Goal: Task Accomplishment & Management: Complete application form

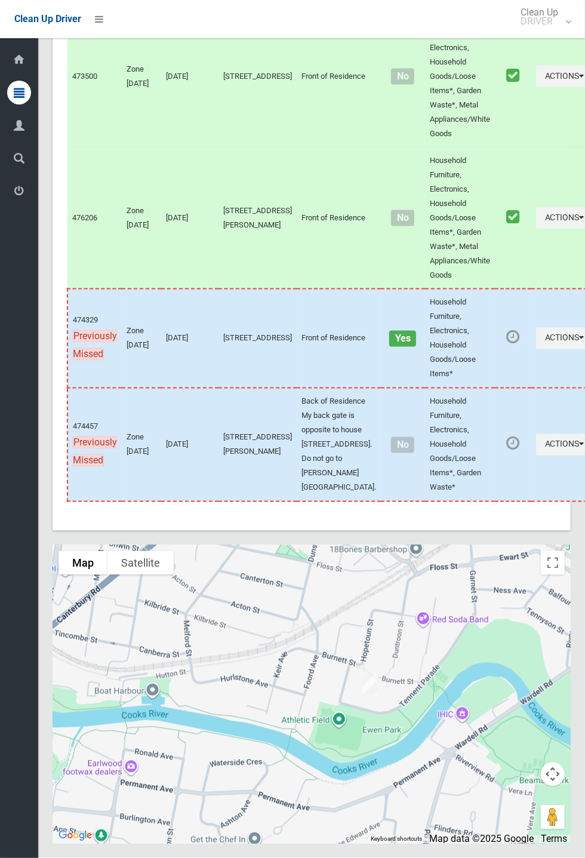
scroll to position [5644, 0]
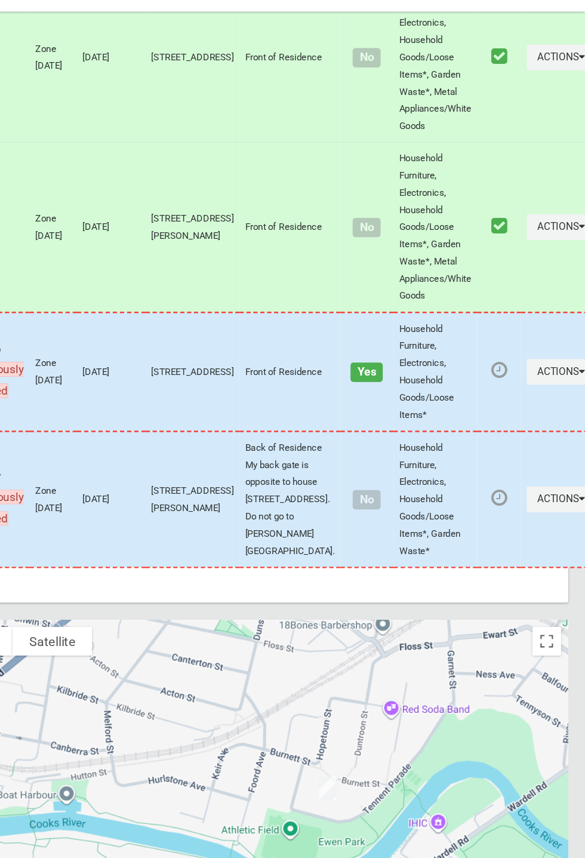
click at [383, 770] on div at bounding box center [312, 694] width 518 height 299
click at [348, 662] on link "Update Task Status" at bounding box center [368, 656] width 82 height 11
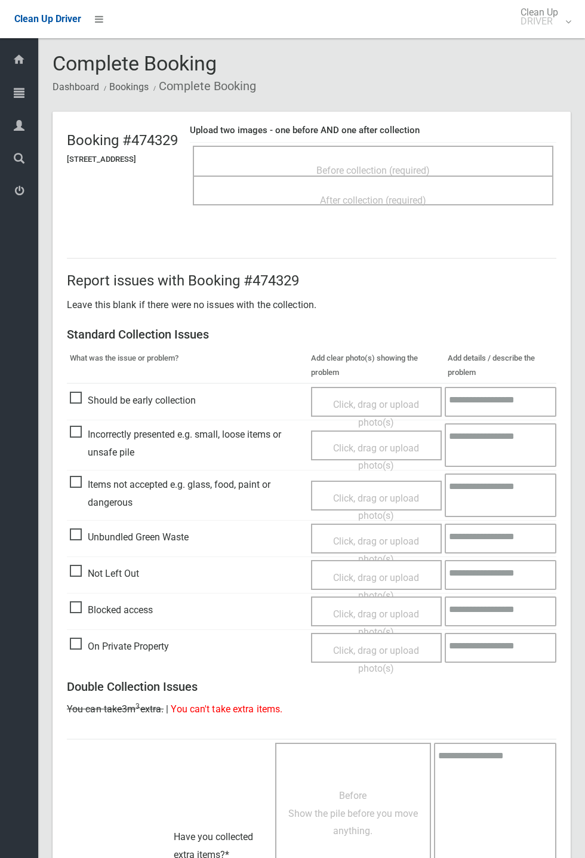
click at [375, 165] on span "Before collection (required)" at bounding box center [373, 170] width 113 height 11
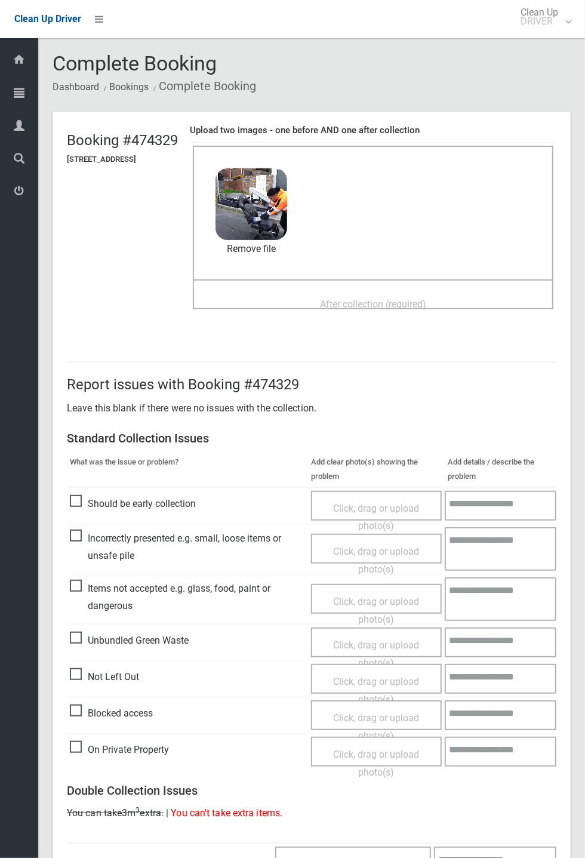
click at [350, 299] on span "After collection (required)" at bounding box center [373, 304] width 106 height 11
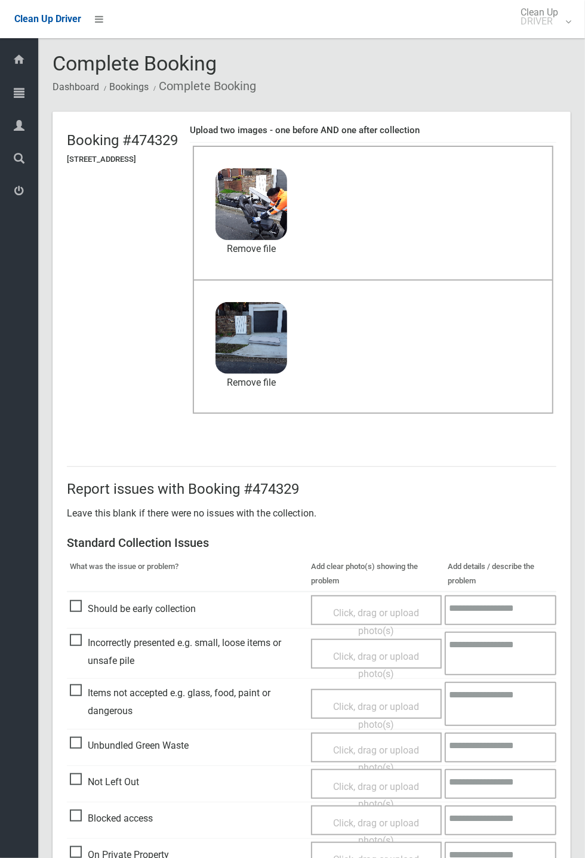
scroll to position [415, 0]
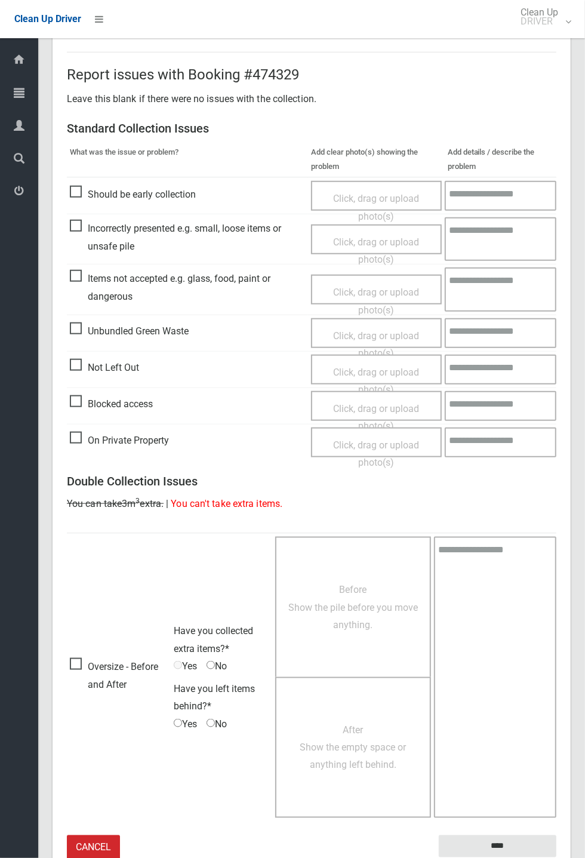
click at [507, 858] on small "The resident will be notified." at bounding box center [498, 867] width 118 height 18
click at [529, 842] on input "****" at bounding box center [498, 847] width 118 height 22
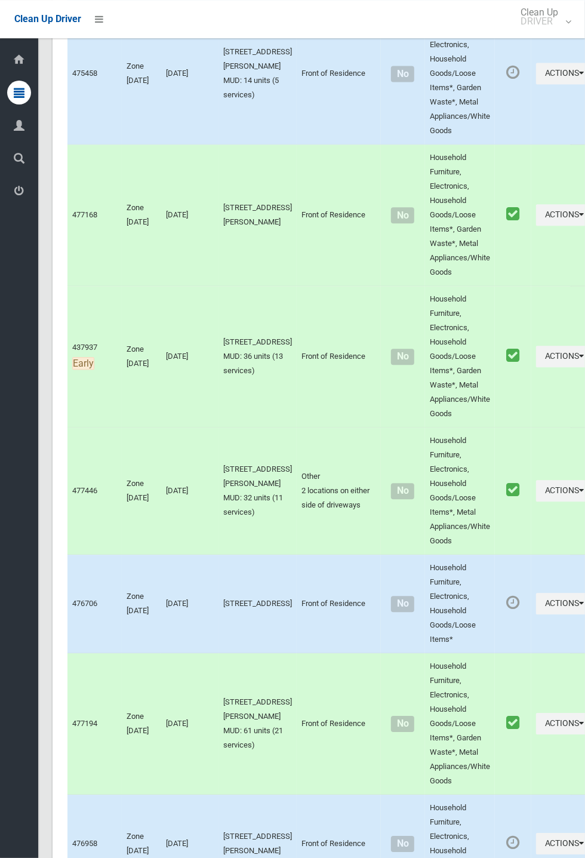
scroll to position [5644, 0]
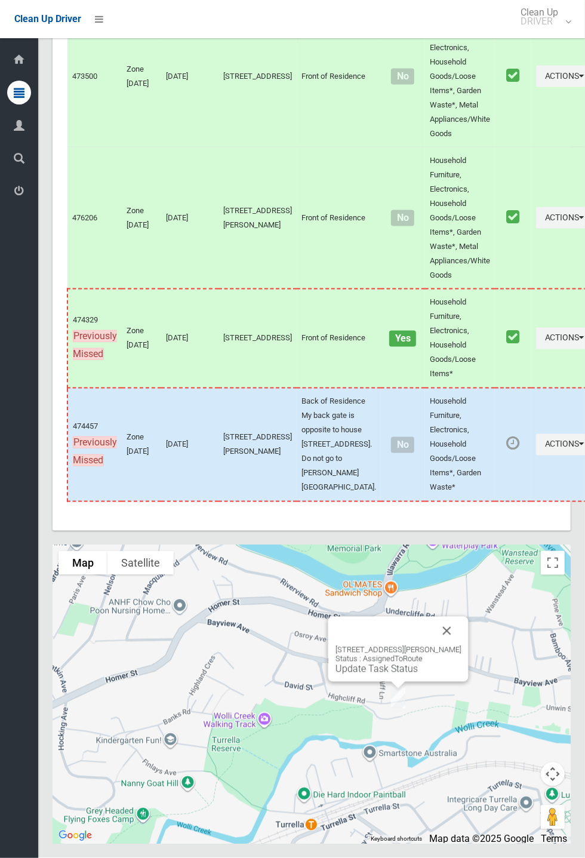
click at [369, 675] on div "8 Jackson Place, EARLWOOD NSW 2206 Status : AssignedToRoute Update Task Status" at bounding box center [399, 660] width 126 height 29
click at [376, 675] on link "Update Task Status" at bounding box center [377, 669] width 82 height 11
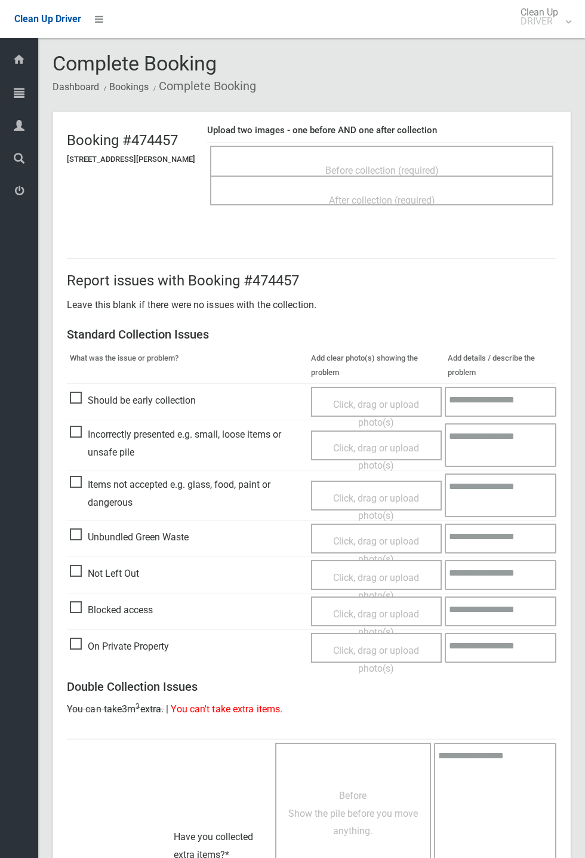
click at [412, 165] on span "Before collection (required)" at bounding box center [382, 170] width 113 height 11
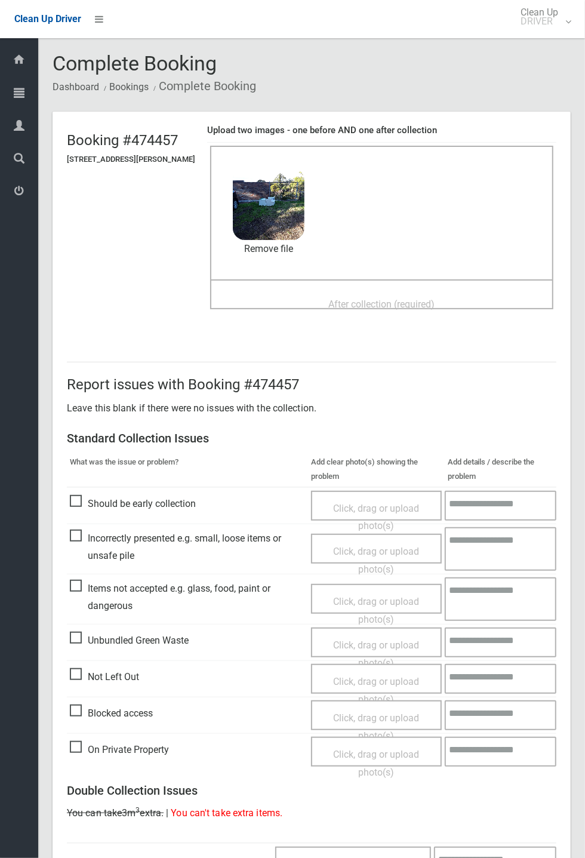
click at [367, 299] on span "After collection (required)" at bounding box center [382, 304] width 106 height 11
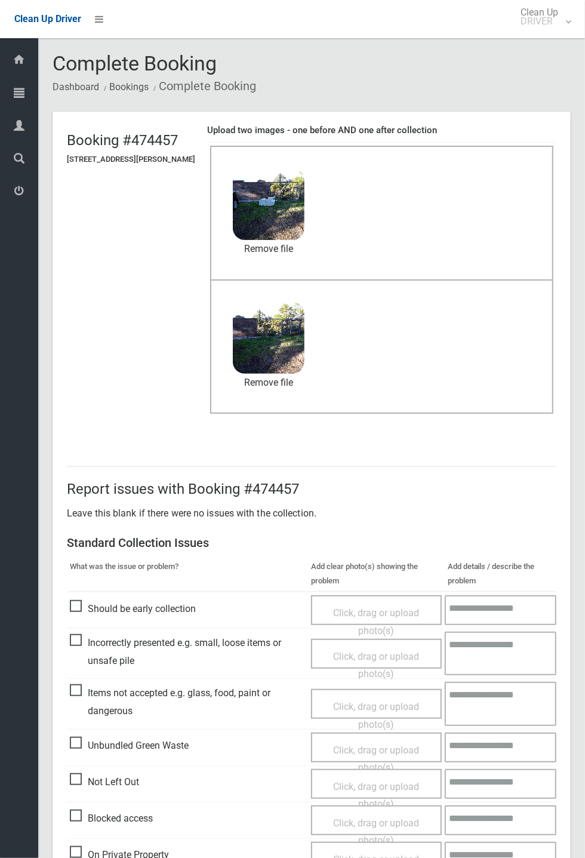
scroll to position [415, 0]
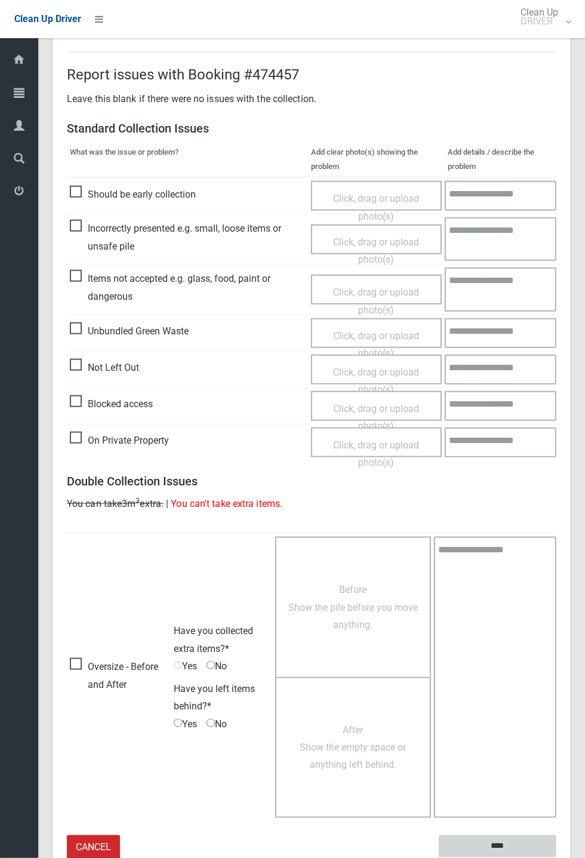
click at [557, 858] on input "****" at bounding box center [498, 847] width 118 height 22
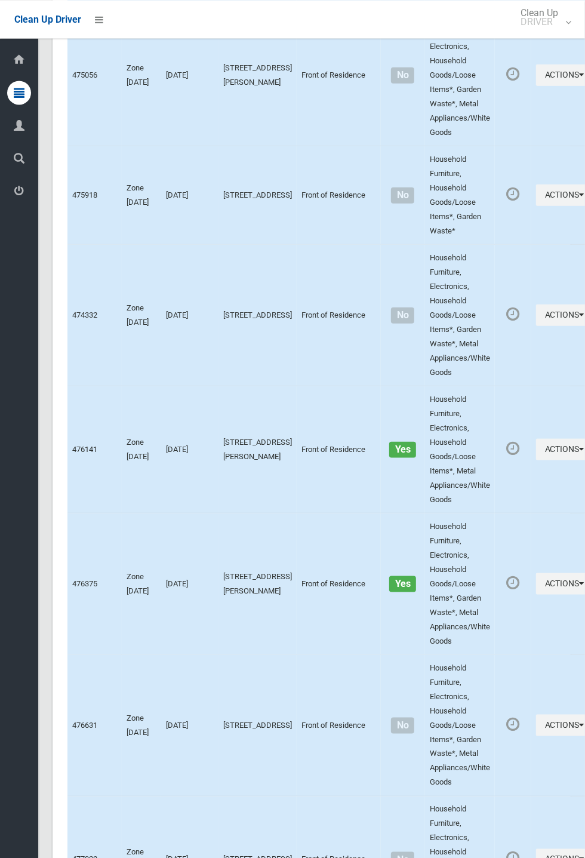
scroll to position [5644, 0]
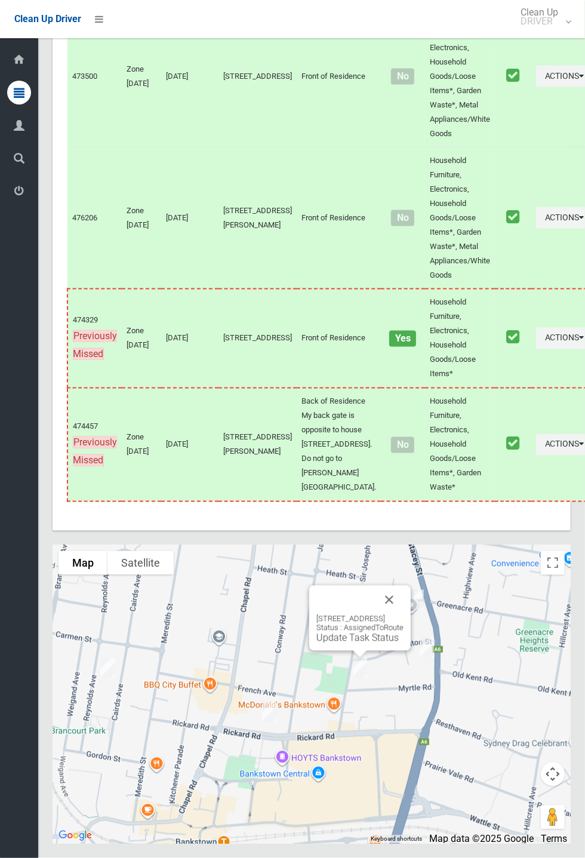
click at [404, 615] on button "Close" at bounding box center [389, 600] width 29 height 29
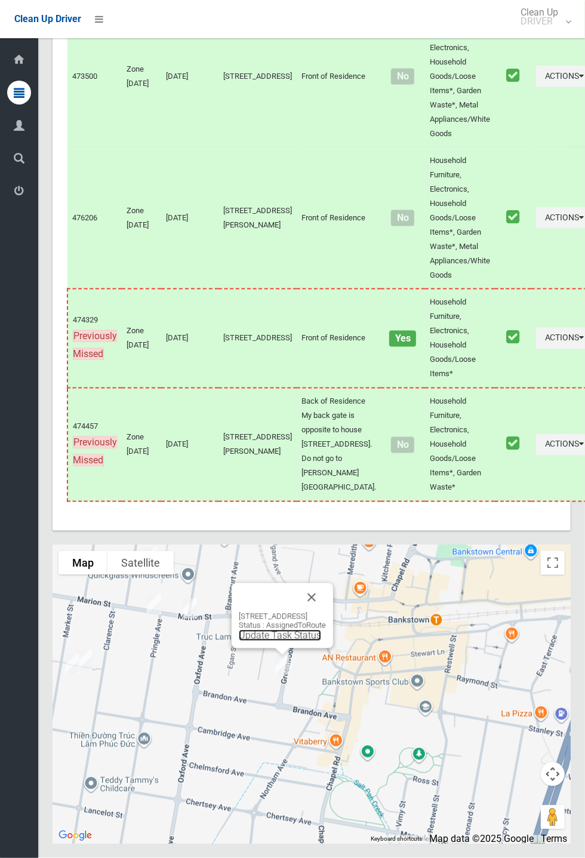
click at [277, 642] on link "Update Task Status" at bounding box center [280, 635] width 82 height 11
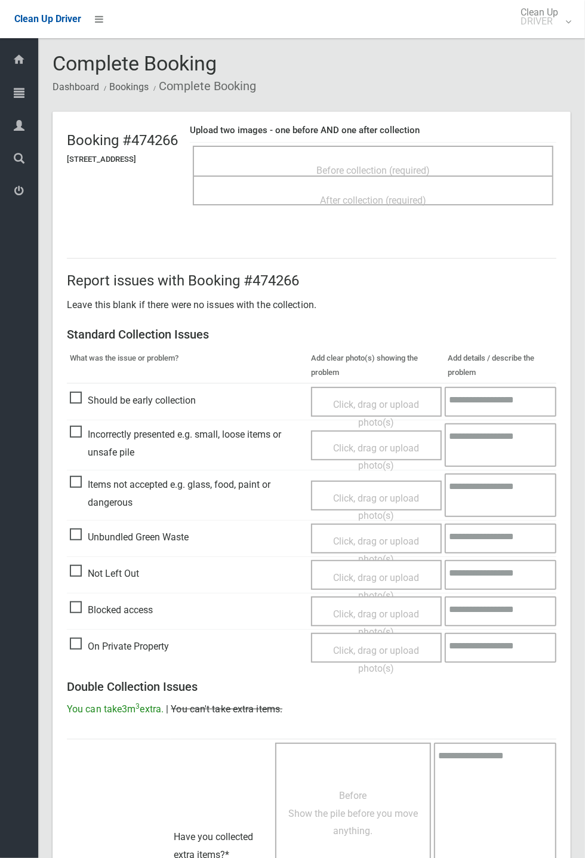
click at [357, 159] on div "Before collection (required)" at bounding box center [373, 170] width 335 height 22
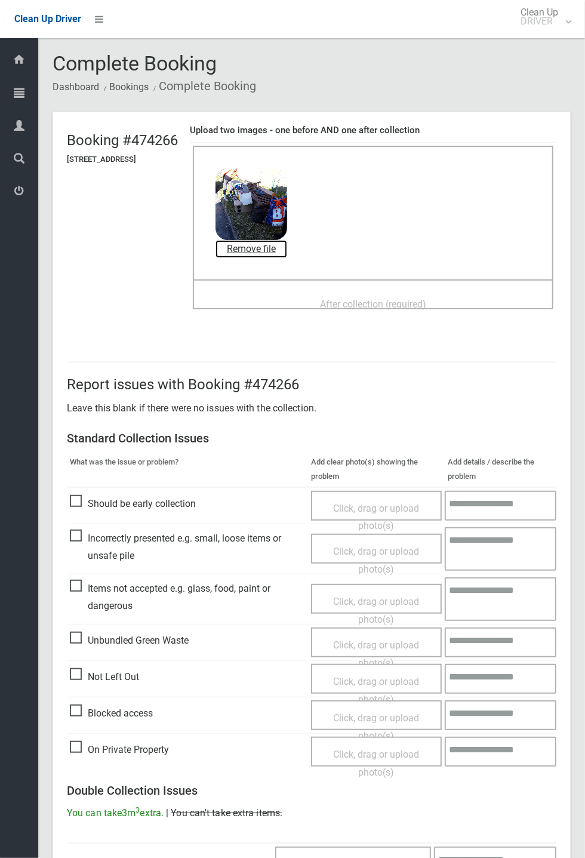
click at [287, 247] on link "Remove file" at bounding box center [252, 249] width 72 height 18
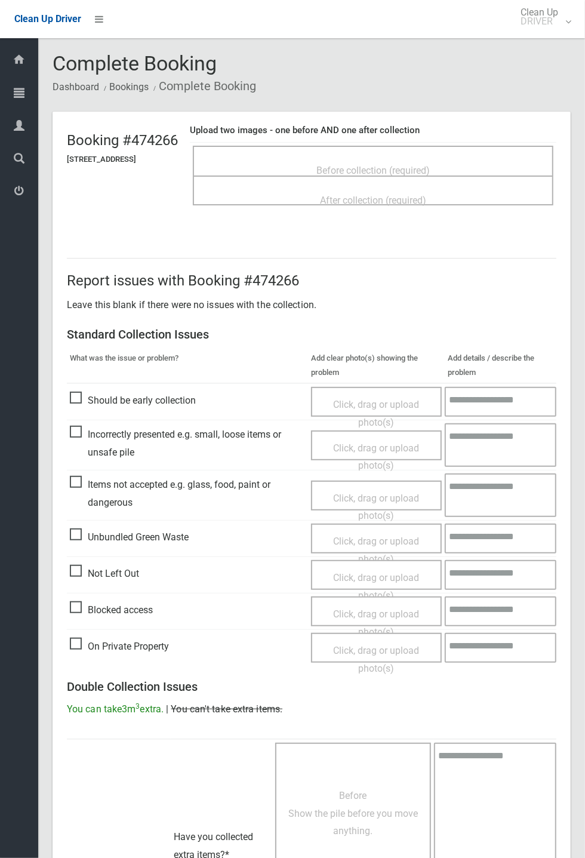
click at [401, 165] on span "Before collection (required)" at bounding box center [373, 170] width 113 height 11
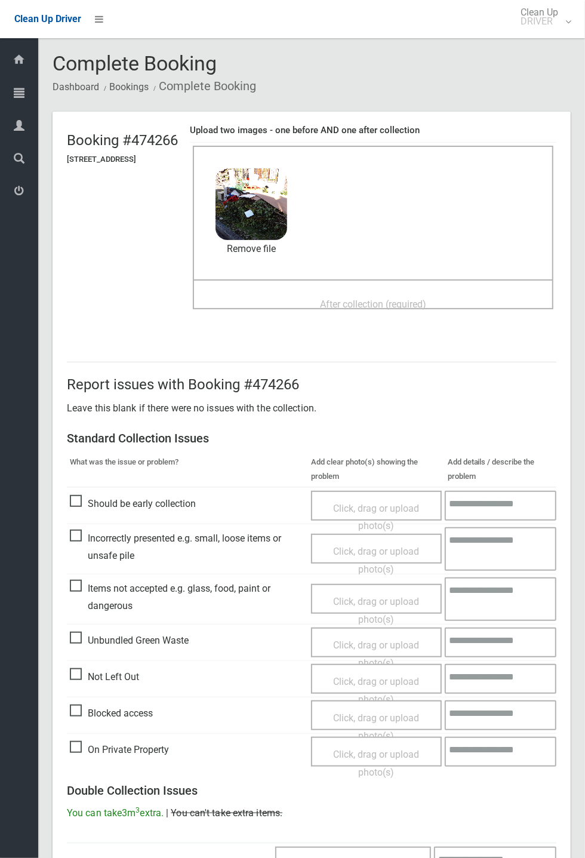
click at [343, 293] on div "After collection (required)" at bounding box center [373, 304] width 335 height 22
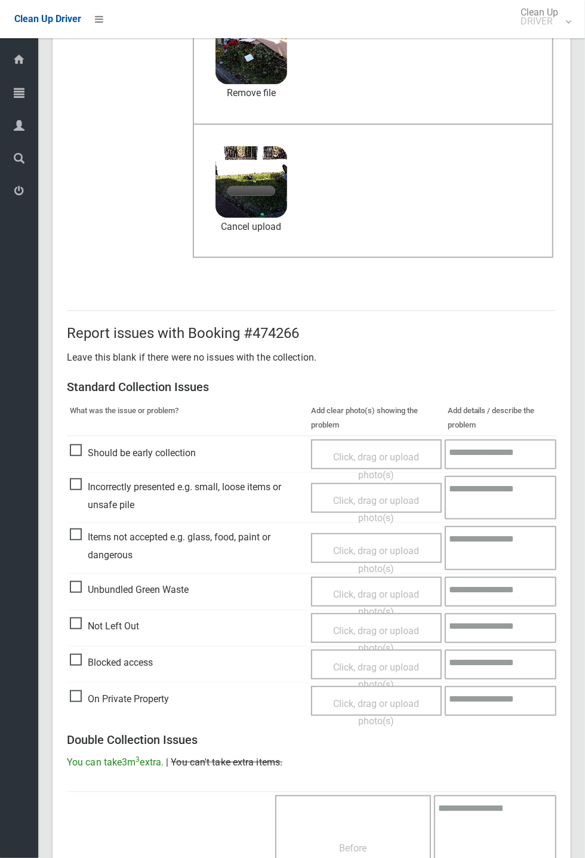
scroll to position [158, 0]
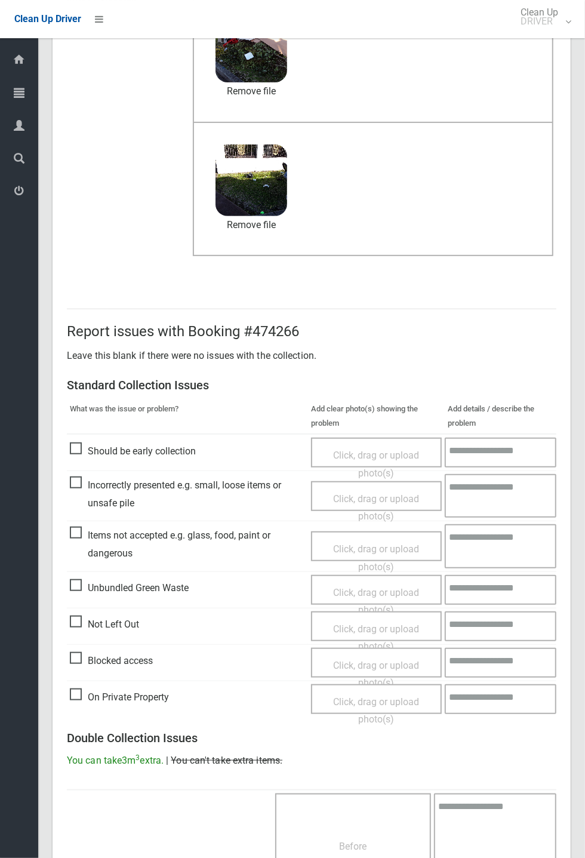
click at [132, 597] on span "Unbundled Green Waste" at bounding box center [129, 588] width 119 height 18
click at [350, 587] on span "Click, drag or upload photo(s)" at bounding box center [376, 601] width 86 height 29
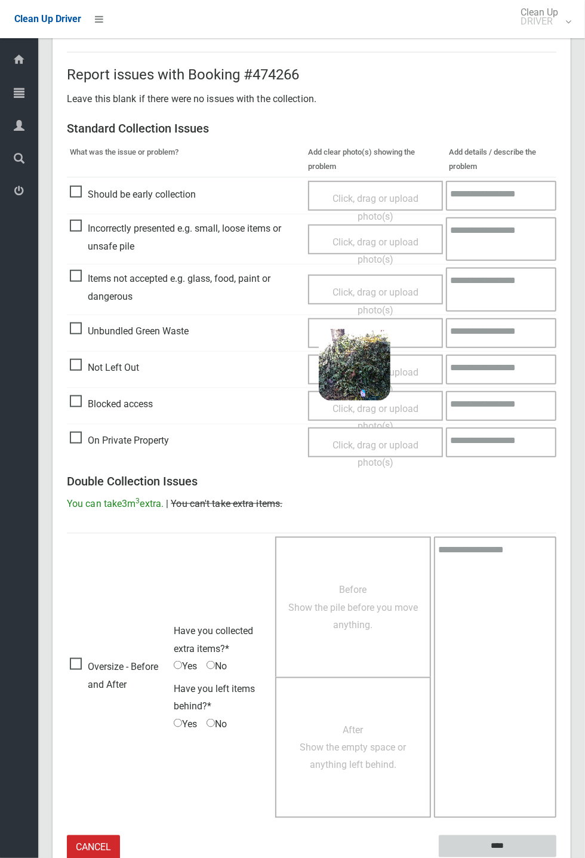
click at [492, 839] on input "****" at bounding box center [498, 847] width 118 height 22
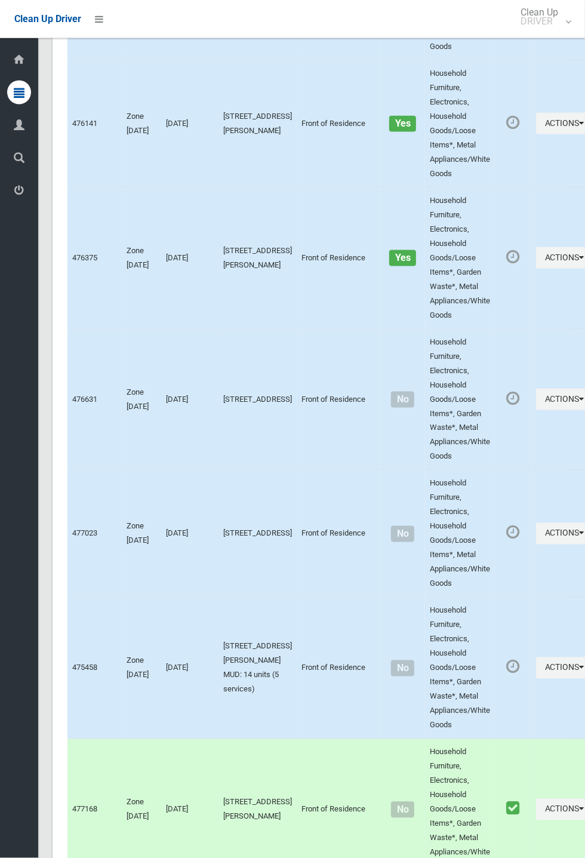
scroll to position [5644, 0]
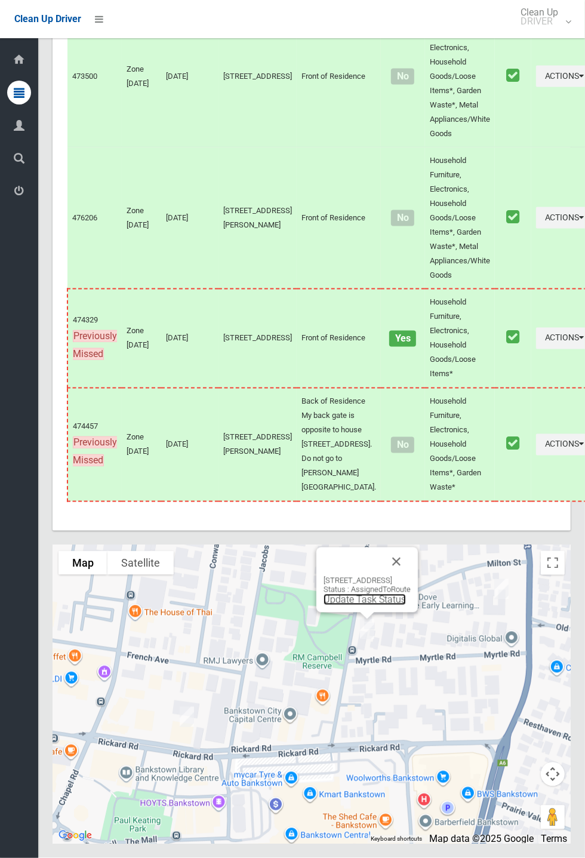
click at [354, 606] on link "Update Task Status" at bounding box center [365, 599] width 82 height 11
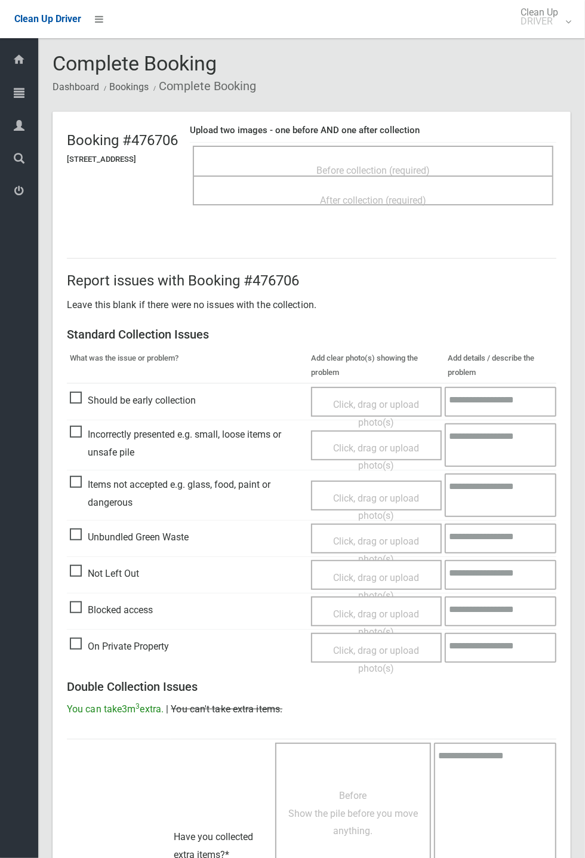
click at [370, 159] on div "Before collection (required)" at bounding box center [373, 170] width 335 height 22
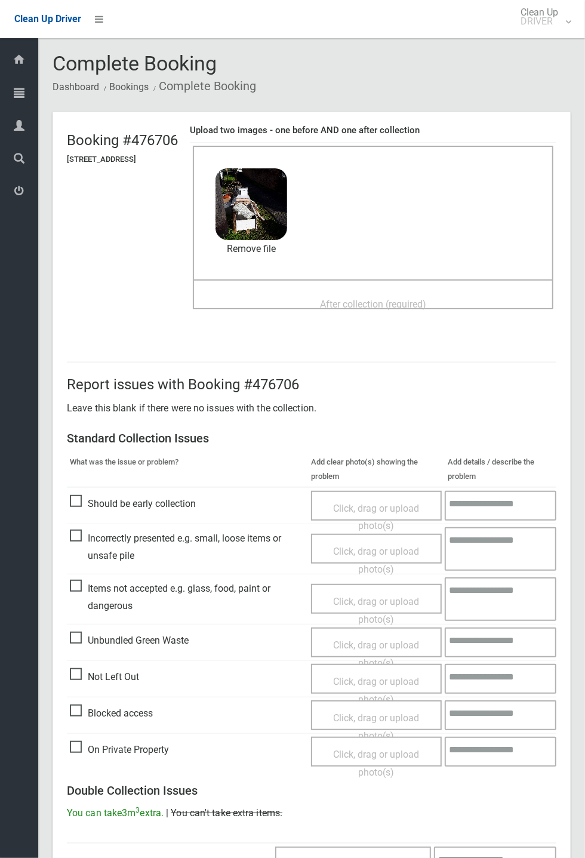
click at [352, 306] on span "After collection (required)" at bounding box center [373, 304] width 106 height 11
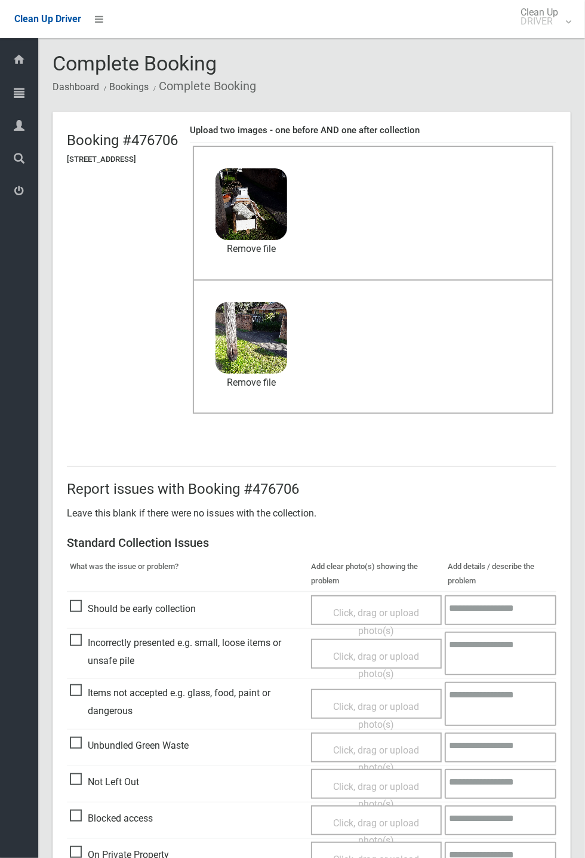
scroll to position [415, 0]
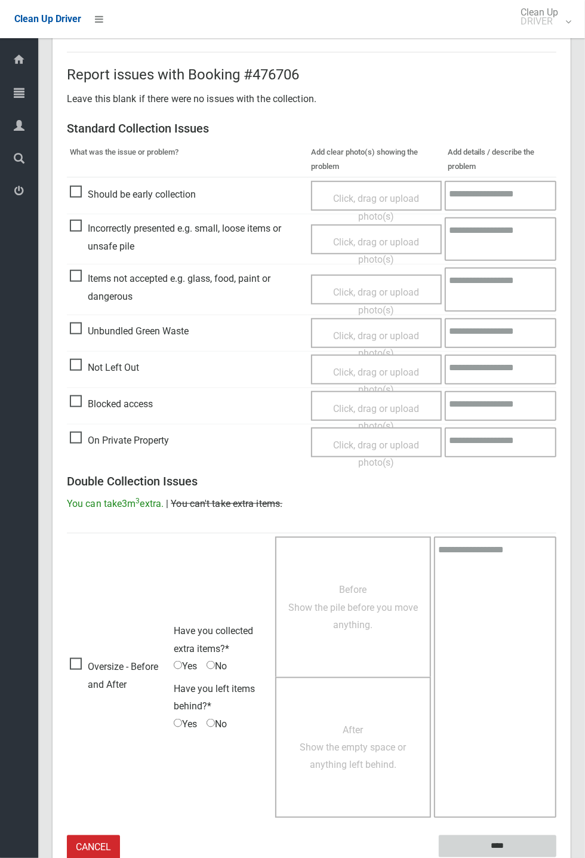
click at [504, 845] on input "****" at bounding box center [498, 847] width 118 height 22
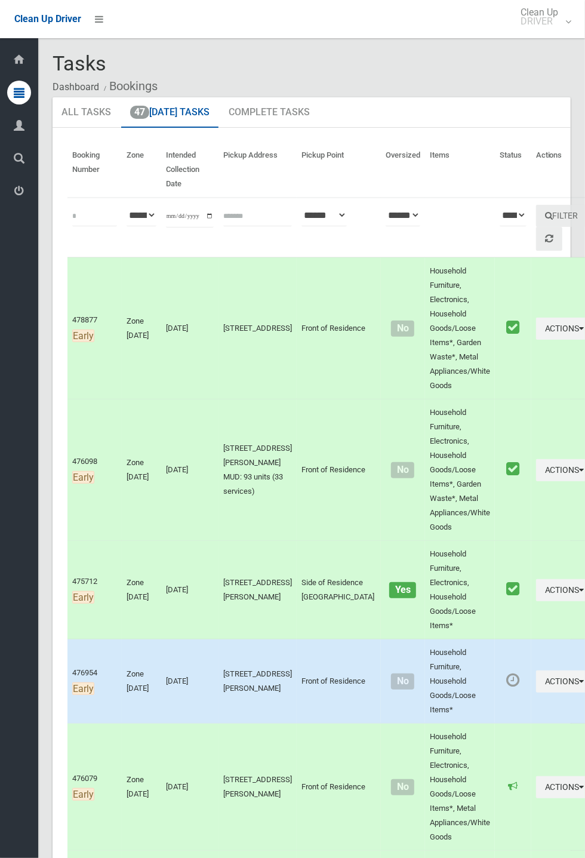
click at [425, 679] on td "Household Furniture, Household Goods/Loose Items*" at bounding box center [460, 682] width 70 height 84
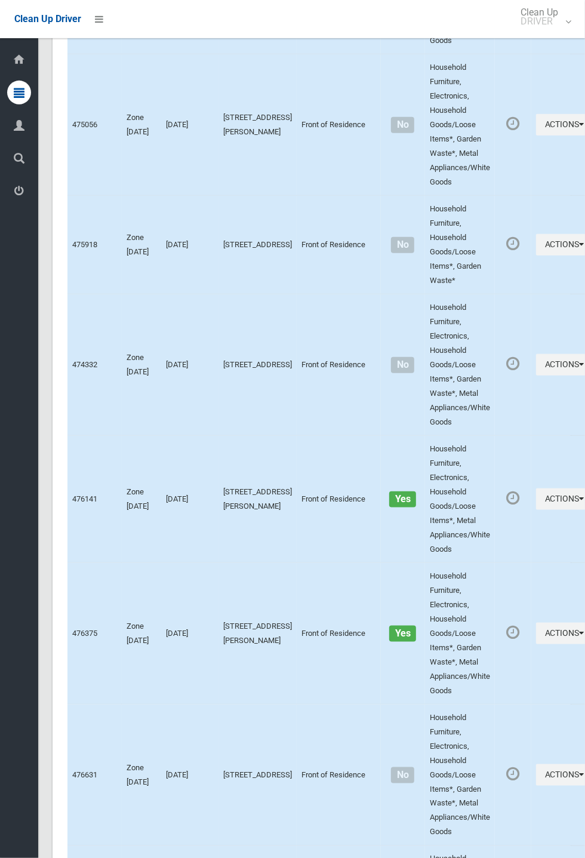
scroll to position [5644, 0]
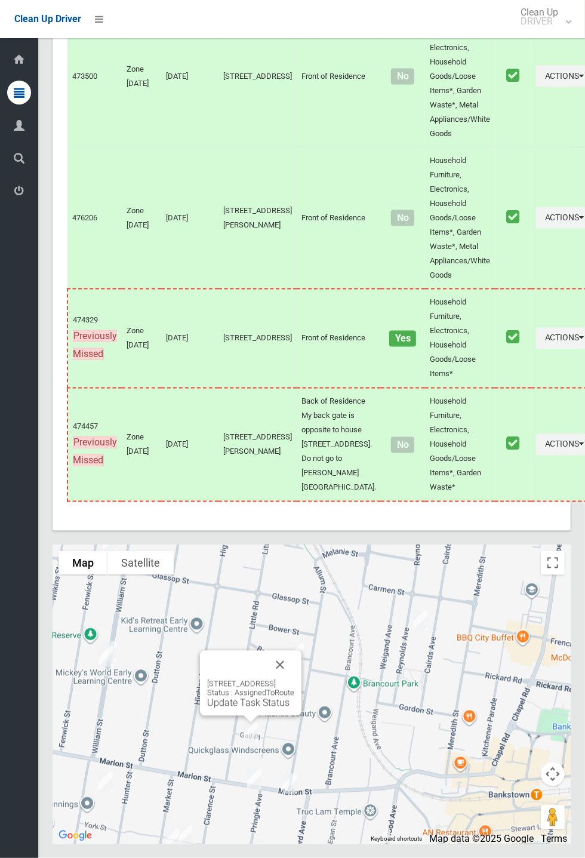
click at [294, 680] on button "Close" at bounding box center [280, 665] width 29 height 29
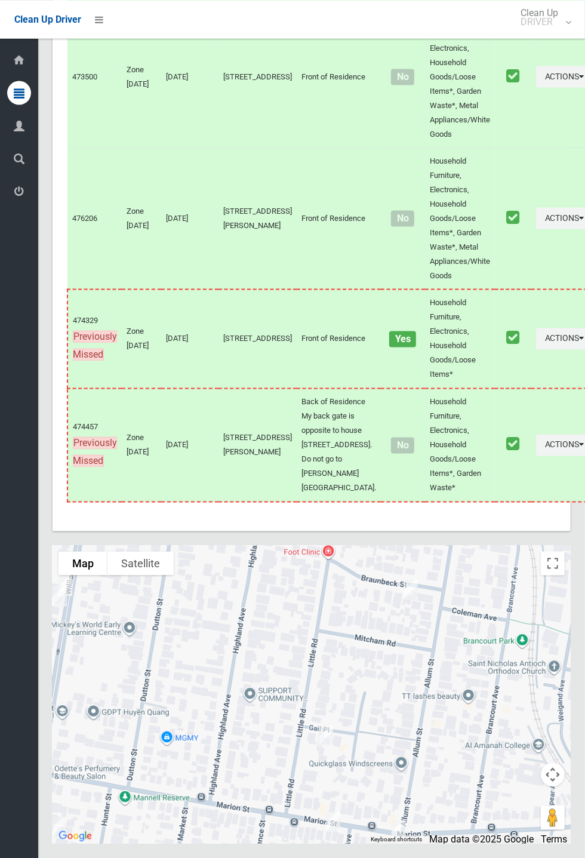
scroll to position [5625, 0]
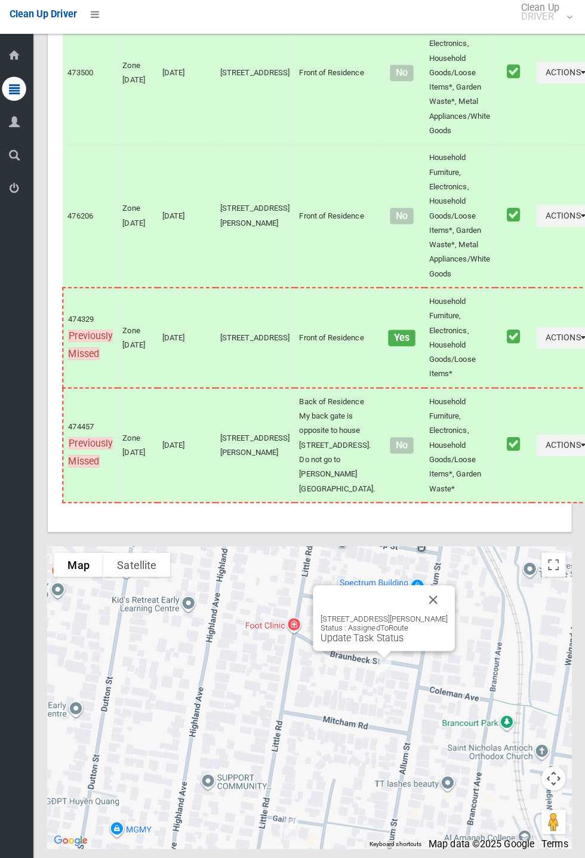
click at [449, 612] on button "Close" at bounding box center [434, 598] width 29 height 29
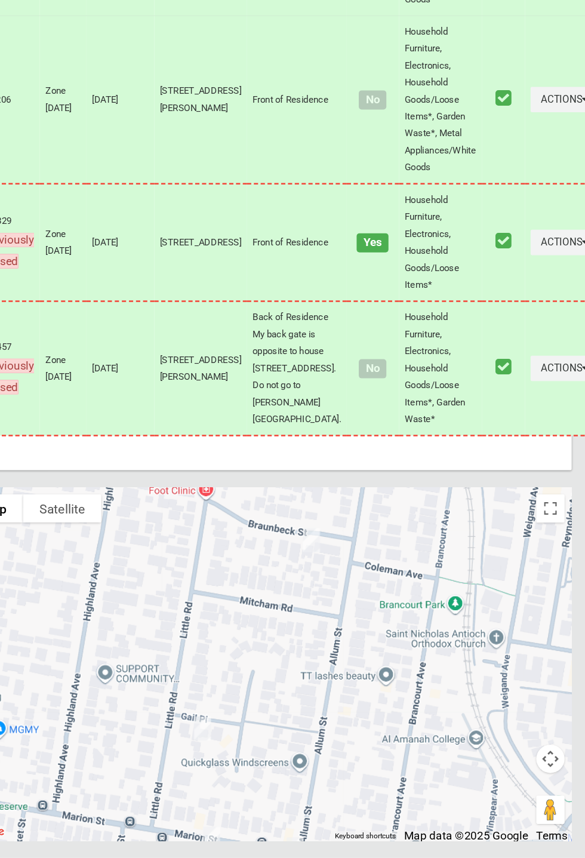
scroll to position [5644, 0]
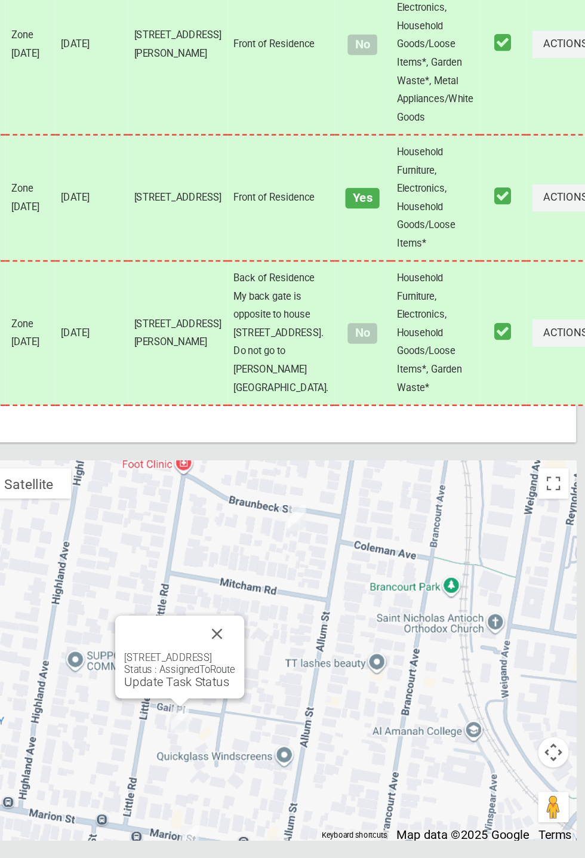
click at [303, 696] on button "Close" at bounding box center [288, 681] width 29 height 29
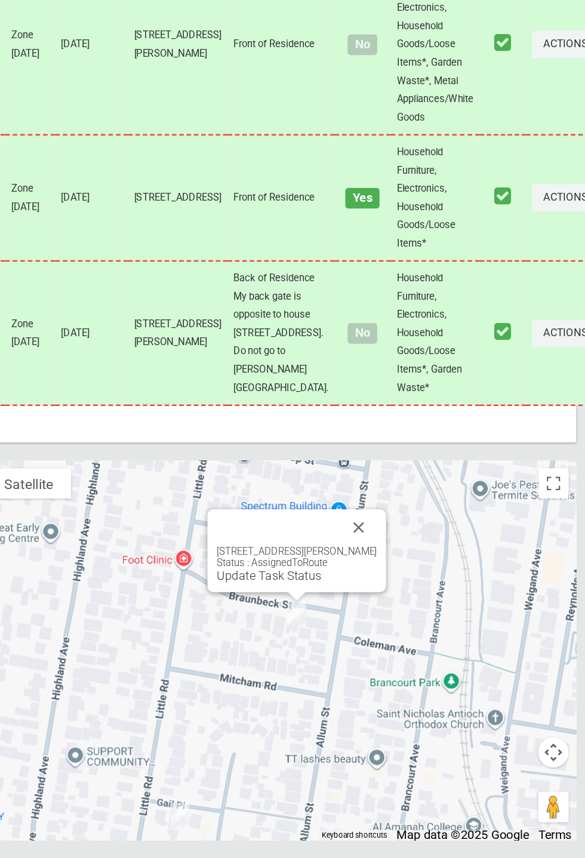
click at [338, 642] on link "Update Task Status" at bounding box center [330, 635] width 82 height 11
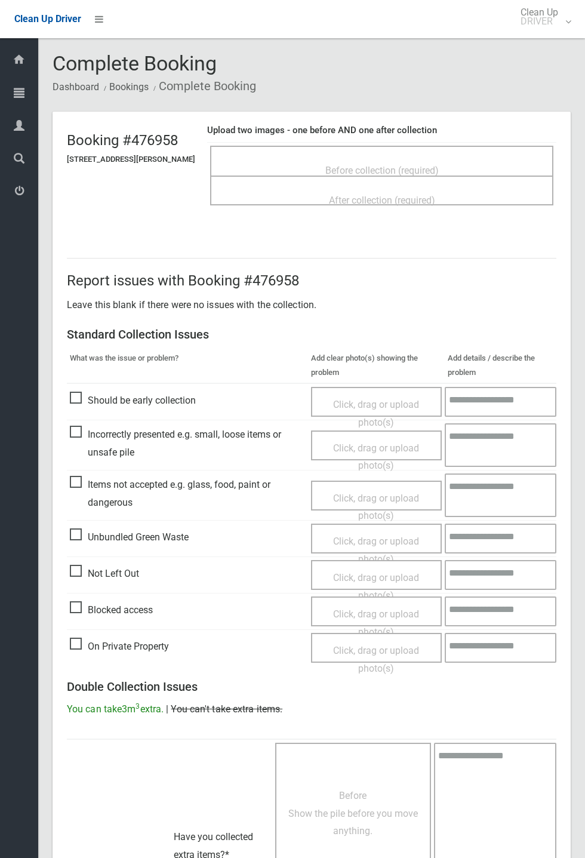
click at [380, 165] on span "Before collection (required)" at bounding box center [382, 170] width 113 height 11
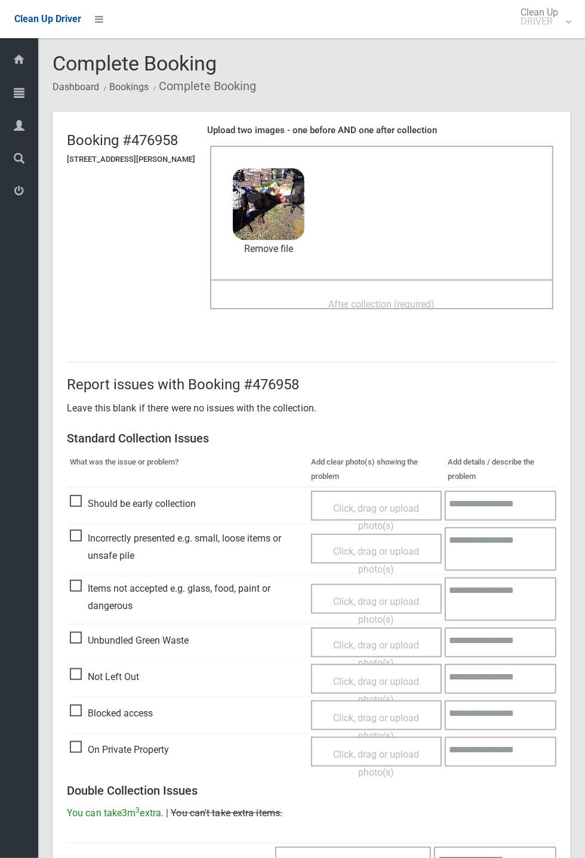
click at [375, 299] on span "After collection (required)" at bounding box center [382, 304] width 106 height 11
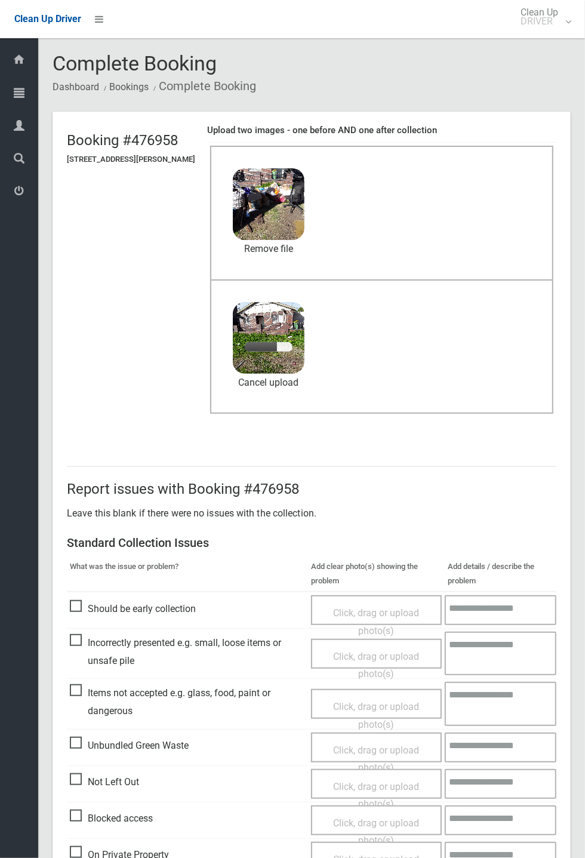
click at [571, 408] on header "Booking #476958 [STREET_ADDRESS][PERSON_NAME] Upload two images - one before AN…" at bounding box center [312, 275] width 518 height 327
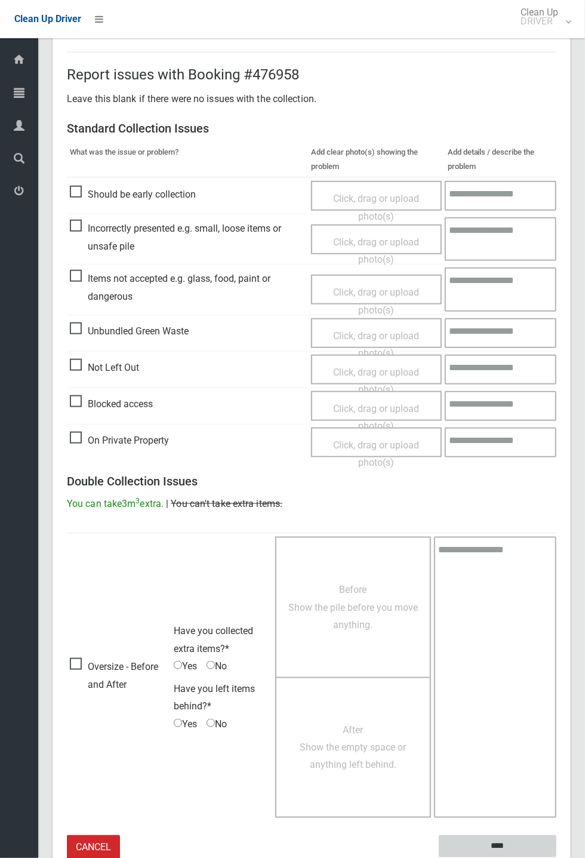
click at [487, 844] on input "****" at bounding box center [498, 847] width 118 height 22
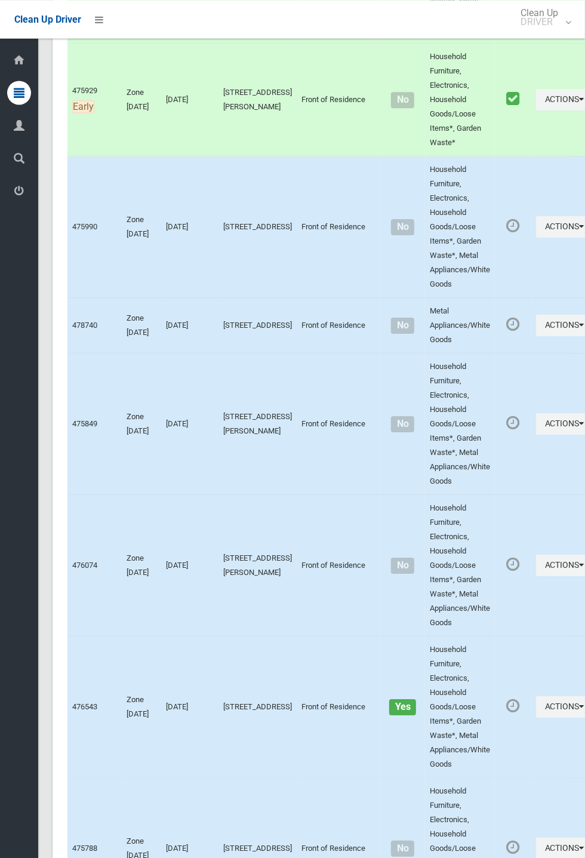
scroll to position [5644, 0]
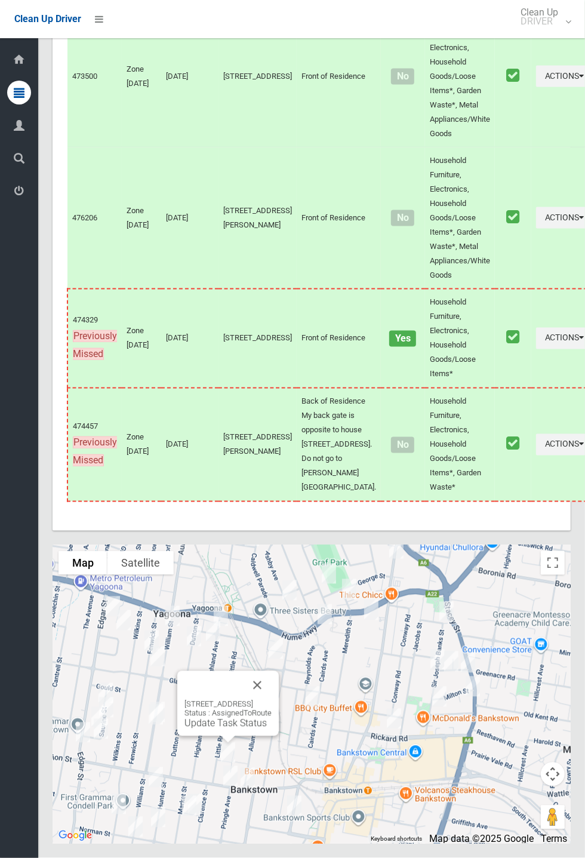
click at [230, 729] on div "9 Little Road, BANKSTOWN NSW 2200 Status : AssignedToRoute Update Task Status" at bounding box center [228, 714] width 87 height 29
click at [234, 729] on link "Update Task Status" at bounding box center [226, 723] width 82 height 11
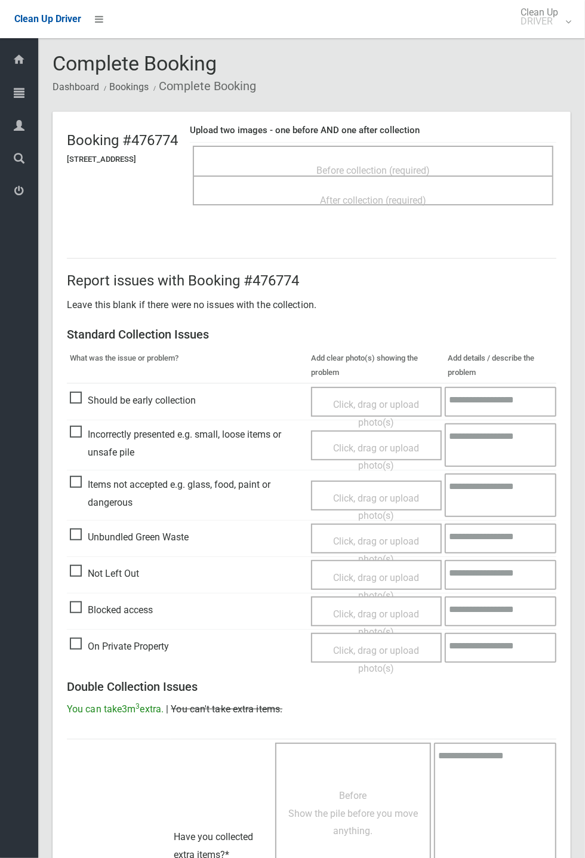
click at [346, 165] on span "Before collection (required)" at bounding box center [373, 170] width 113 height 11
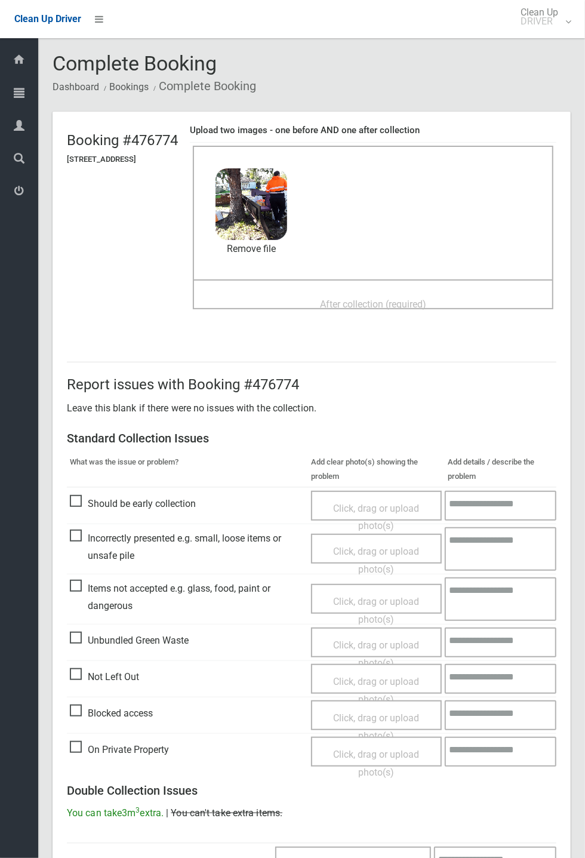
click at [352, 299] on span "After collection (required)" at bounding box center [373, 304] width 106 height 11
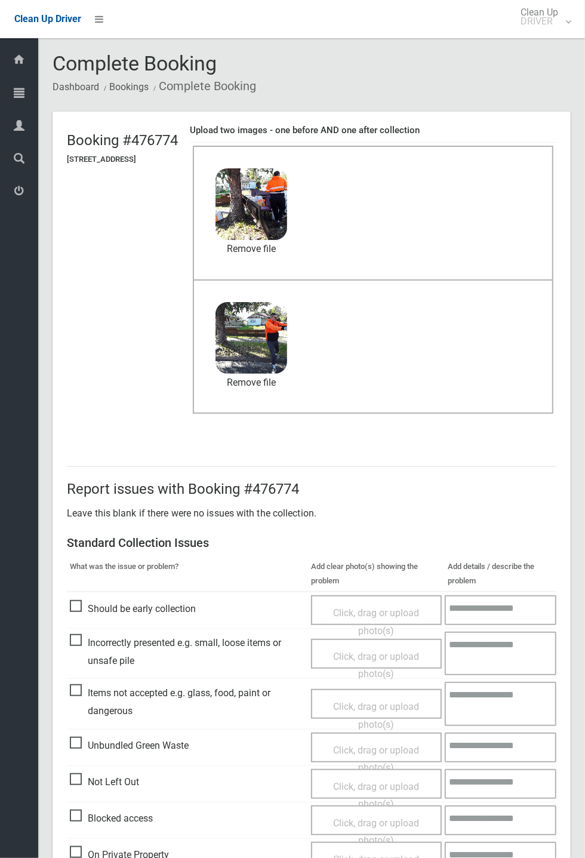
scroll to position [415, 0]
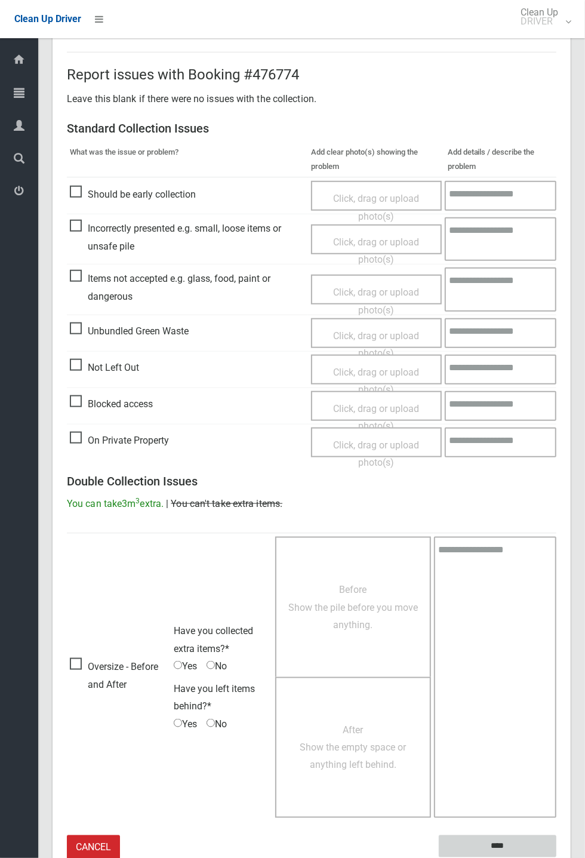
click at [495, 847] on input "****" at bounding box center [498, 847] width 118 height 22
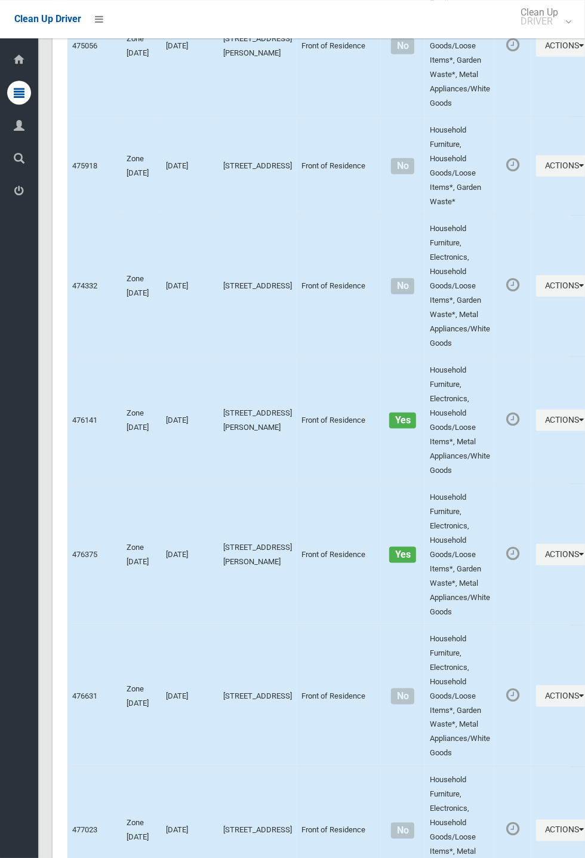
scroll to position [5644, 0]
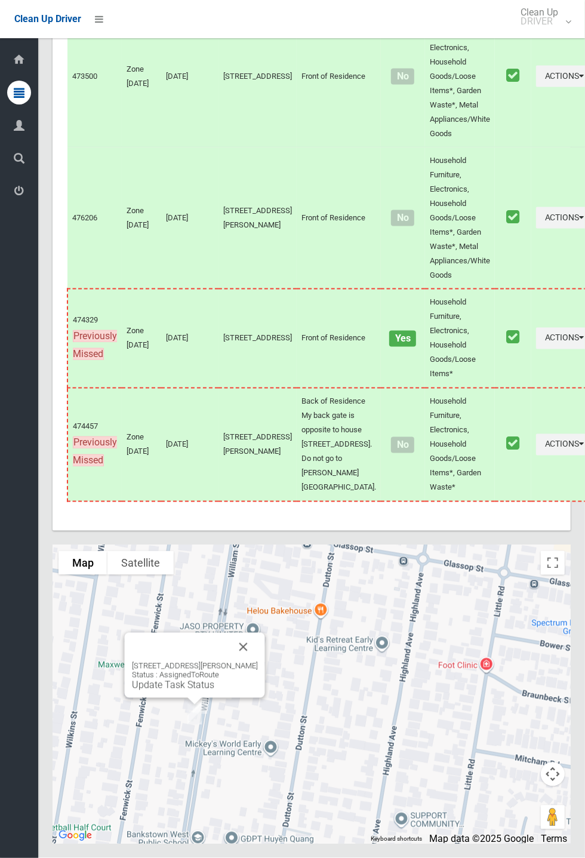
click at [258, 662] on button "Close" at bounding box center [243, 647] width 29 height 29
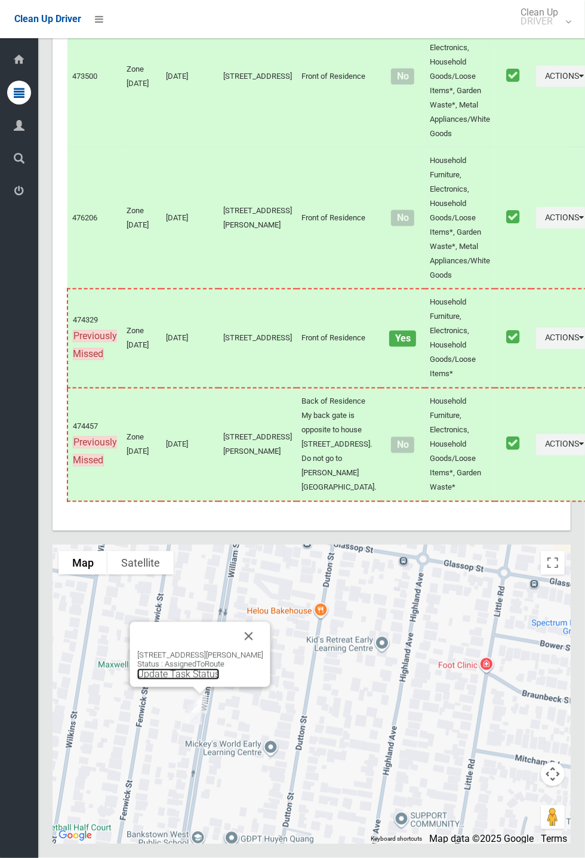
click at [195, 680] on link "Update Task Status" at bounding box center [178, 674] width 82 height 11
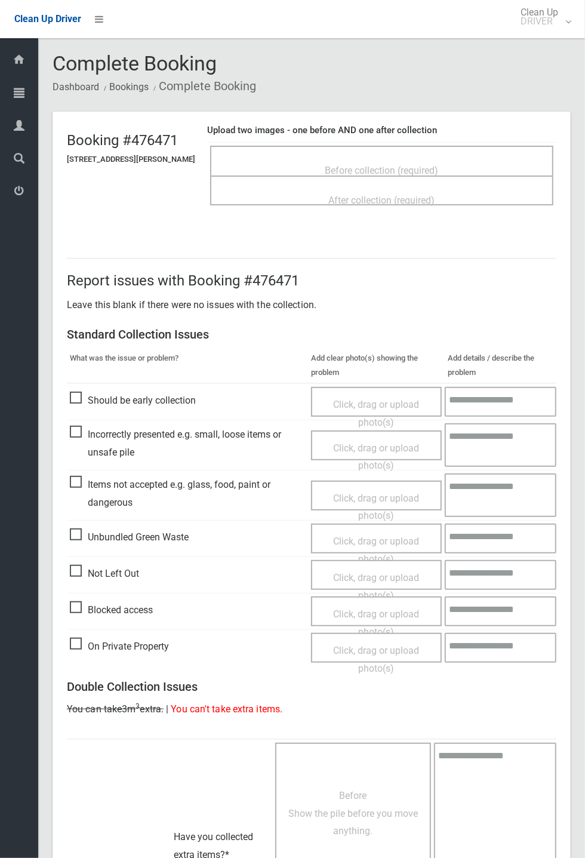
click at [356, 165] on span "Before collection (required)" at bounding box center [382, 170] width 113 height 11
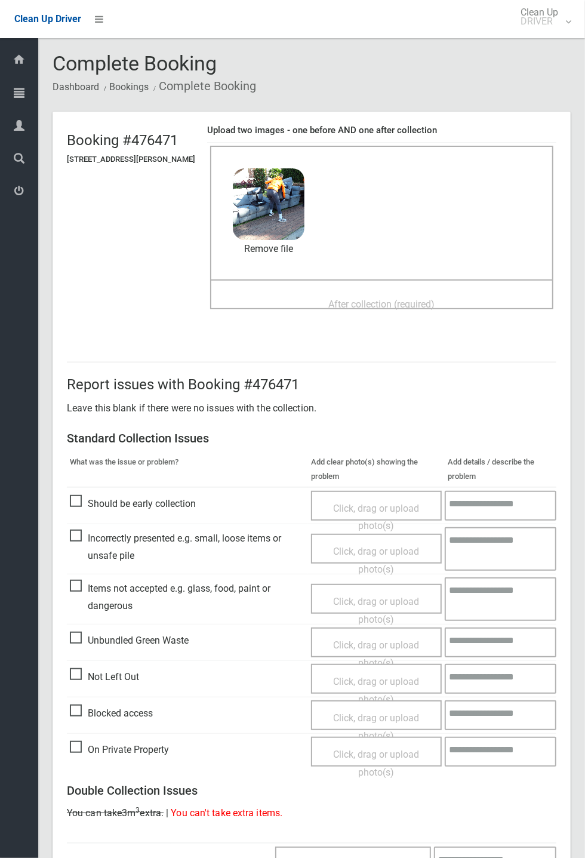
click at [373, 299] on span "After collection (required)" at bounding box center [382, 304] width 106 height 11
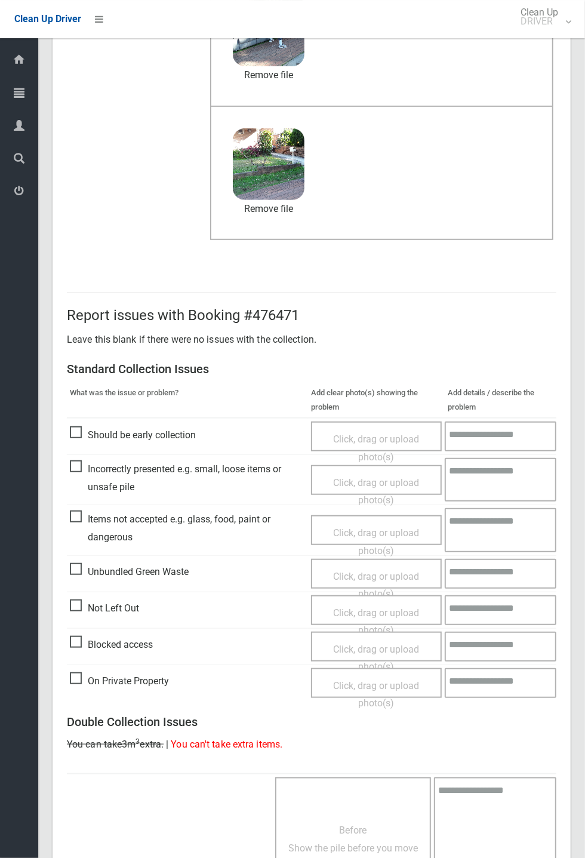
scroll to position [415, 0]
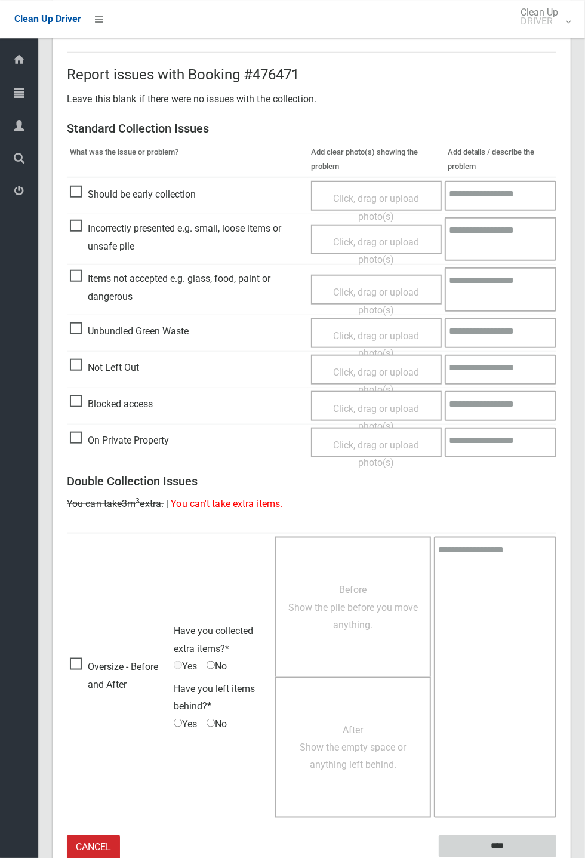
click at [488, 845] on input "****" at bounding box center [498, 847] width 118 height 22
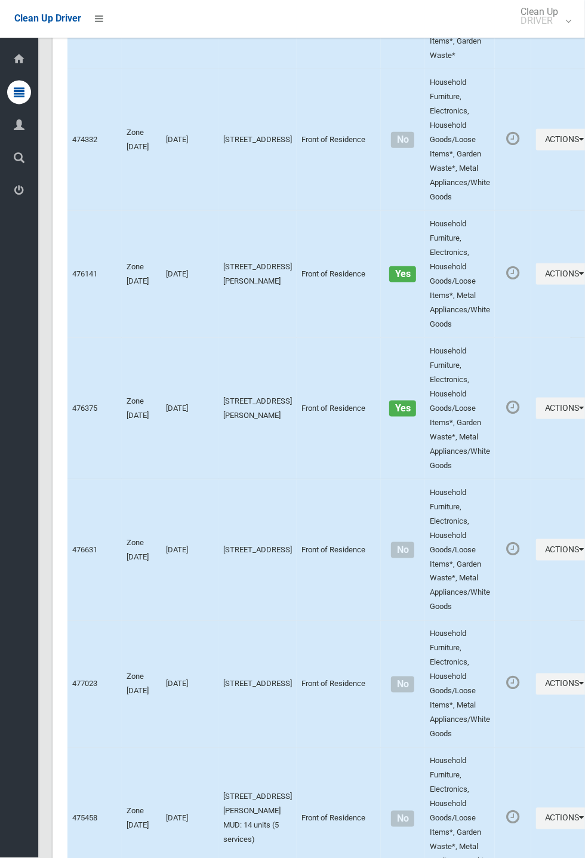
scroll to position [5644, 0]
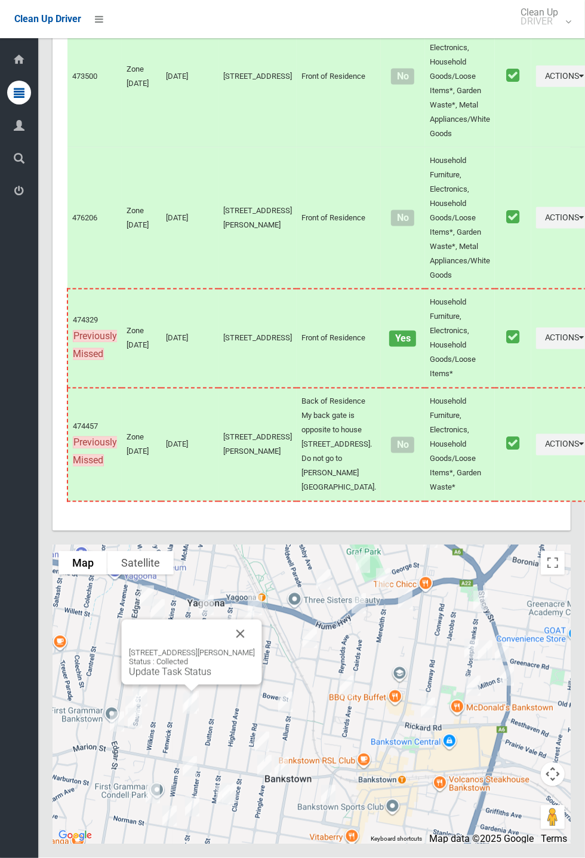
click at [181, 678] on link "Update Task Status" at bounding box center [170, 672] width 82 height 11
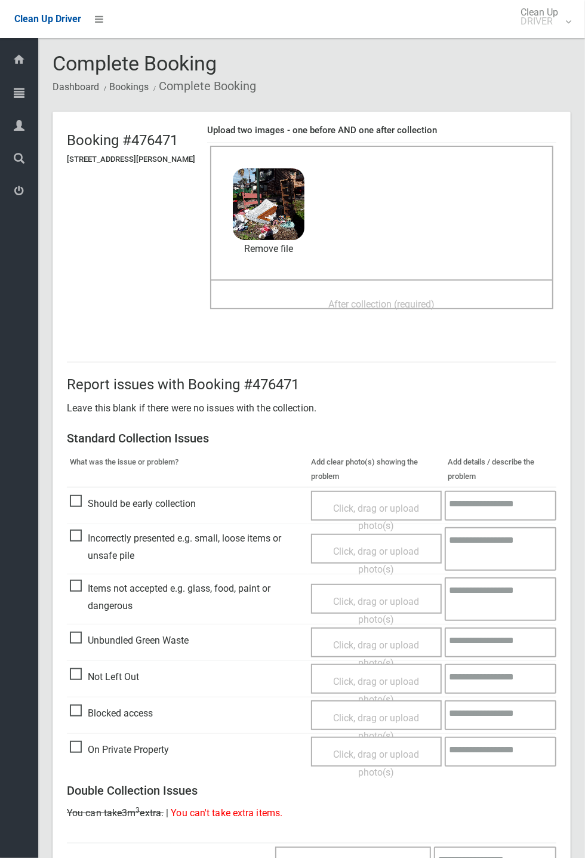
click at [340, 299] on span "After collection (required)" at bounding box center [382, 304] width 106 height 11
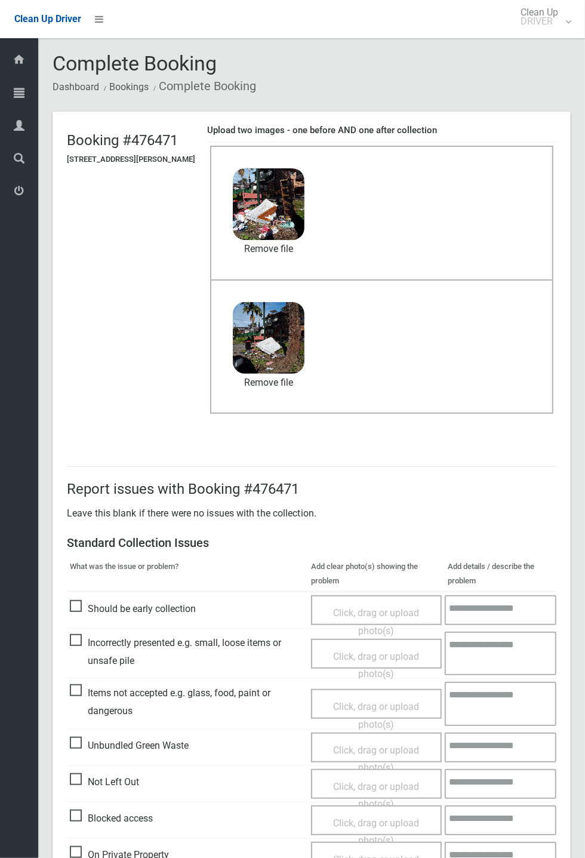
scroll to position [415, 0]
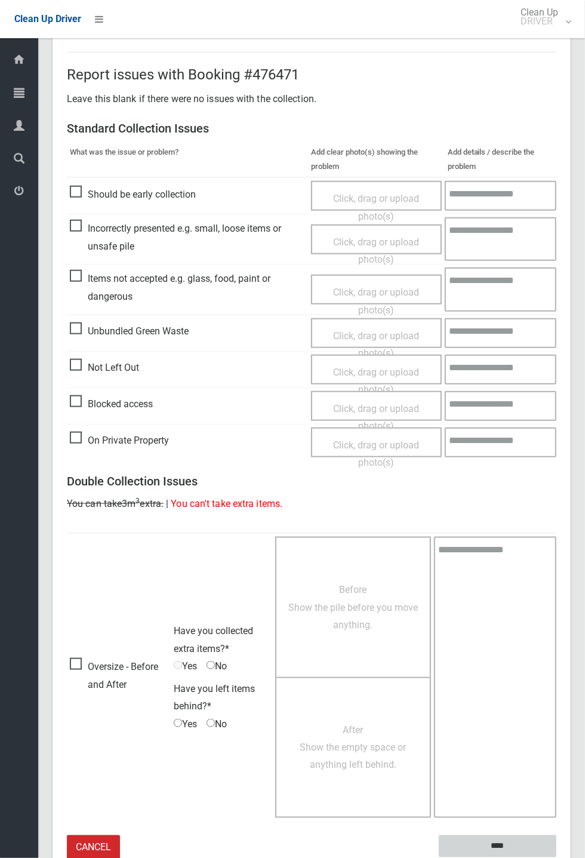
click at [487, 845] on input "****" at bounding box center [498, 847] width 118 height 22
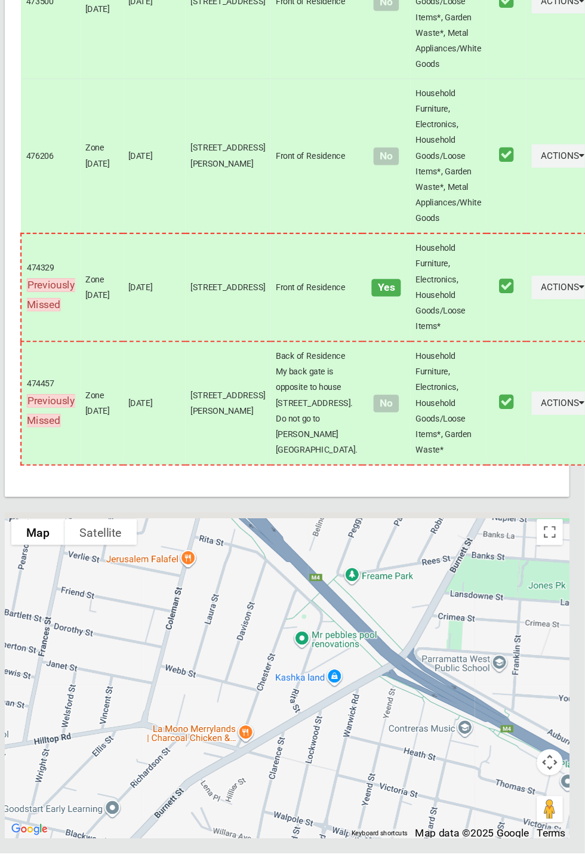
scroll to position [5644, 0]
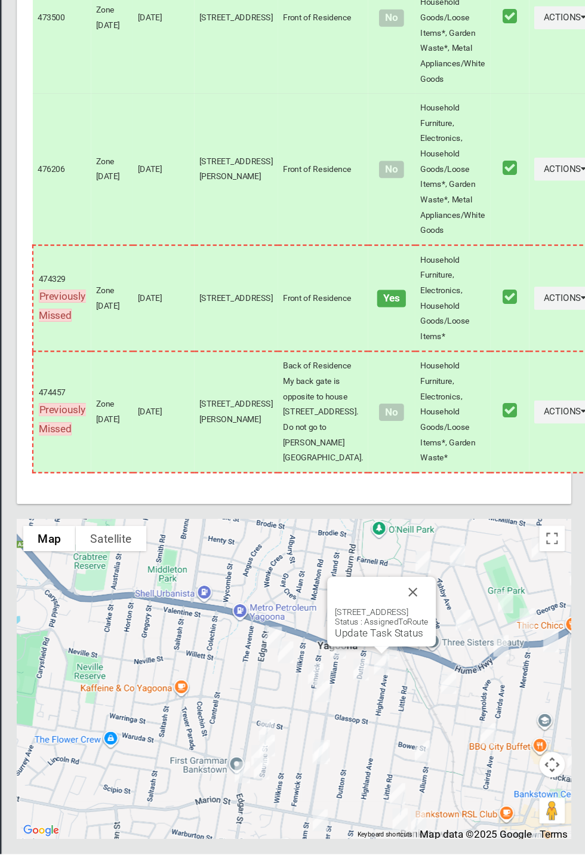
click at [437, 628] on button "Close" at bounding box center [423, 613] width 29 height 29
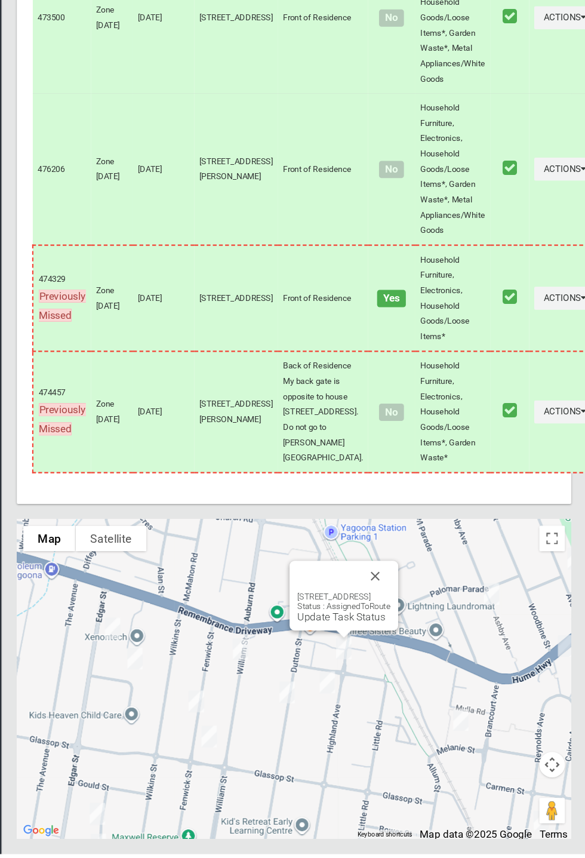
click at [402, 613] on button "Close" at bounding box center [387, 598] width 29 height 29
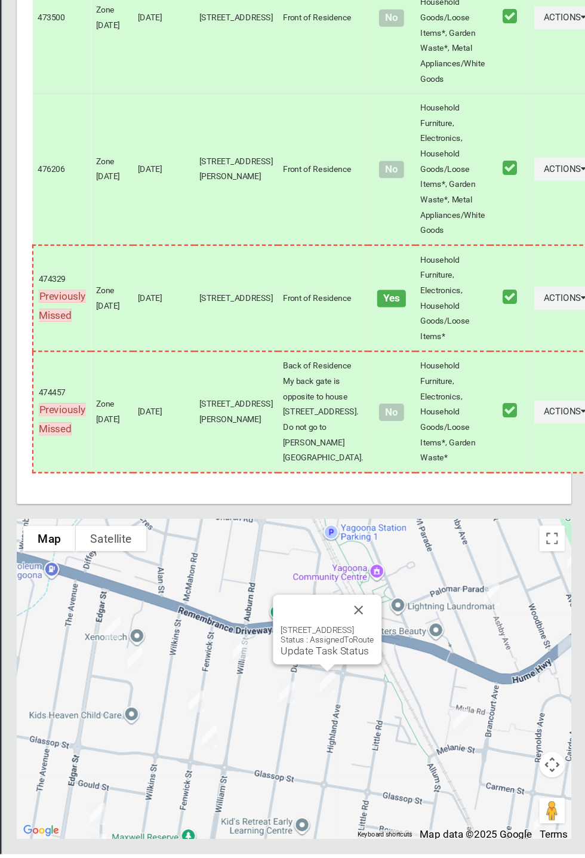
click at [326, 674] on link "Update Task Status" at bounding box center [340, 667] width 82 height 11
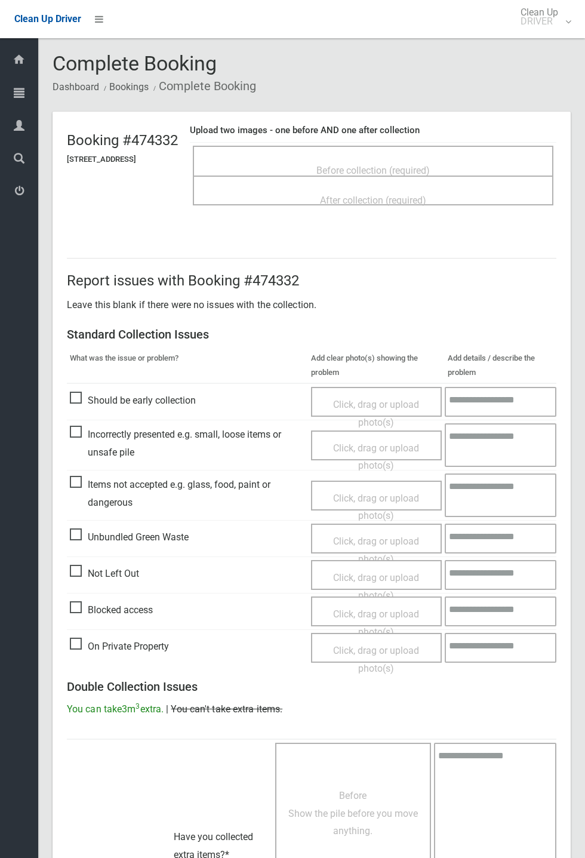
click at [387, 165] on span "Before collection (required)" at bounding box center [373, 170] width 113 height 11
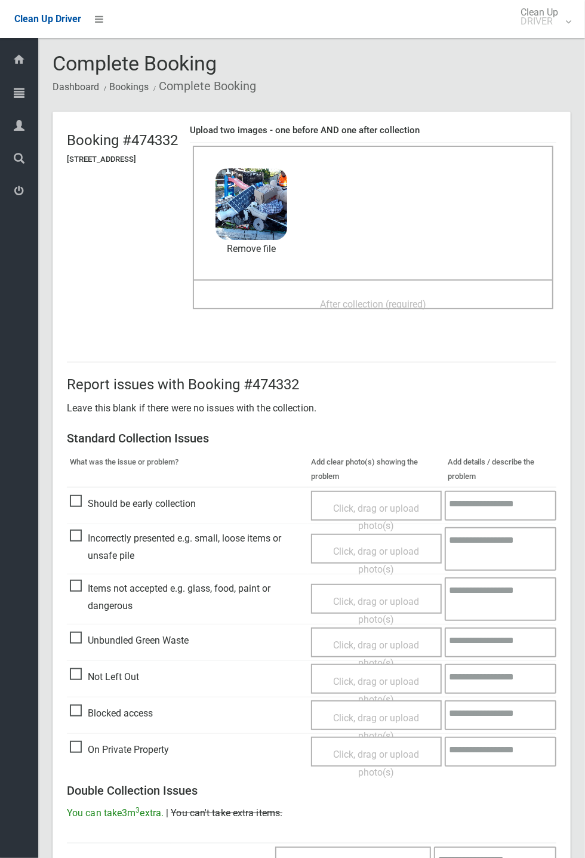
click at [367, 299] on span "After collection (required)" at bounding box center [373, 304] width 106 height 11
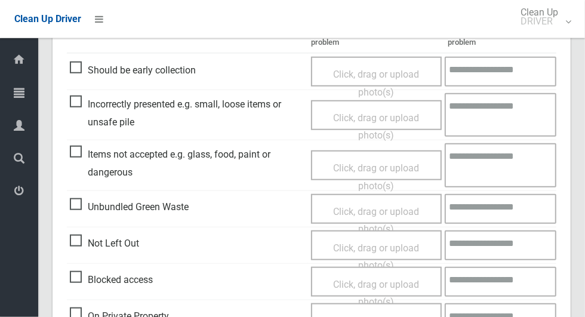
scroll to position [977, 0]
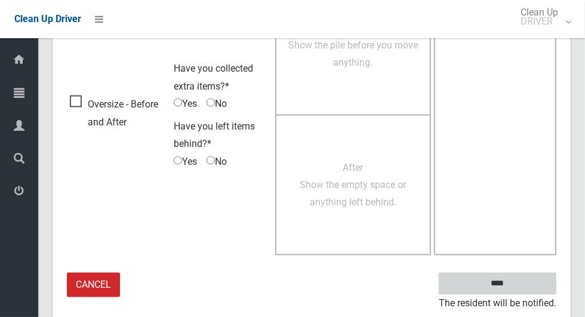
click at [518, 288] on input "****" at bounding box center [498, 284] width 118 height 22
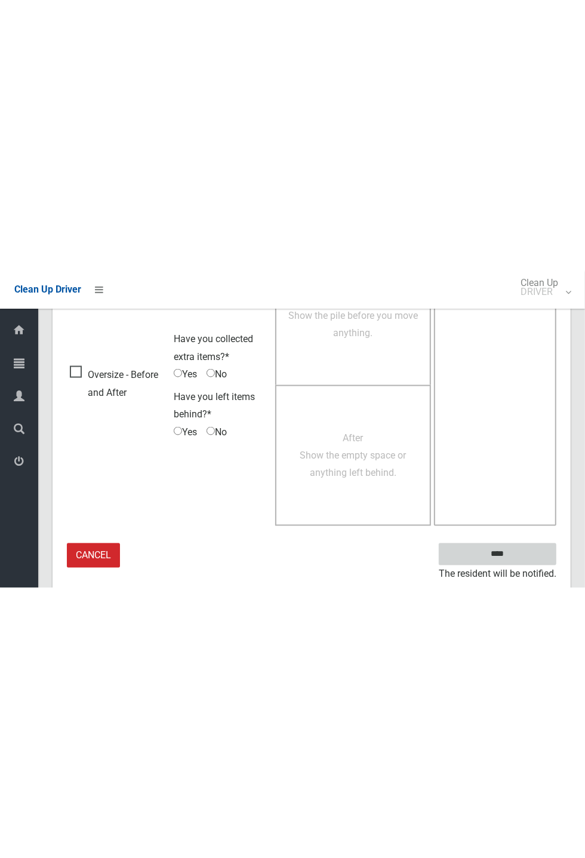
scroll to position [470, 0]
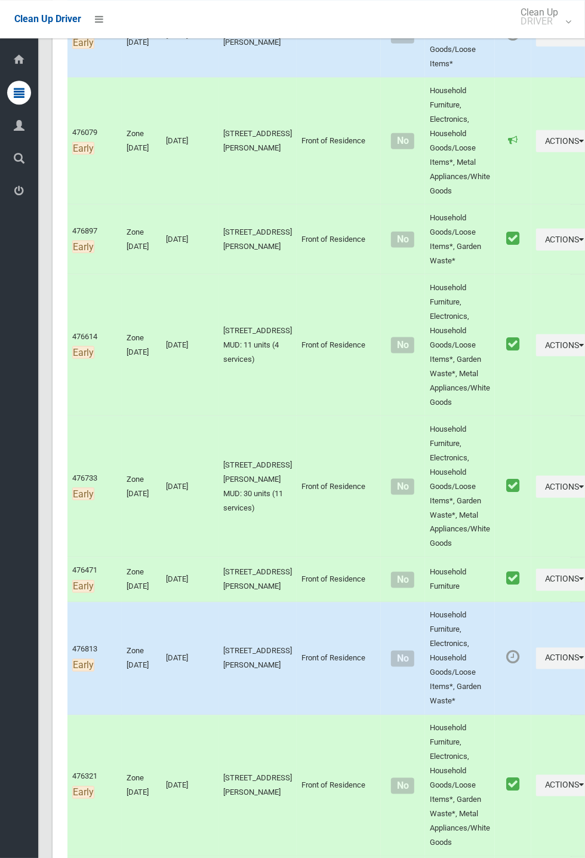
scroll to position [5644, 0]
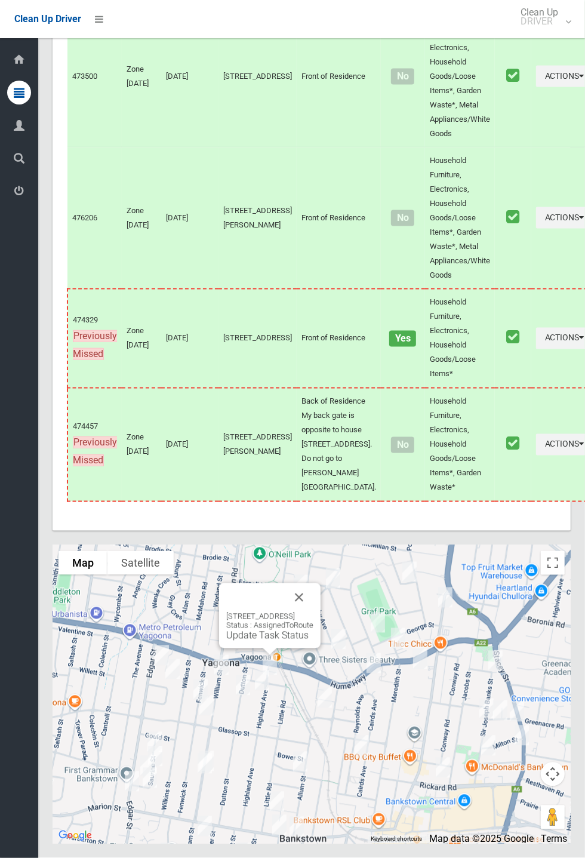
click at [263, 642] on link "Update Task Status" at bounding box center [267, 635] width 82 height 11
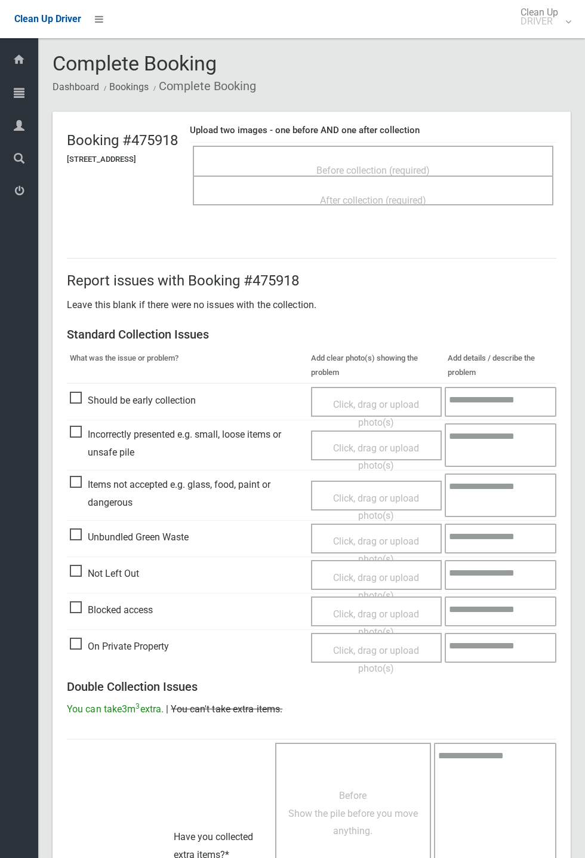
click at [370, 165] on span "Before collection (required)" at bounding box center [373, 170] width 113 height 11
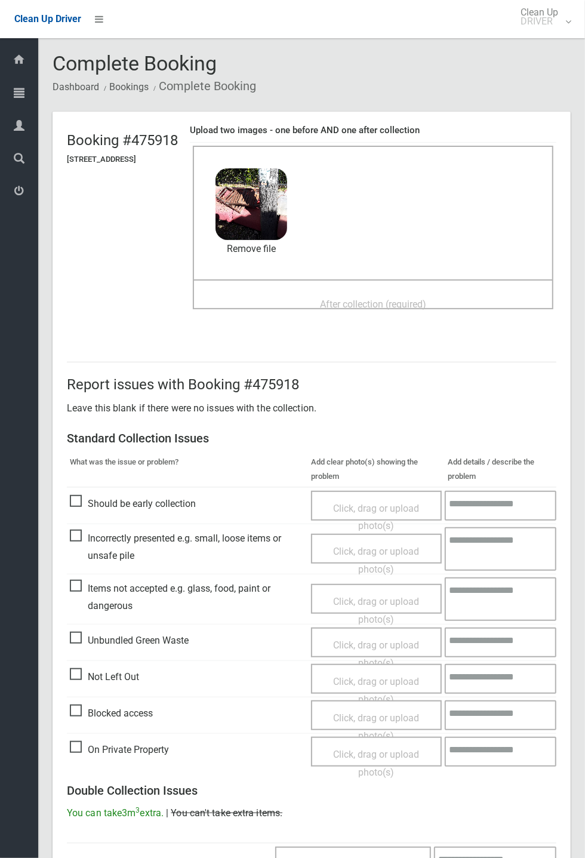
click at [345, 299] on span "After collection (required)" at bounding box center [373, 304] width 106 height 11
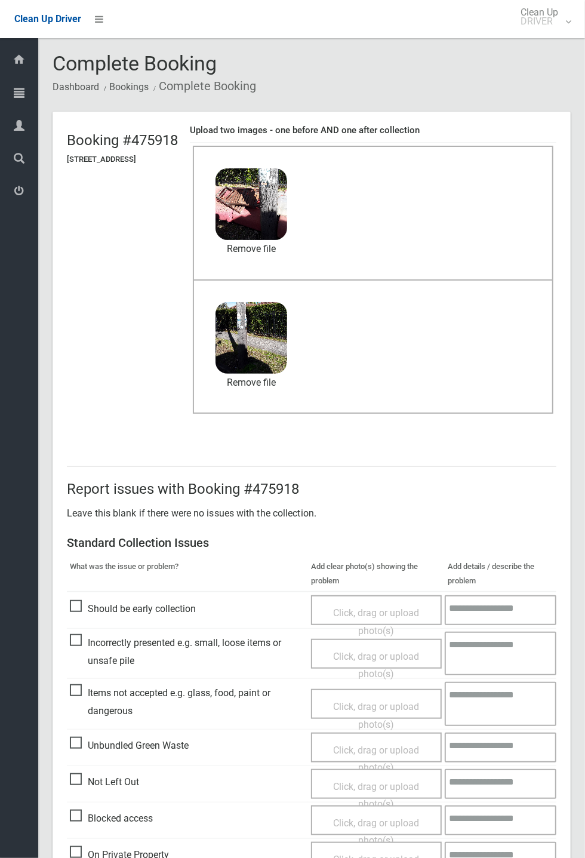
scroll to position [415, 0]
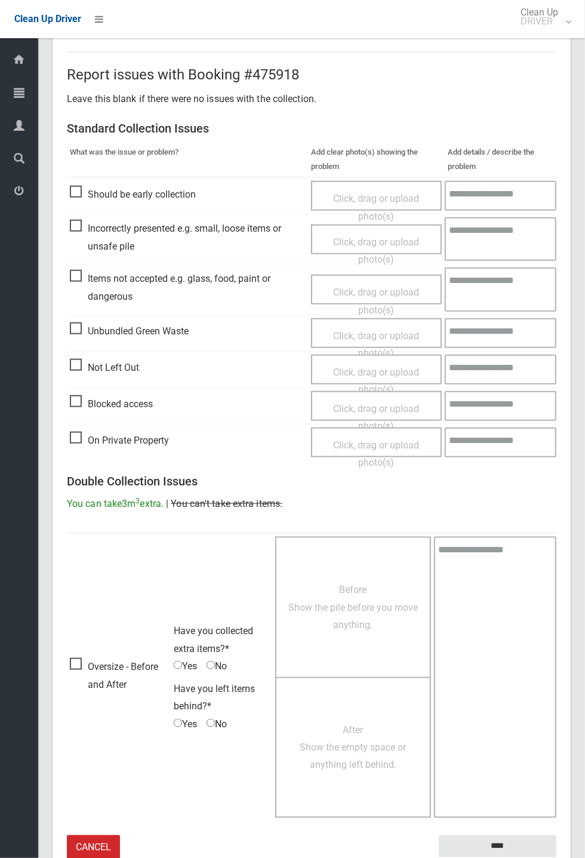
click at [517, 858] on small "The resident will be notified." at bounding box center [498, 867] width 118 height 18
click at [557, 858] on input "****" at bounding box center [498, 847] width 118 height 22
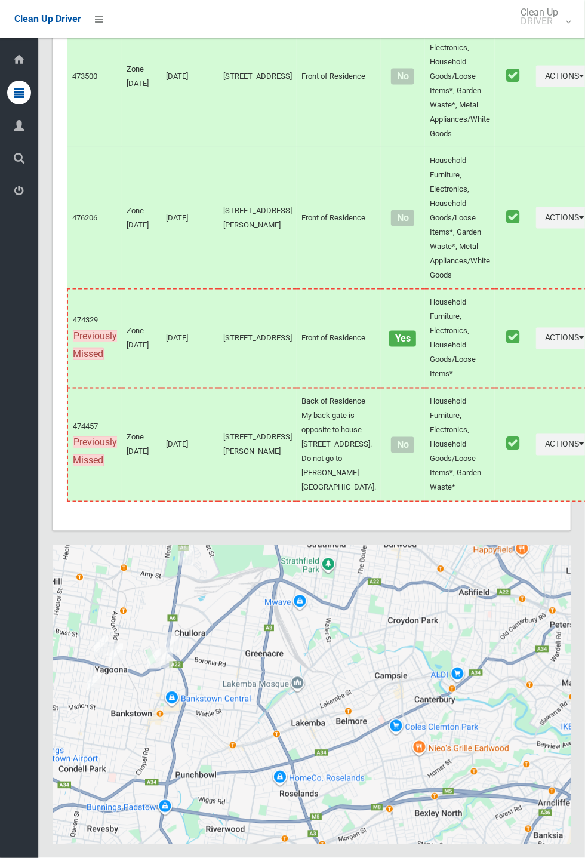
scroll to position [5644, 0]
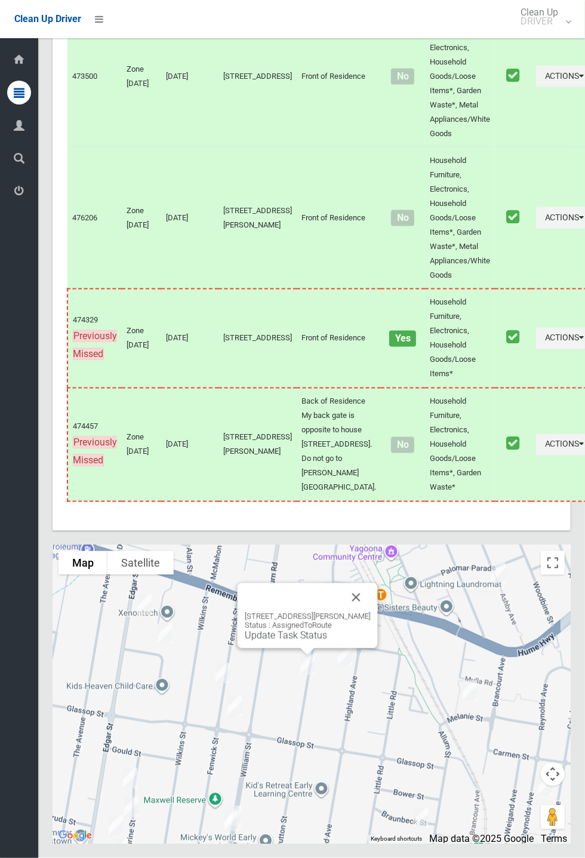
click at [371, 612] on button "Close" at bounding box center [356, 598] width 29 height 29
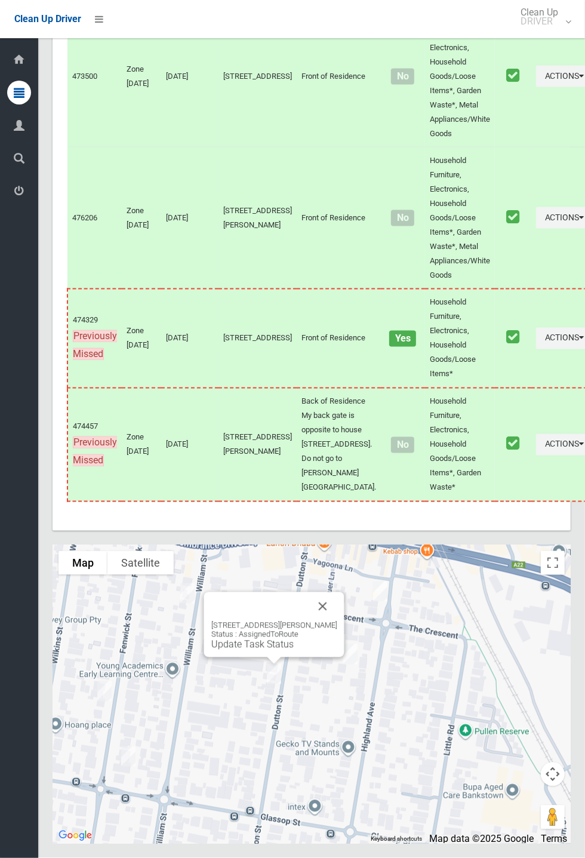
click at [269, 651] on link "Update Task Status" at bounding box center [252, 644] width 82 height 11
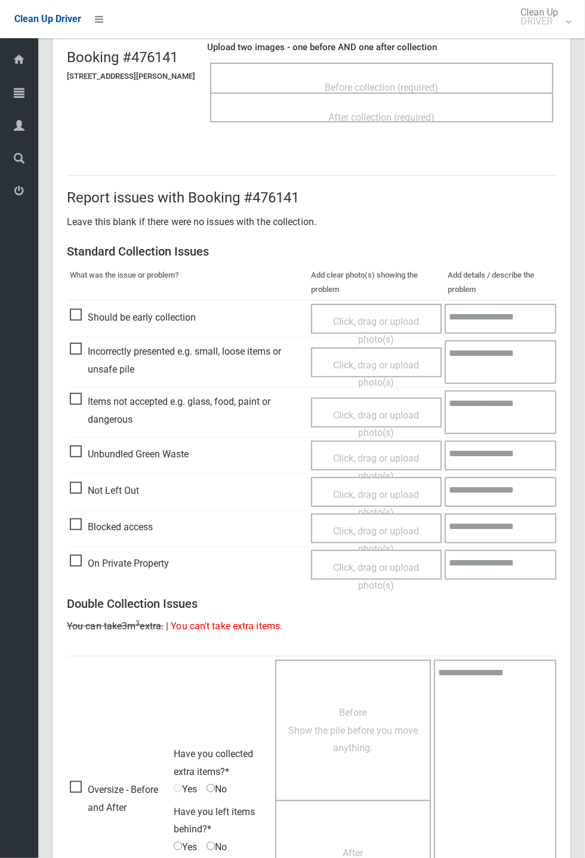
scroll to position [84, 0]
click at [134, 428] on span "Items not accepted e.g. glass, food, paint or dangerous" at bounding box center [187, 409] width 235 height 35
click at [376, 412] on span "Click, drag or upload photo(s)" at bounding box center [376, 423] width 86 height 29
click at [487, 406] on textarea at bounding box center [501, 412] width 111 height 44
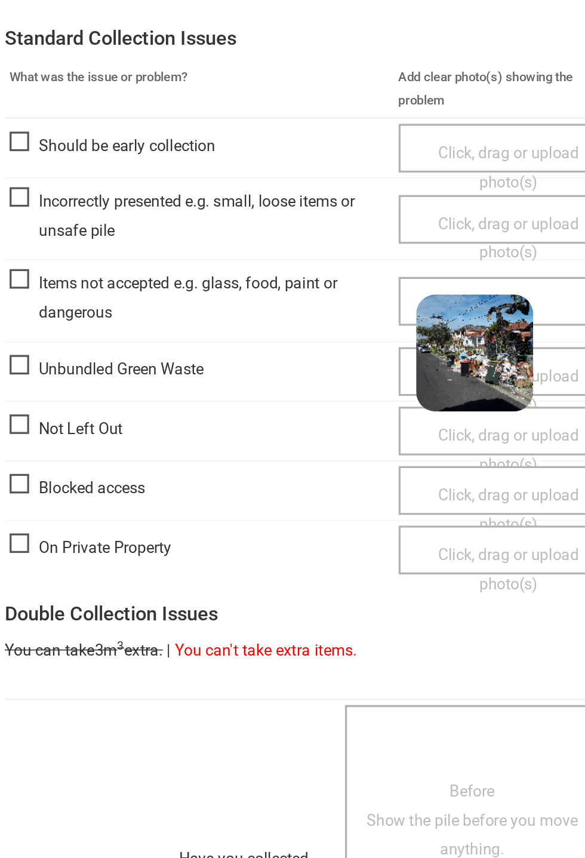
click at [141, 428] on span "Items not accepted e.g. glass, food, paint or dangerous" at bounding box center [186, 409] width 232 height 35
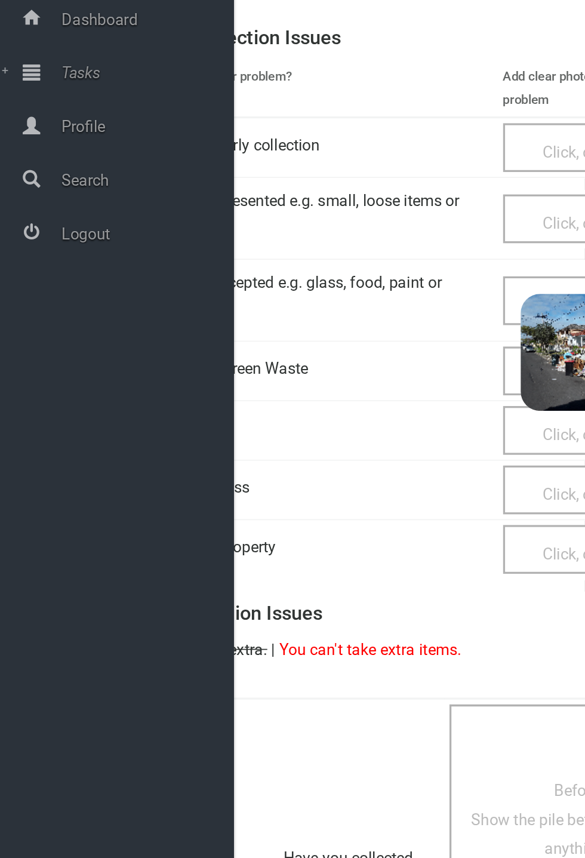
click at [214, 300] on div "Not Left Out" at bounding box center [186, 310] width 232 height 20
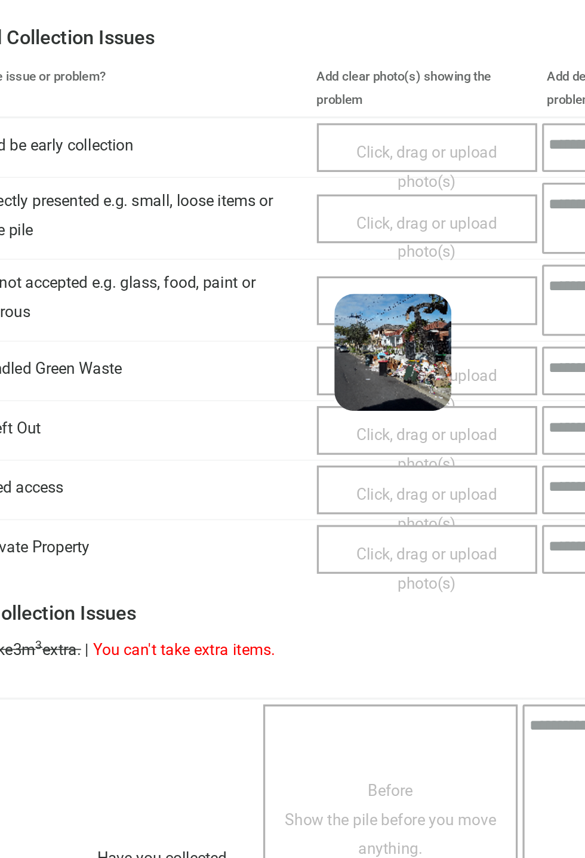
click at [363, 297] on img at bounding box center [355, 265] width 72 height 72
click at [367, 314] on link "Remove file" at bounding box center [355, 309] width 72 height 18
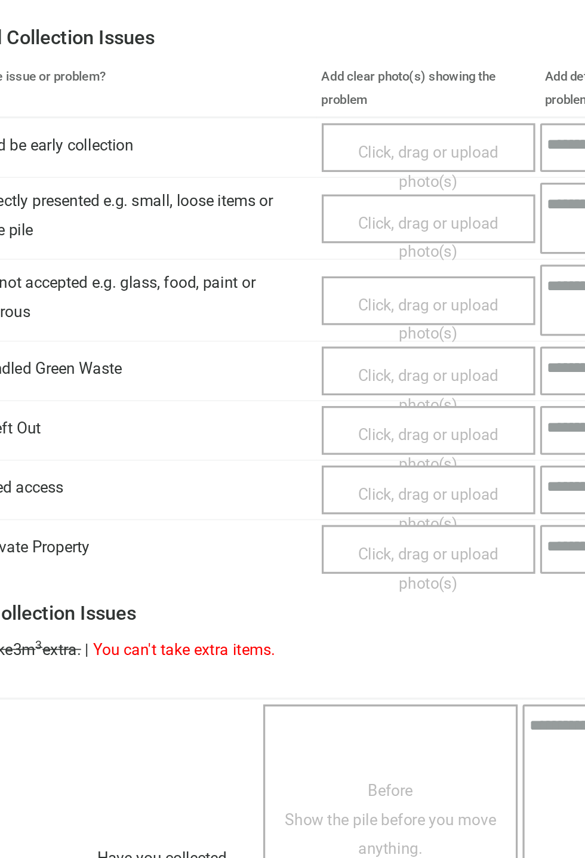
click at [375, 184] on span "Click, drag or upload photo(s)" at bounding box center [376, 194] width 86 height 29
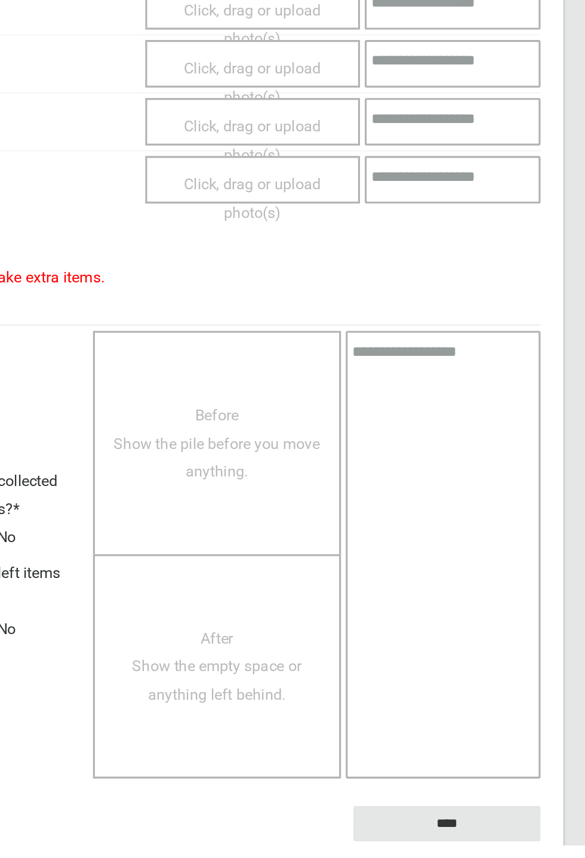
scroll to position [207, 0]
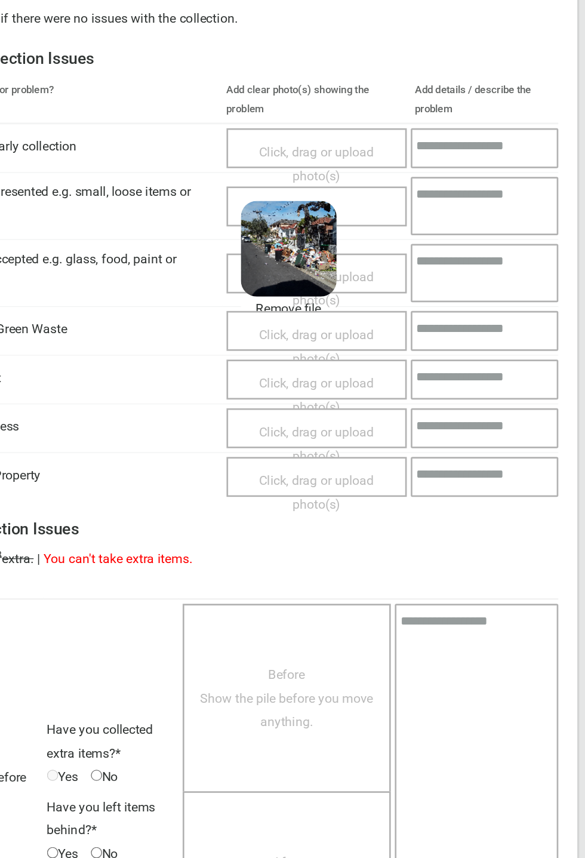
click at [487, 252] on textarea at bounding box center [501, 238] width 111 height 44
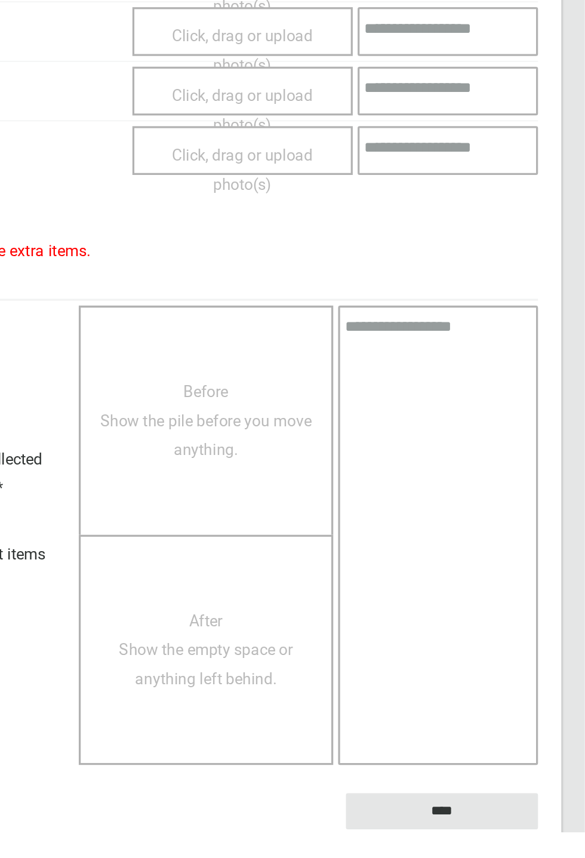
scroll to position [263, 0]
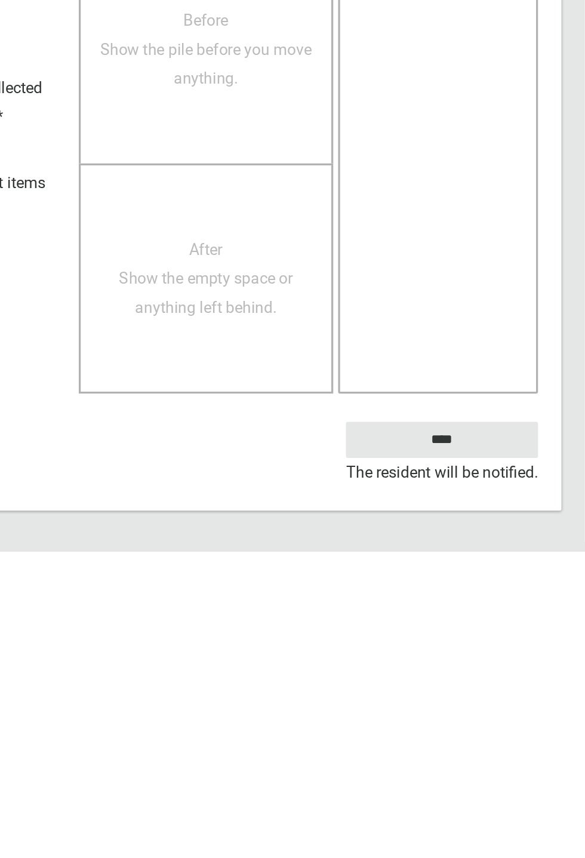
type textarea "**********"
click at [557, 801] on input "****" at bounding box center [498, 790] width 118 height 22
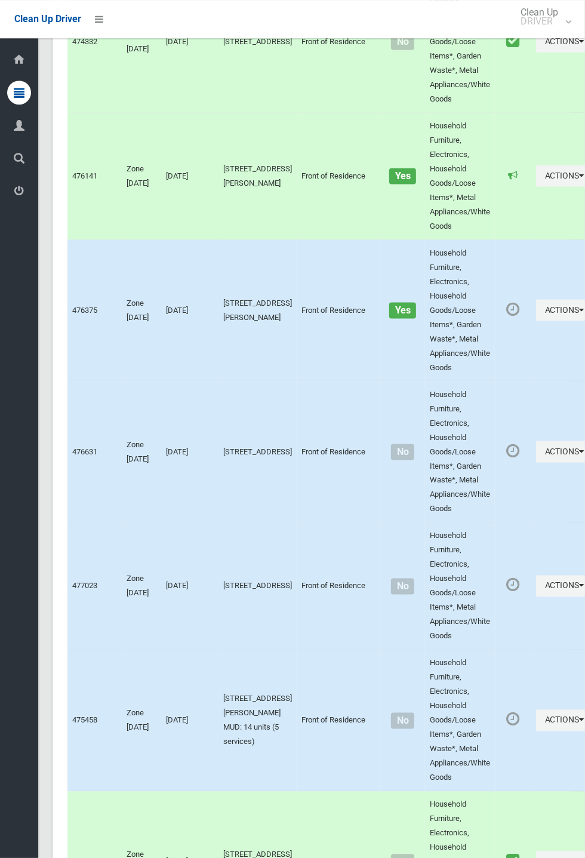
scroll to position [5644, 0]
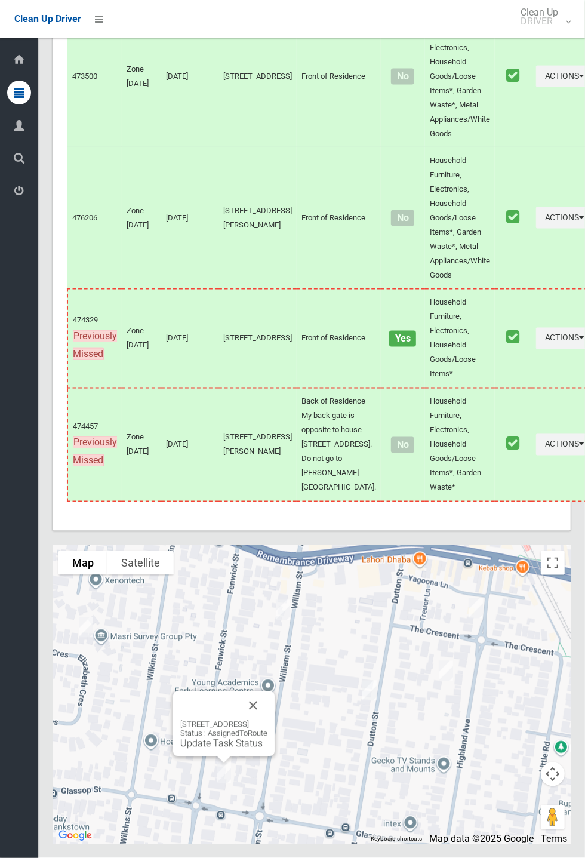
click at [268, 720] on button "Close" at bounding box center [253, 706] width 29 height 29
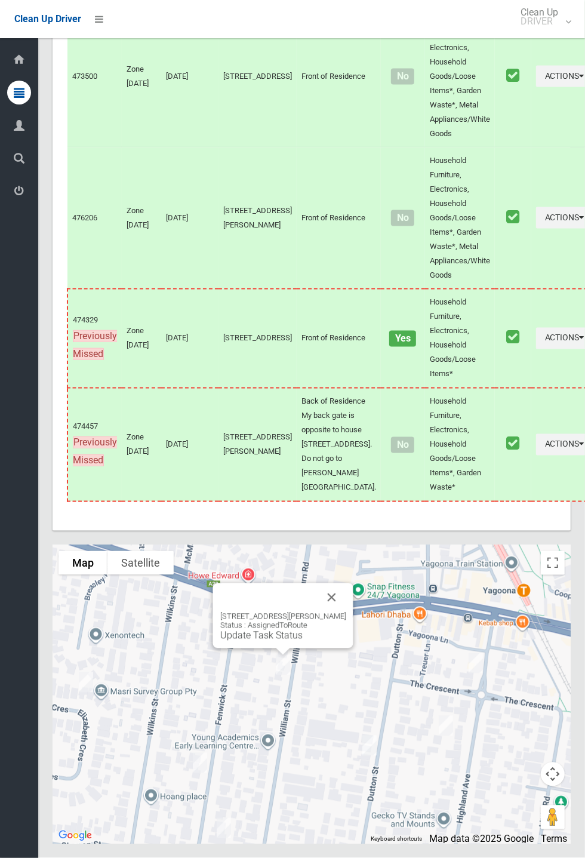
click at [353, 649] on div "240 William Street, YAGOONA NSW 2199 Status : AssignedToRoute Update Task Status" at bounding box center [283, 616] width 140 height 65
click at [346, 612] on button "Close" at bounding box center [332, 598] width 29 height 29
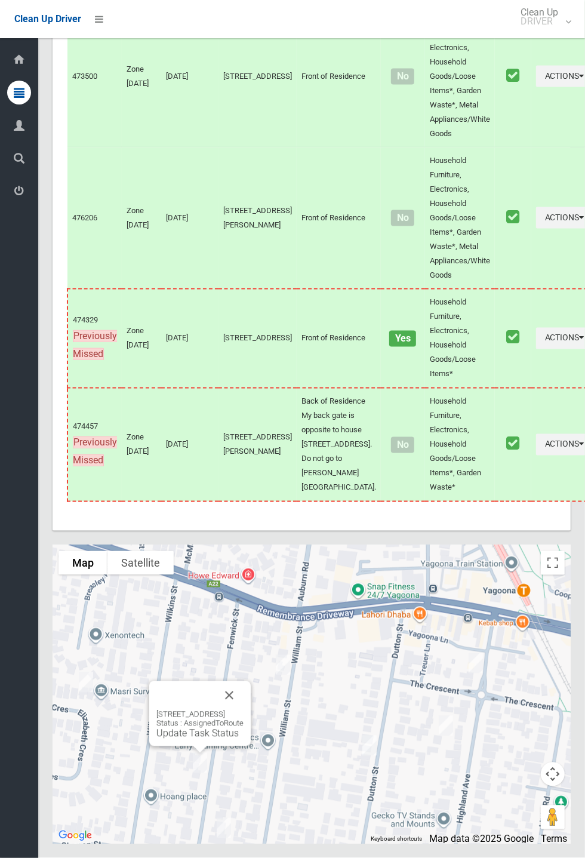
click at [251, 747] on div "26 Fenwick Street, YAGOONA NSW 2199 Status : AssignedToRoute Update Task Status" at bounding box center [200, 714] width 102 height 65
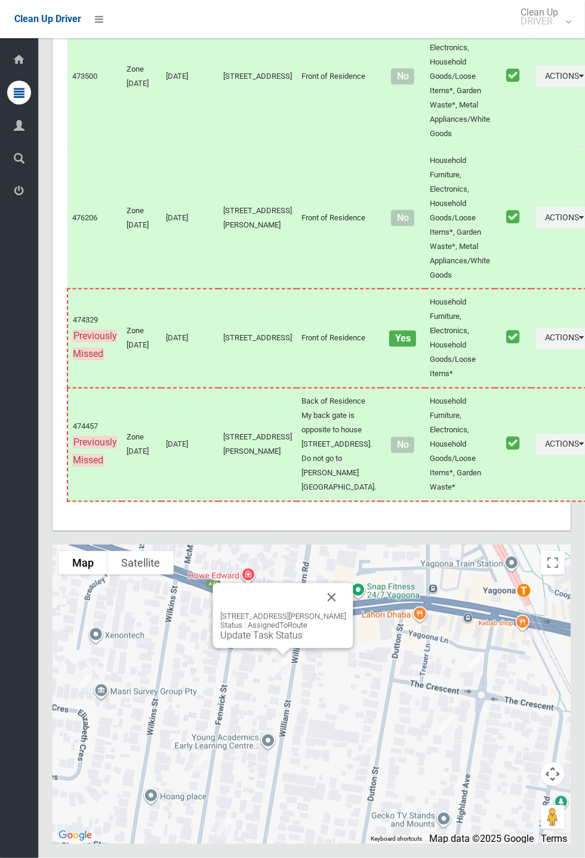
click at [272, 642] on link "Update Task Status" at bounding box center [261, 635] width 82 height 11
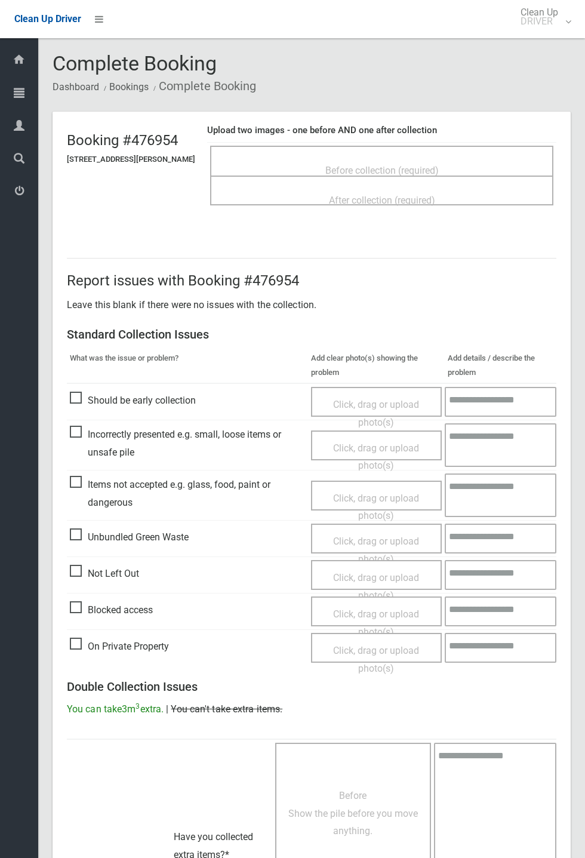
click at [397, 168] on span "Before collection (required)" at bounding box center [382, 170] width 113 height 11
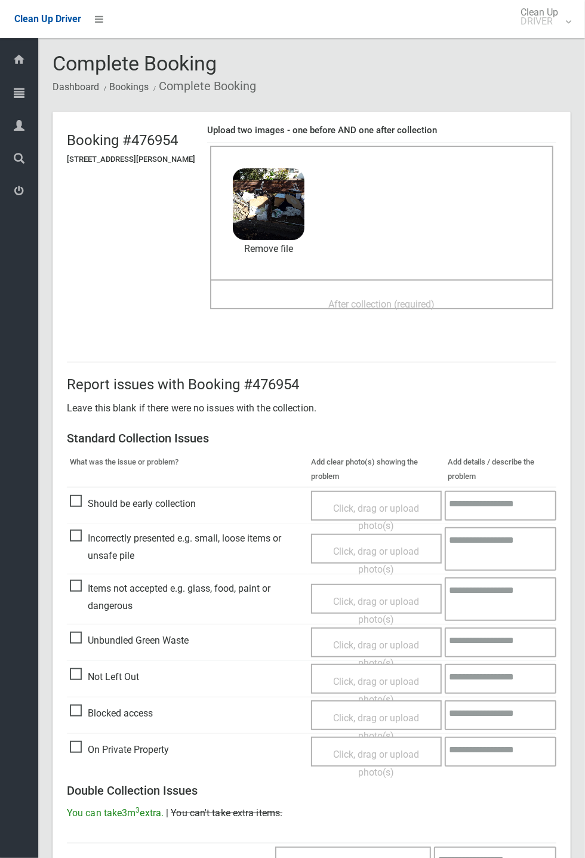
click at [366, 299] on span "After collection (required)" at bounding box center [382, 304] width 106 height 11
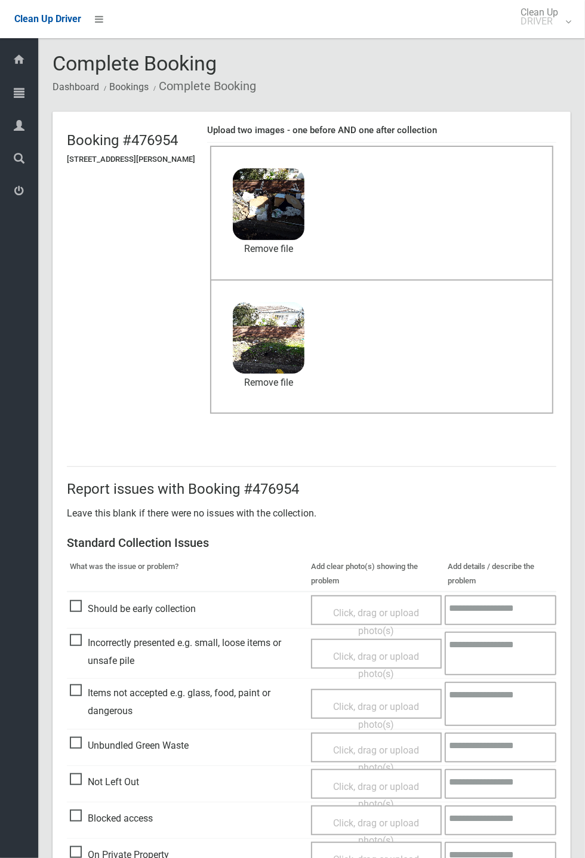
scroll to position [415, 0]
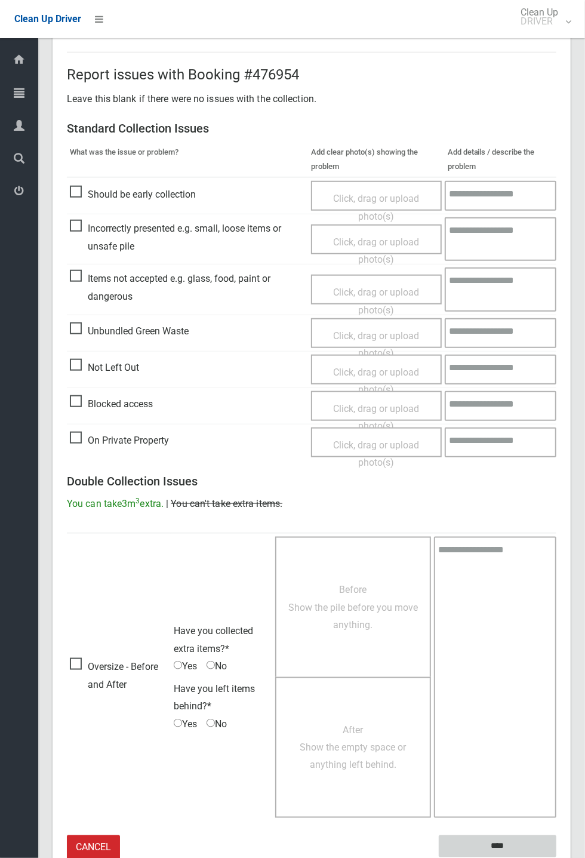
click at [496, 842] on input "****" at bounding box center [498, 847] width 118 height 22
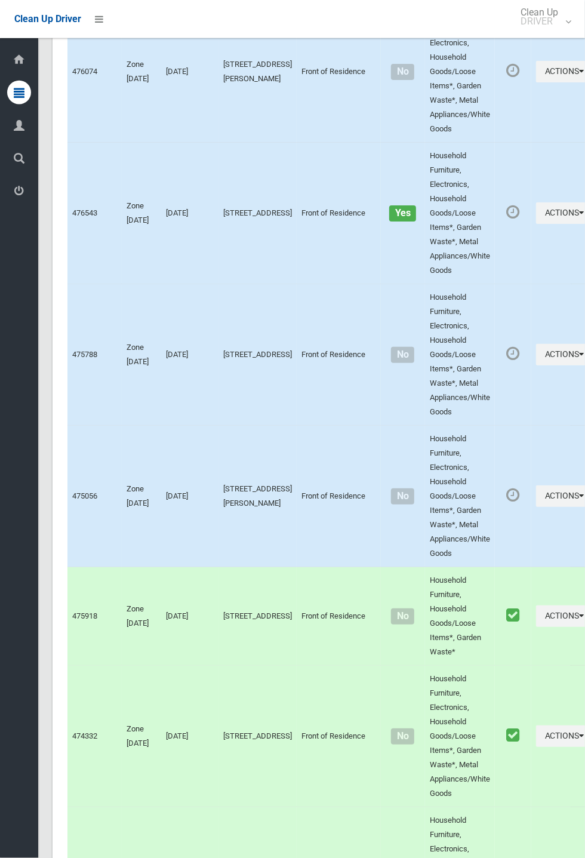
scroll to position [5644, 0]
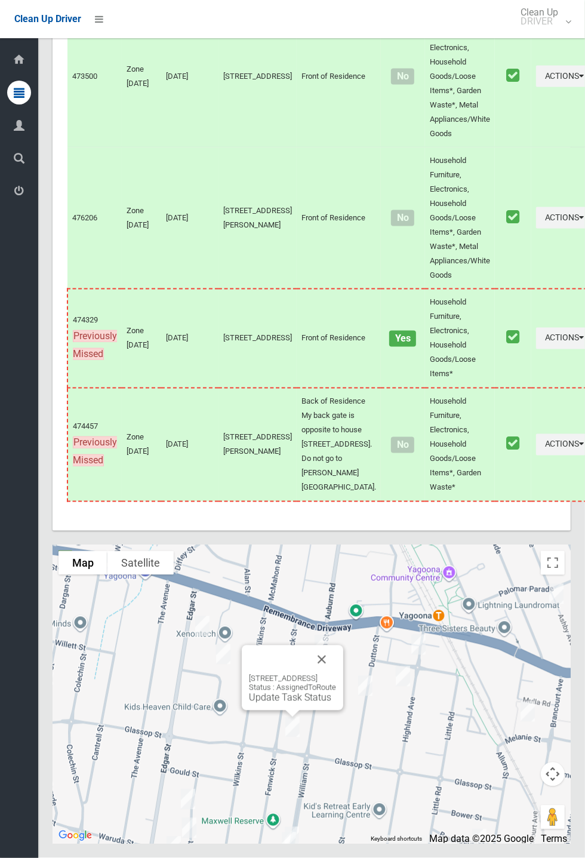
click at [336, 674] on button "Close" at bounding box center [322, 660] width 29 height 29
click at [280, 678] on div "26 Fenwick Street, YAGOONA NSW 2199 Status : AssignedToRoute Update Task Status" at bounding box center [281, 645] width 102 height 65
click at [266, 671] on link "Update Task Status" at bounding box center [278, 664] width 82 height 11
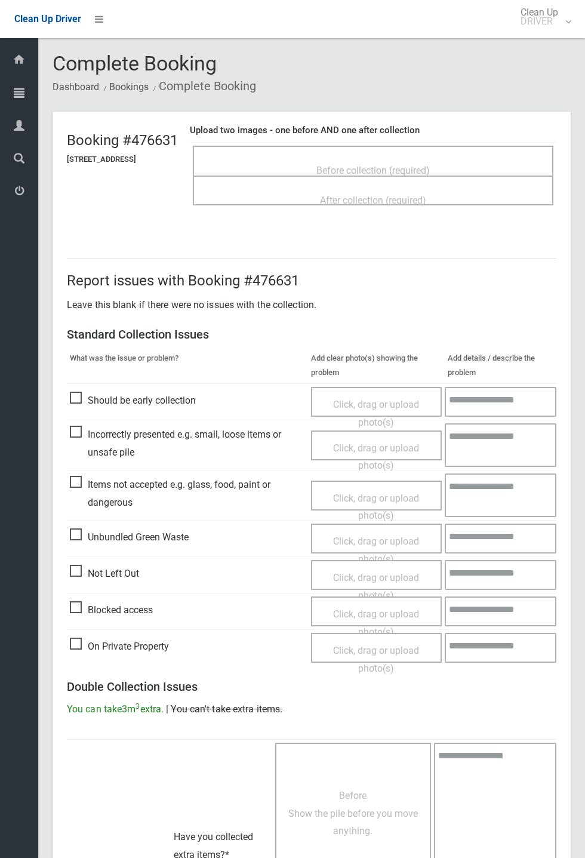
click at [407, 165] on span "Before collection (required)" at bounding box center [373, 170] width 113 height 11
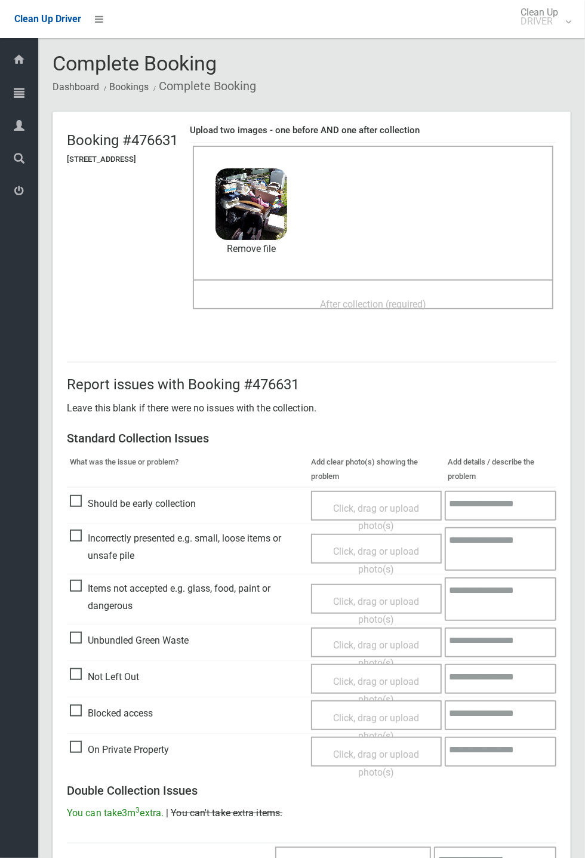
click at [370, 299] on span "After collection (required)" at bounding box center [373, 304] width 106 height 11
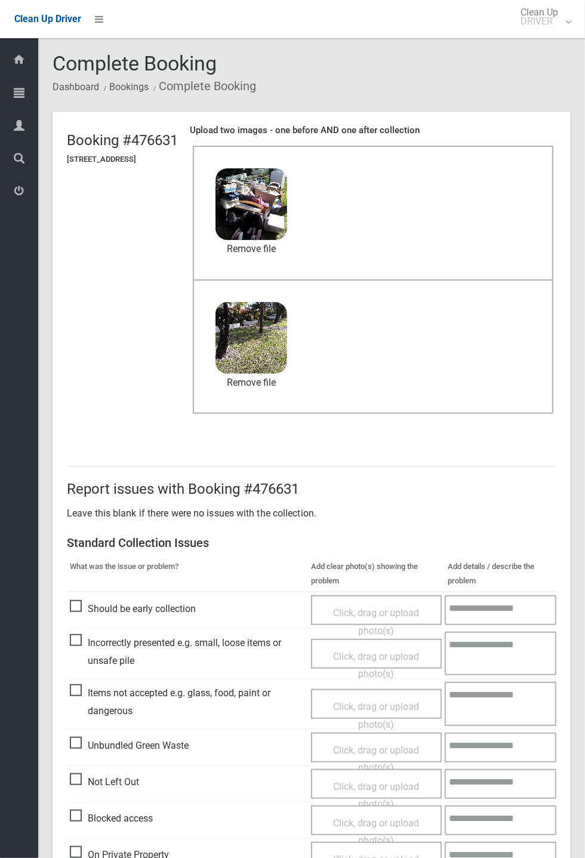
scroll to position [415, 0]
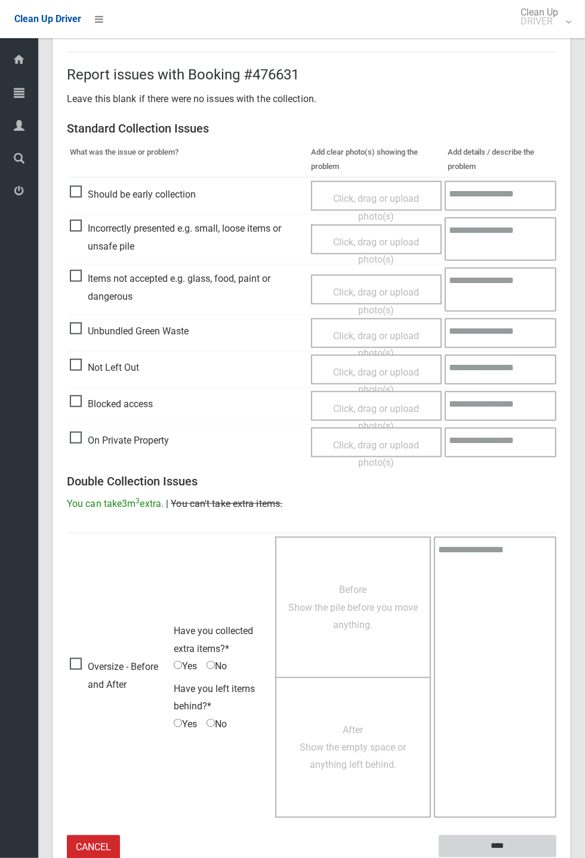
click at [557, 858] on input "****" at bounding box center [498, 847] width 118 height 22
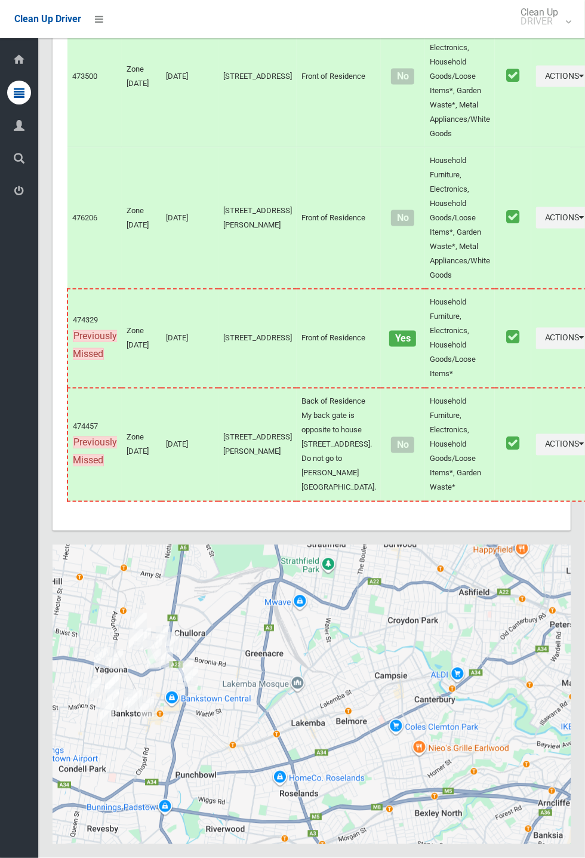
scroll to position [5644, 0]
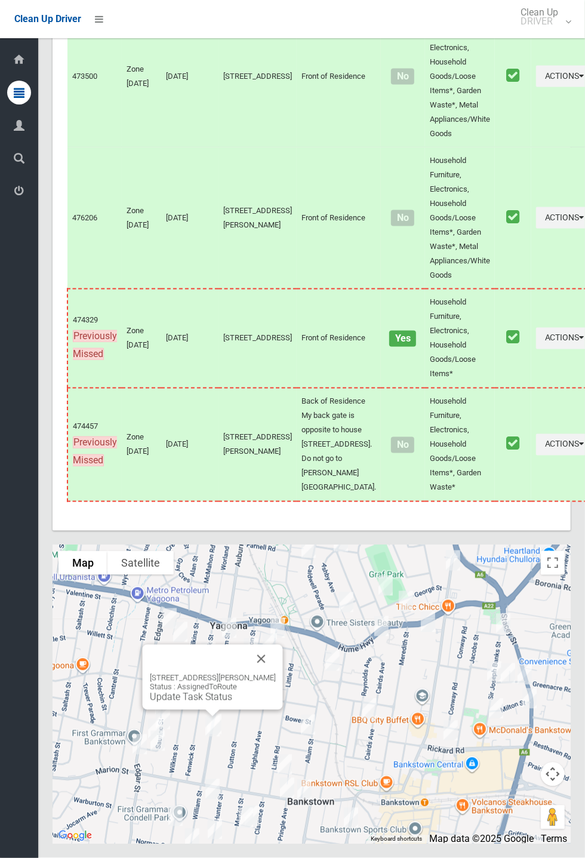
click at [276, 674] on button "Close" at bounding box center [261, 659] width 29 height 29
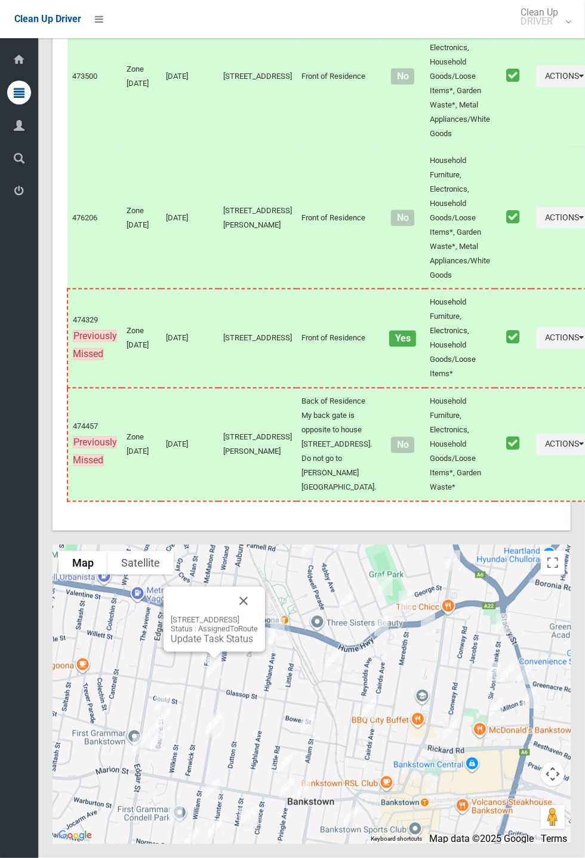
click at [208, 645] on link "Update Task Status" at bounding box center [212, 639] width 82 height 11
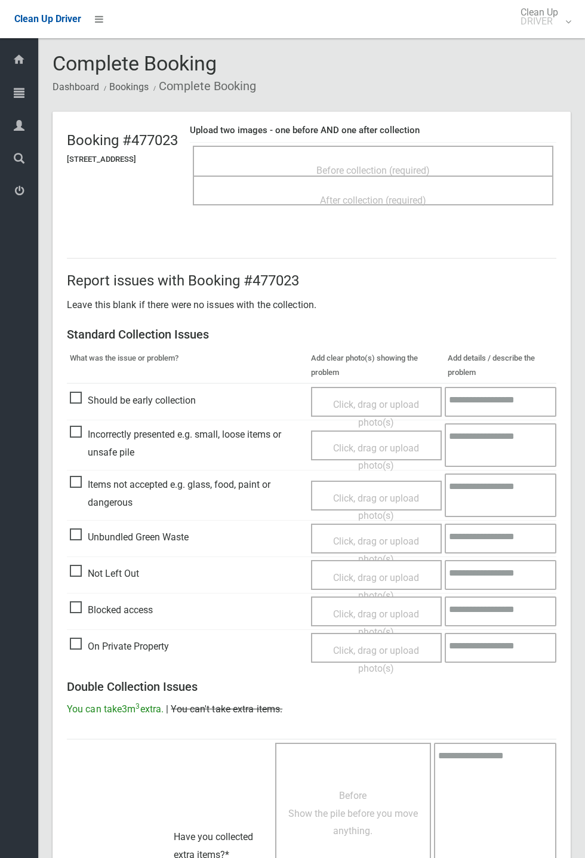
click at [394, 165] on span "Before collection (required)" at bounding box center [373, 170] width 113 height 11
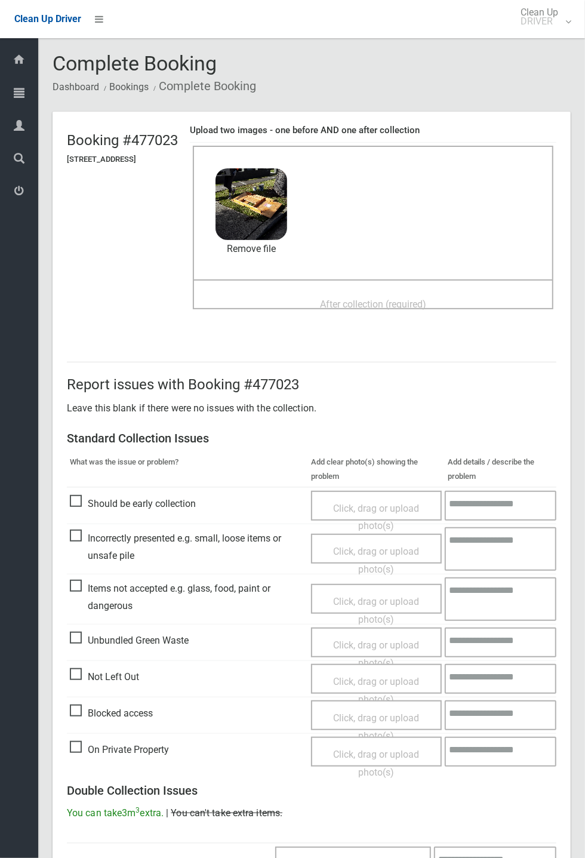
click at [399, 299] on span "After collection (required)" at bounding box center [373, 304] width 106 height 11
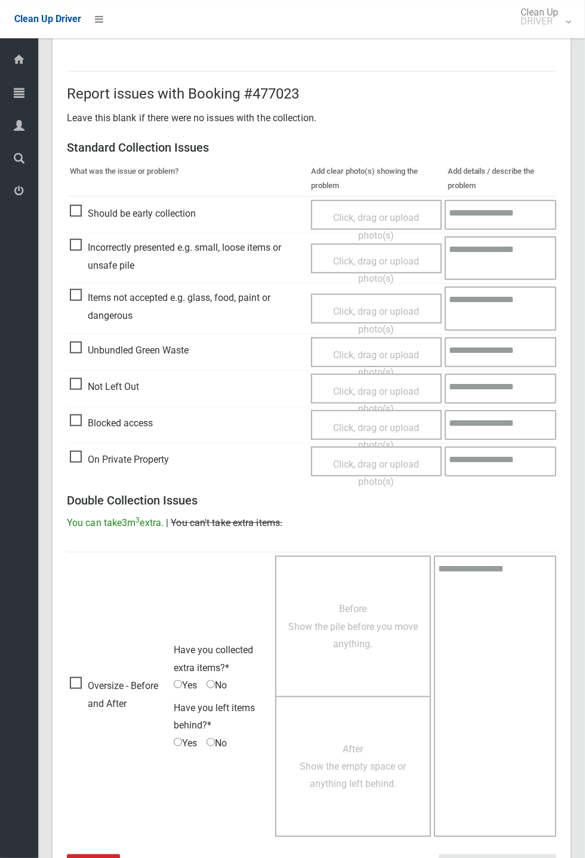
scroll to position [415, 0]
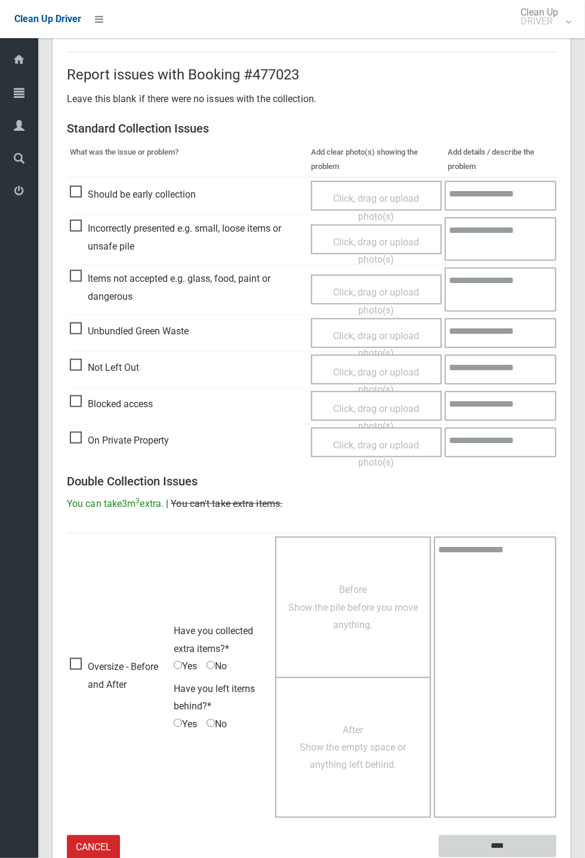
click at [504, 844] on input "****" at bounding box center [498, 847] width 118 height 22
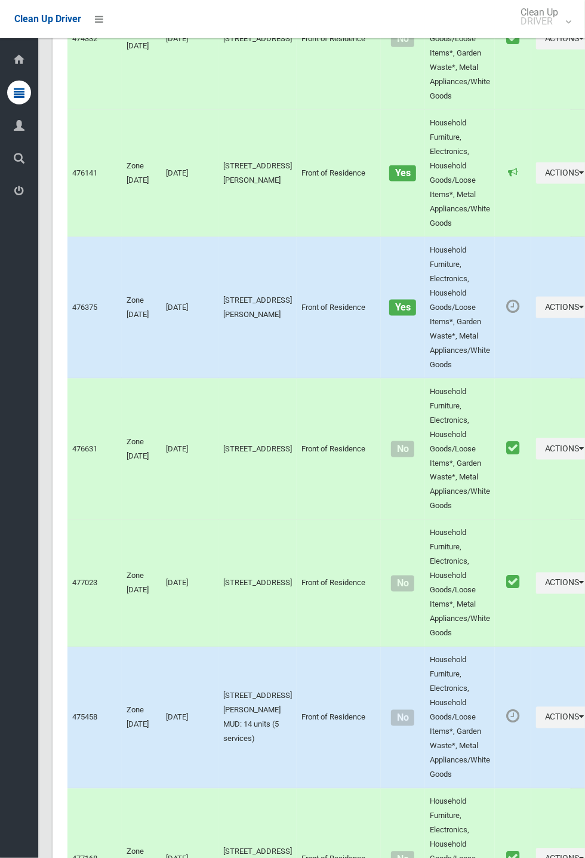
scroll to position [5644, 0]
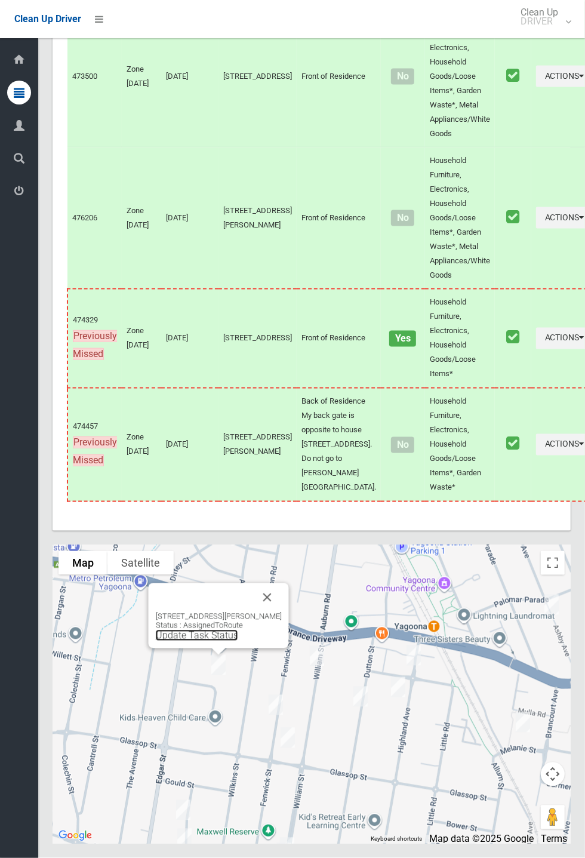
click at [213, 642] on link "Update Task Status" at bounding box center [197, 635] width 82 height 11
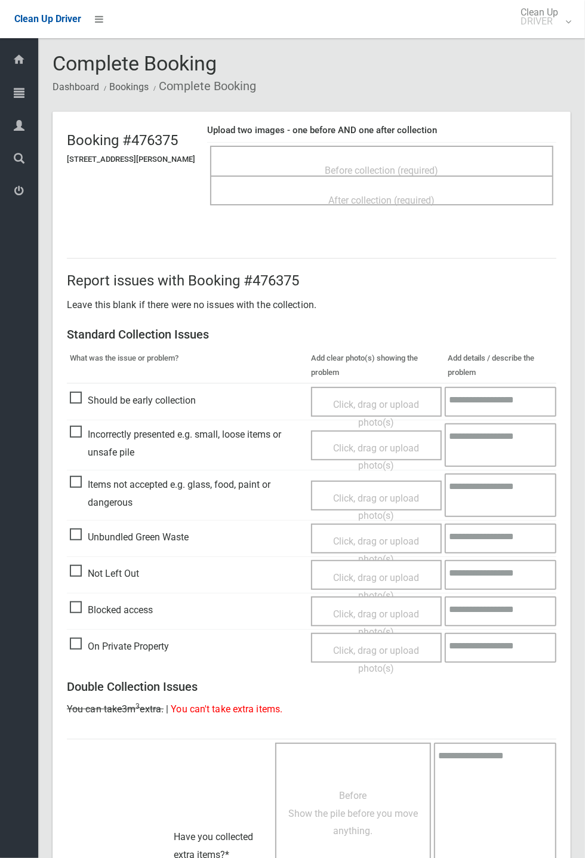
click at [363, 169] on span "Before collection (required)" at bounding box center [382, 170] width 113 height 11
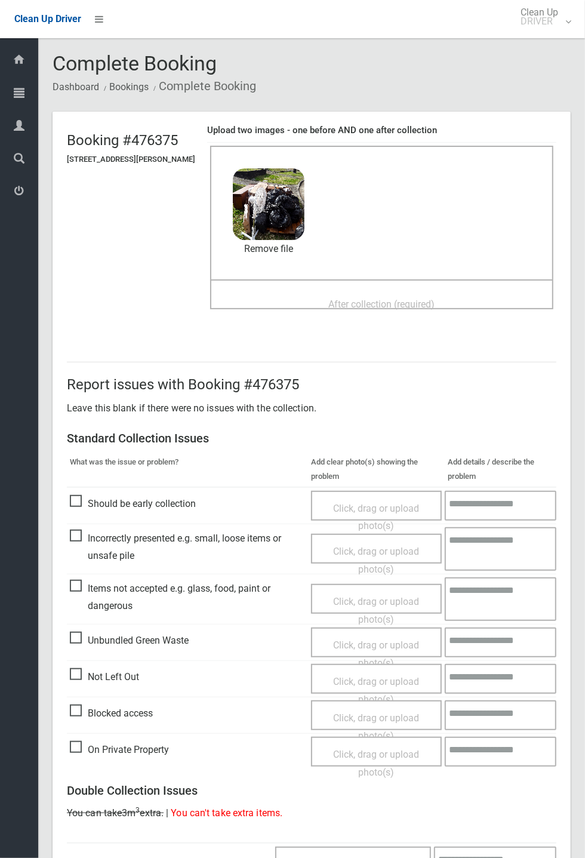
click at [352, 299] on span "After collection (required)" at bounding box center [382, 304] width 106 height 11
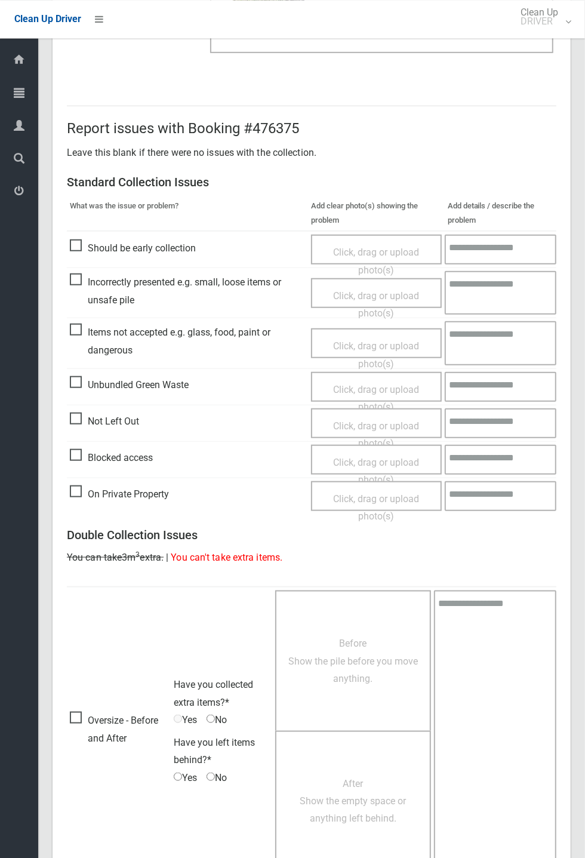
scroll to position [415, 0]
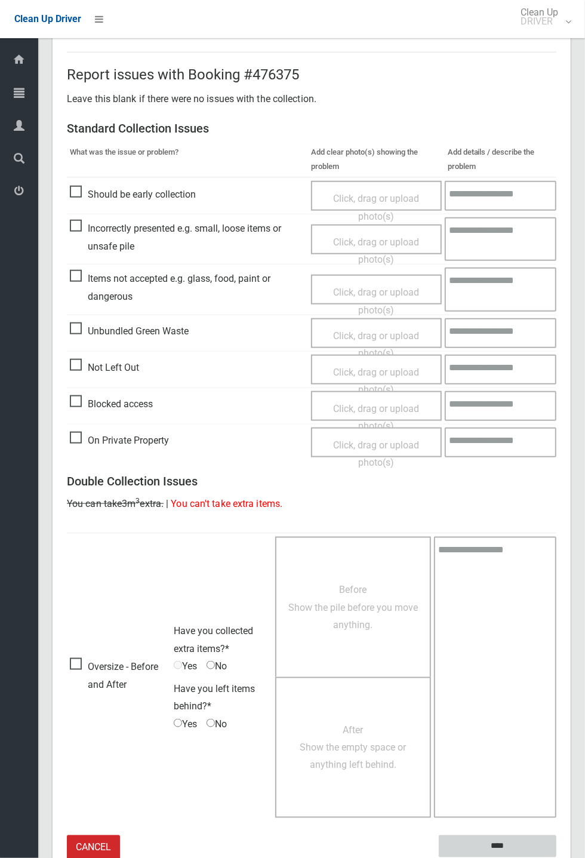
click at [496, 838] on input "****" at bounding box center [498, 847] width 118 height 22
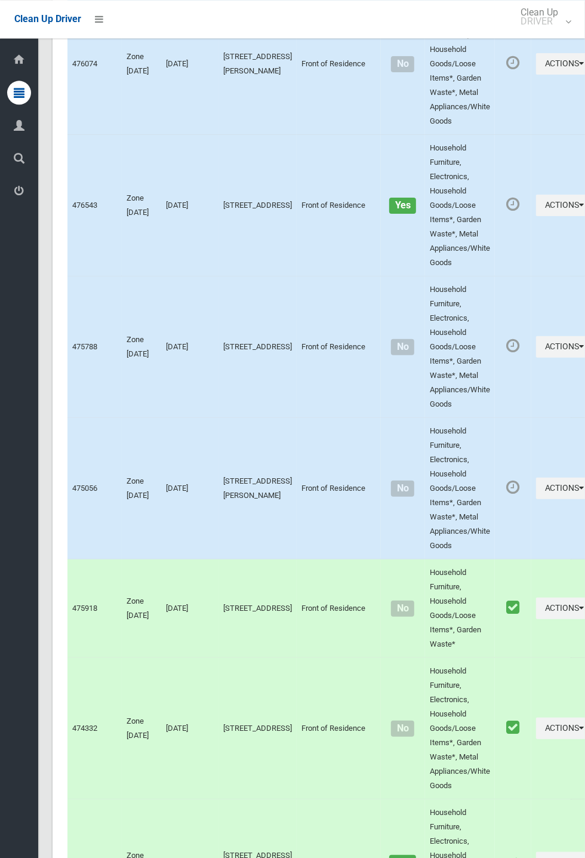
scroll to position [5644, 0]
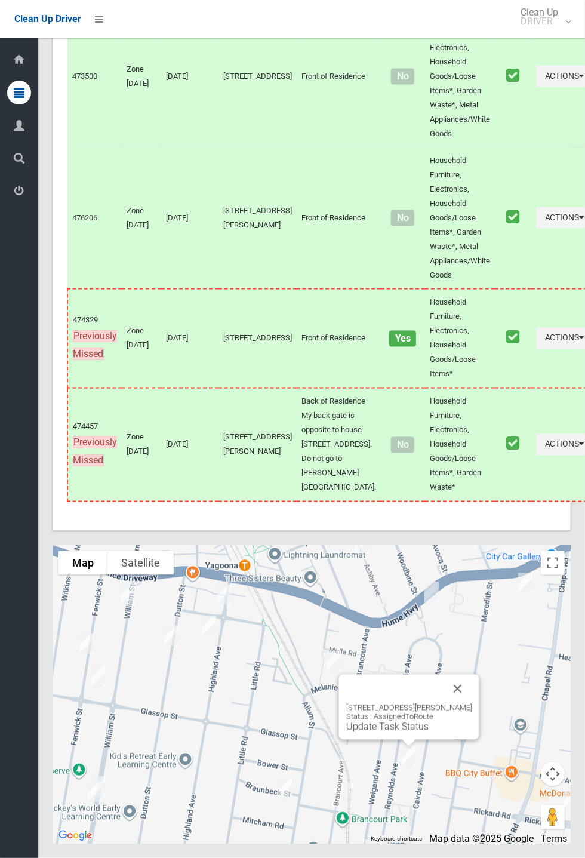
click at [471, 704] on button "Close" at bounding box center [458, 689] width 29 height 29
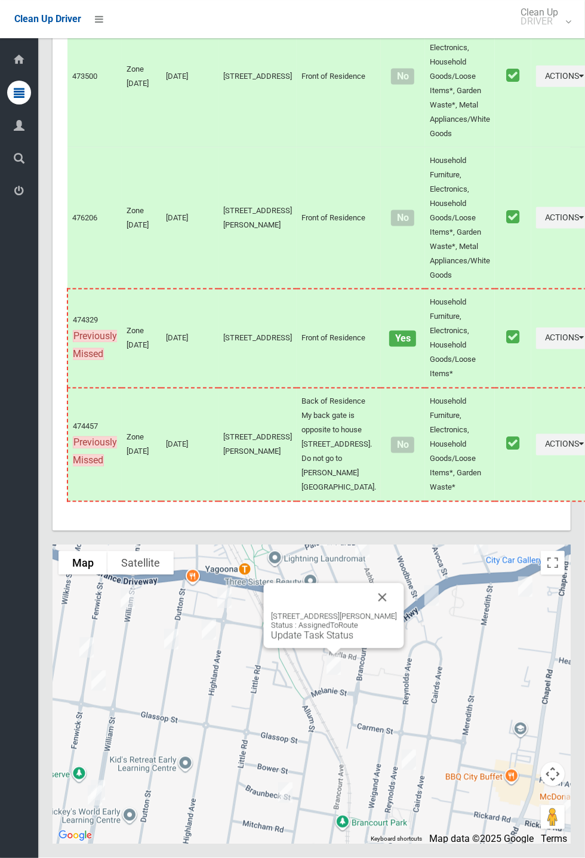
click at [318, 642] on link "Update Task Status" at bounding box center [312, 635] width 82 height 11
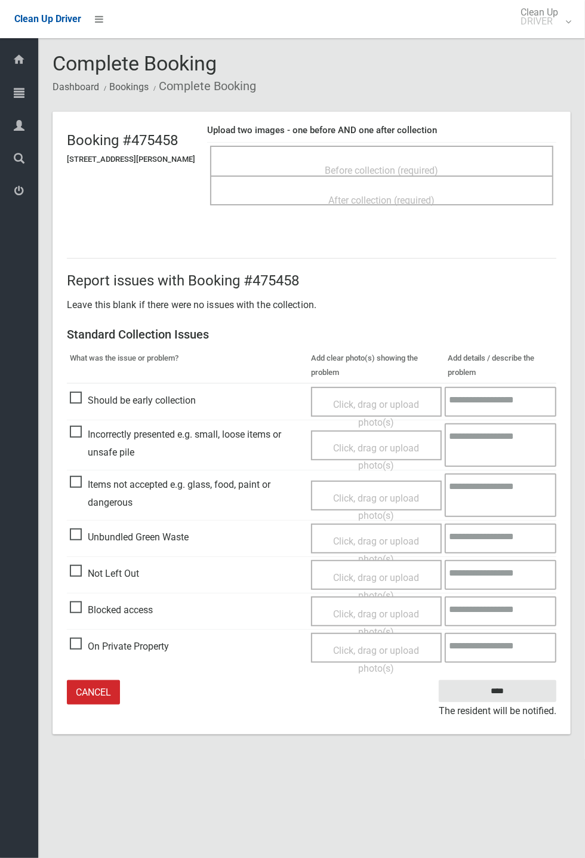
click at [373, 165] on span "Before collection (required)" at bounding box center [382, 170] width 113 height 11
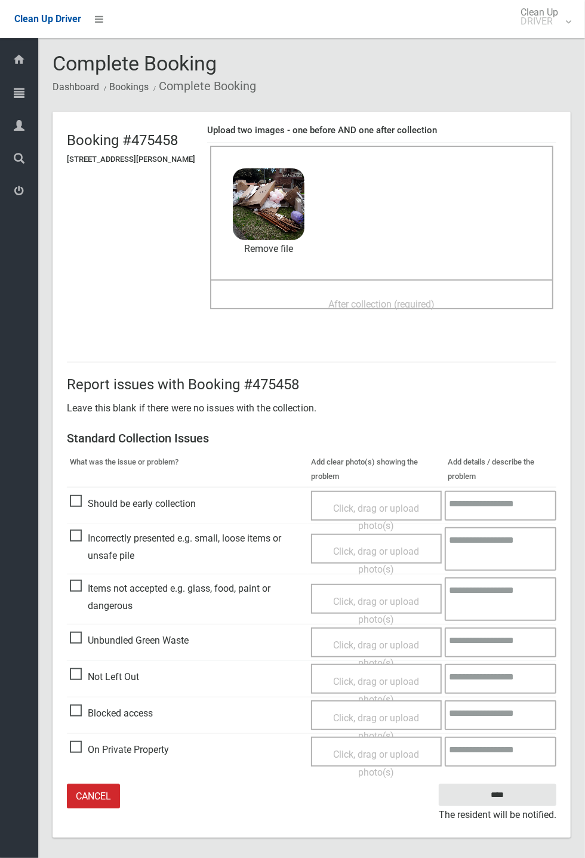
click at [381, 299] on span "After collection (required)" at bounding box center [382, 304] width 106 height 11
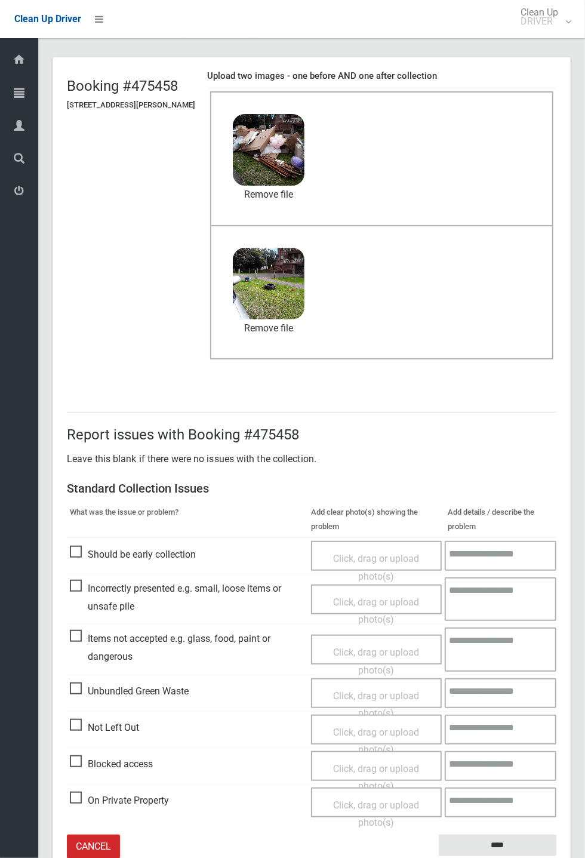
scroll to position [56, 0]
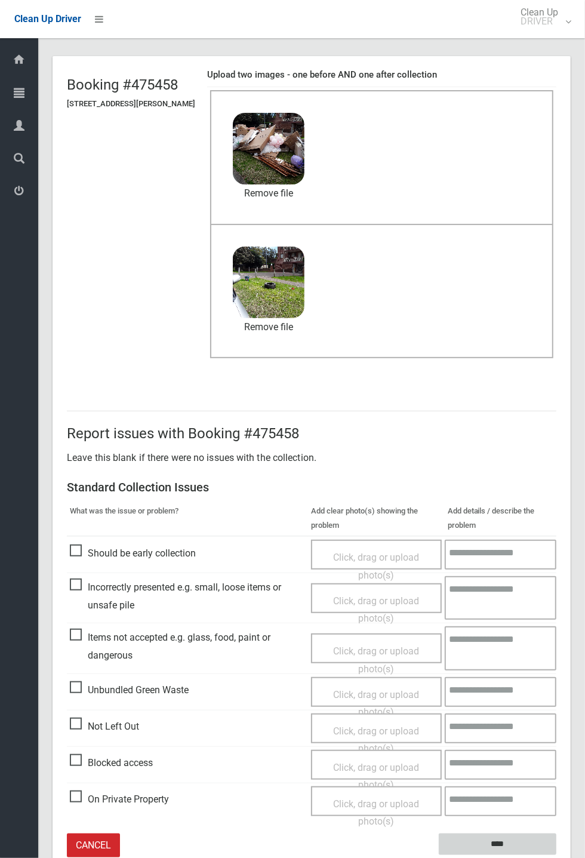
click at [557, 856] on input "****" at bounding box center [498, 845] width 118 height 22
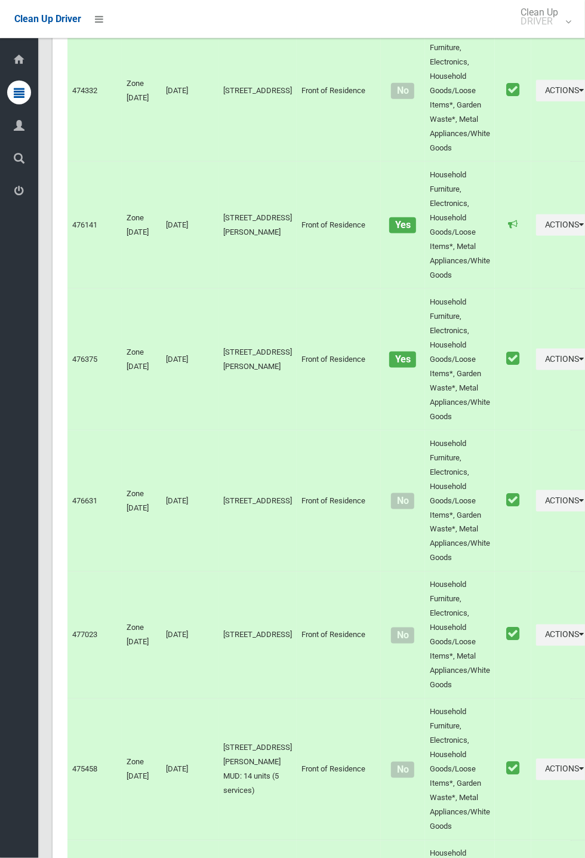
scroll to position [5644, 0]
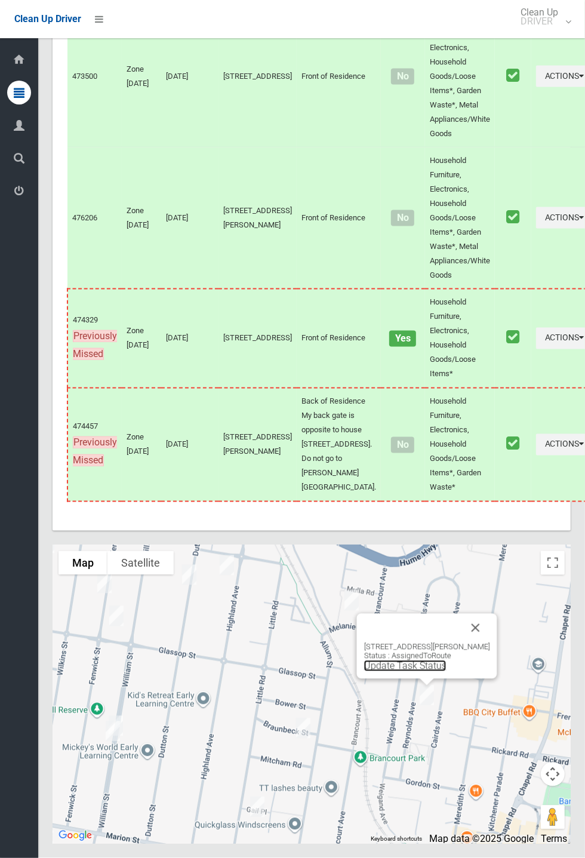
click at [415, 672] on link "Update Task Status" at bounding box center [405, 666] width 82 height 11
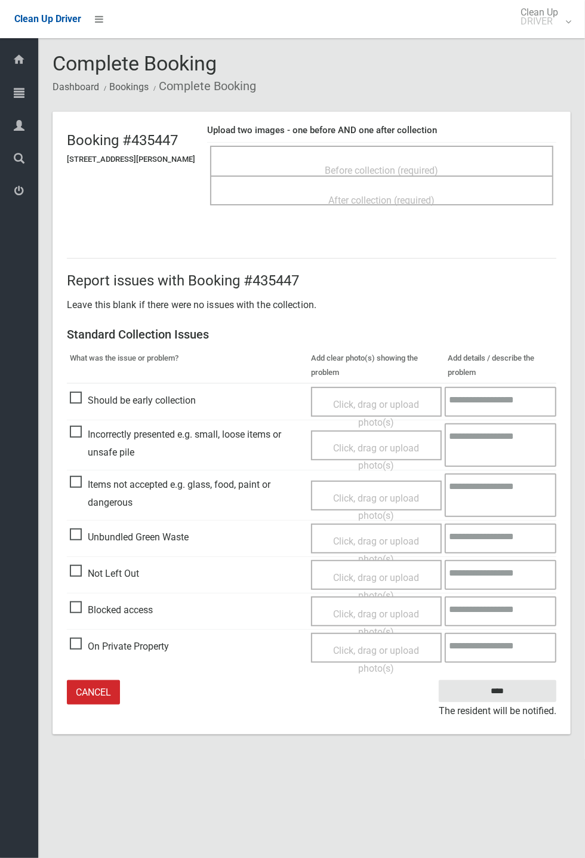
click at [393, 165] on span "Before collection (required)" at bounding box center [382, 170] width 113 height 11
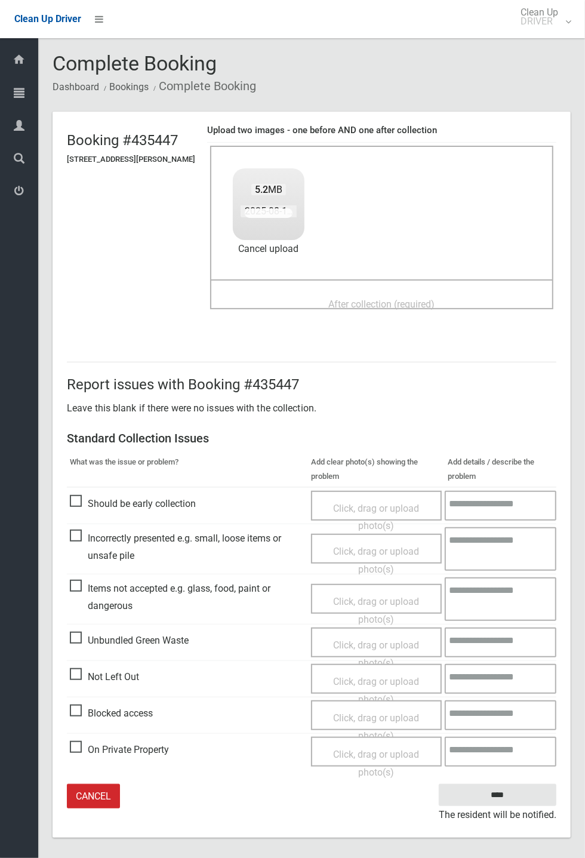
click at [357, 299] on span "After collection (required)" at bounding box center [382, 304] width 106 height 11
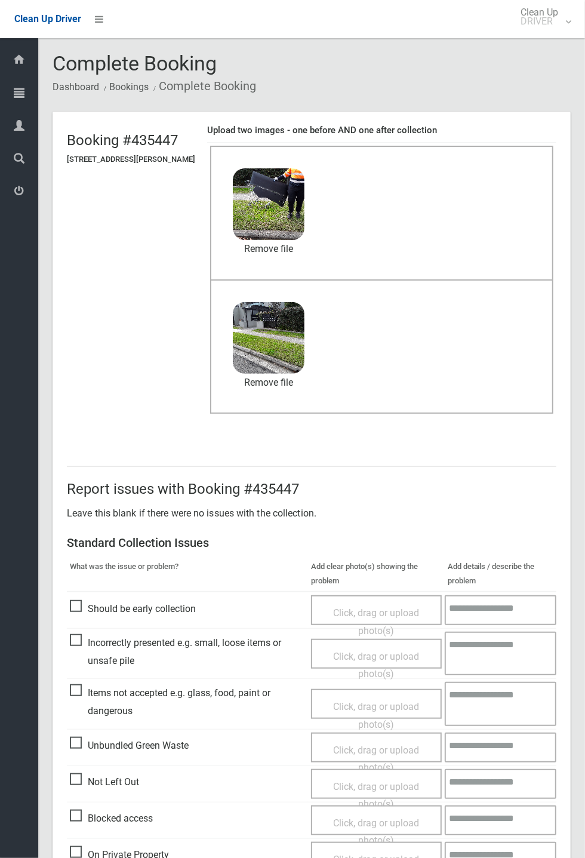
scroll to position [56, 0]
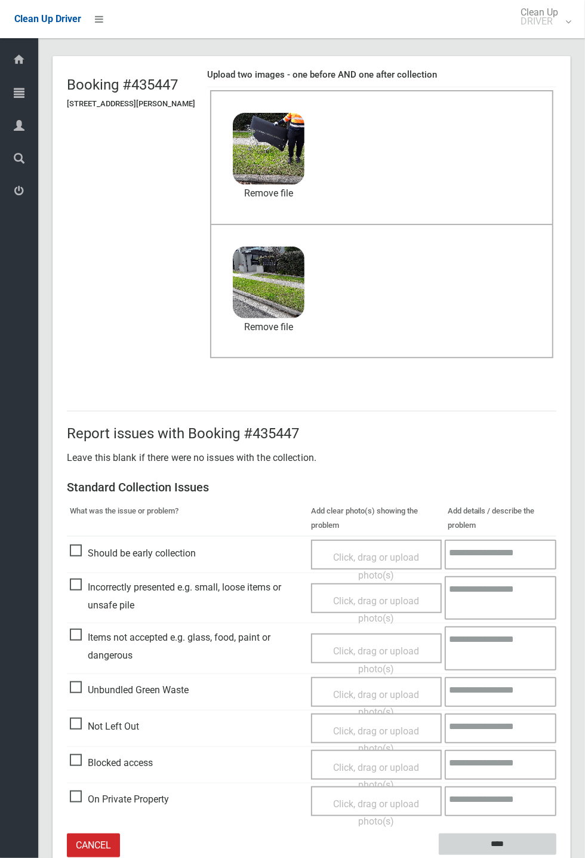
click at [557, 856] on input "****" at bounding box center [498, 845] width 118 height 22
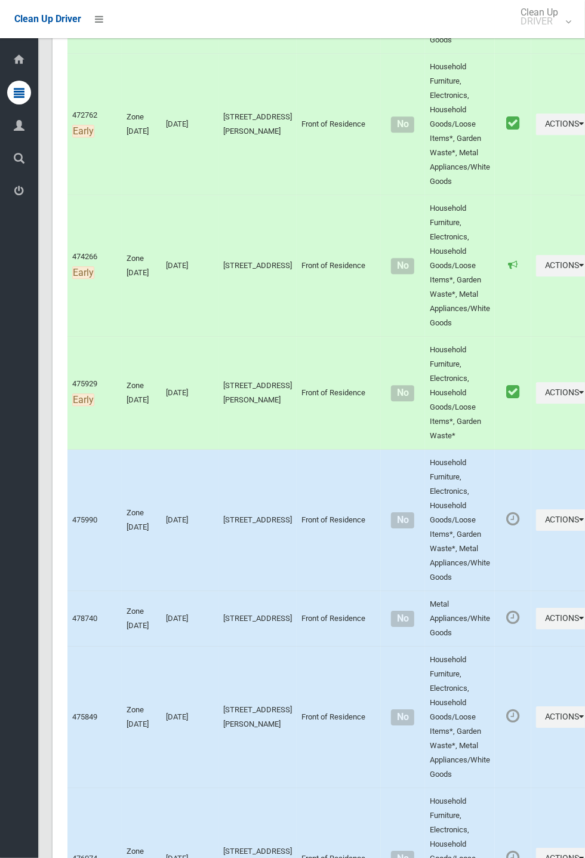
scroll to position [5644, 0]
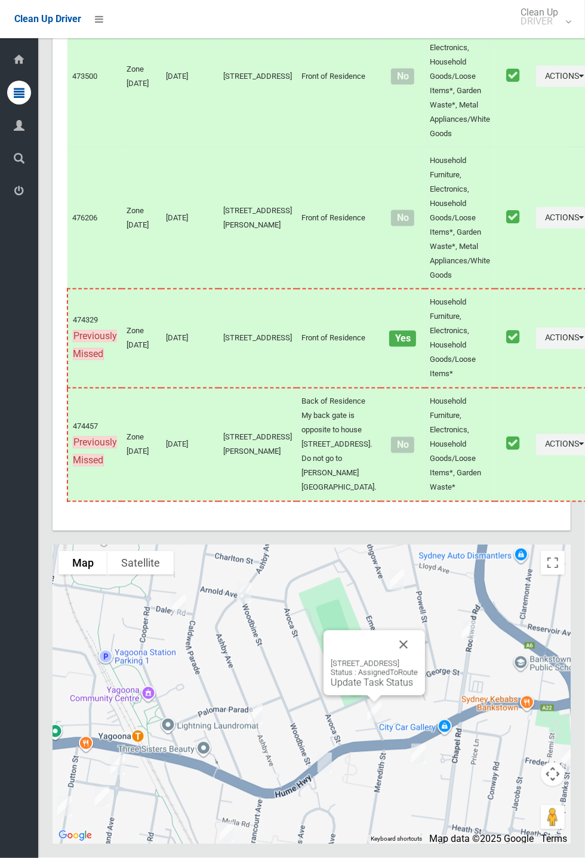
click at [418, 659] on button "Close" at bounding box center [403, 645] width 29 height 29
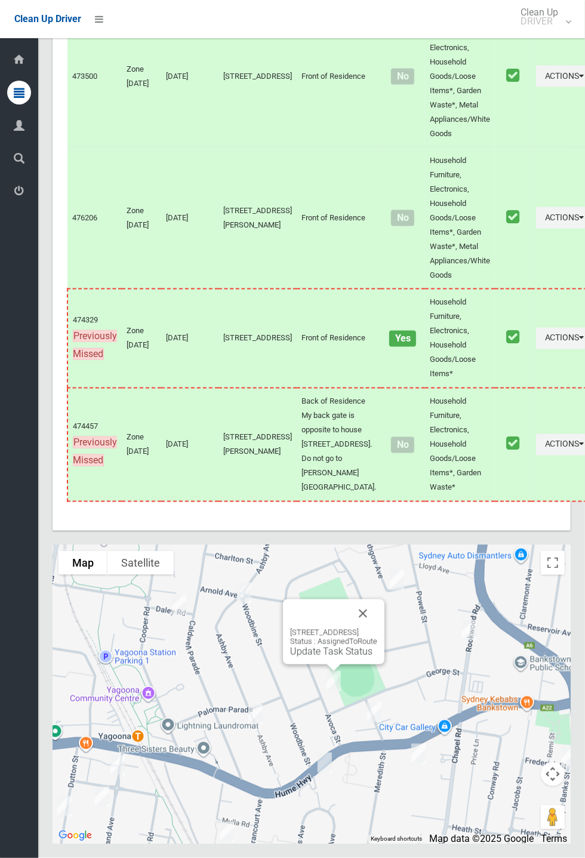
click at [378, 628] on button "Close" at bounding box center [363, 614] width 29 height 29
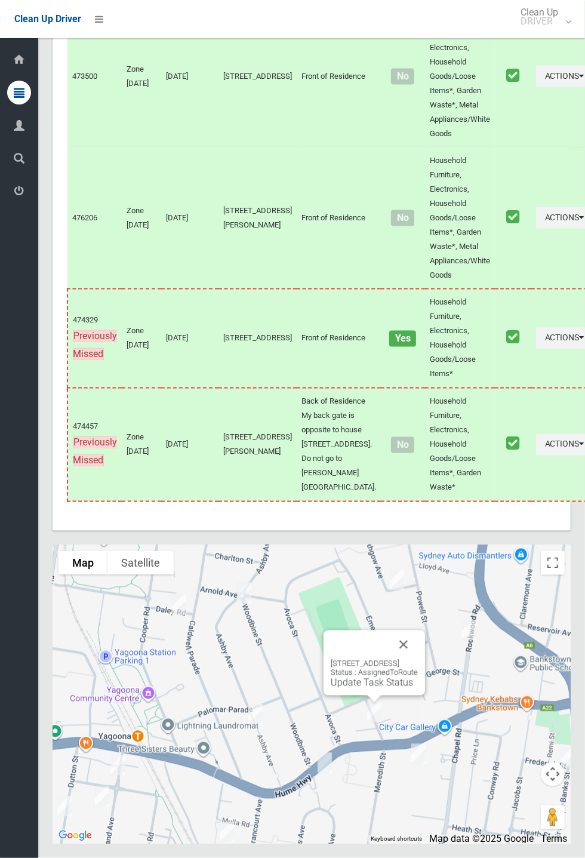
click at [367, 689] on link "Update Task Status" at bounding box center [372, 682] width 82 height 11
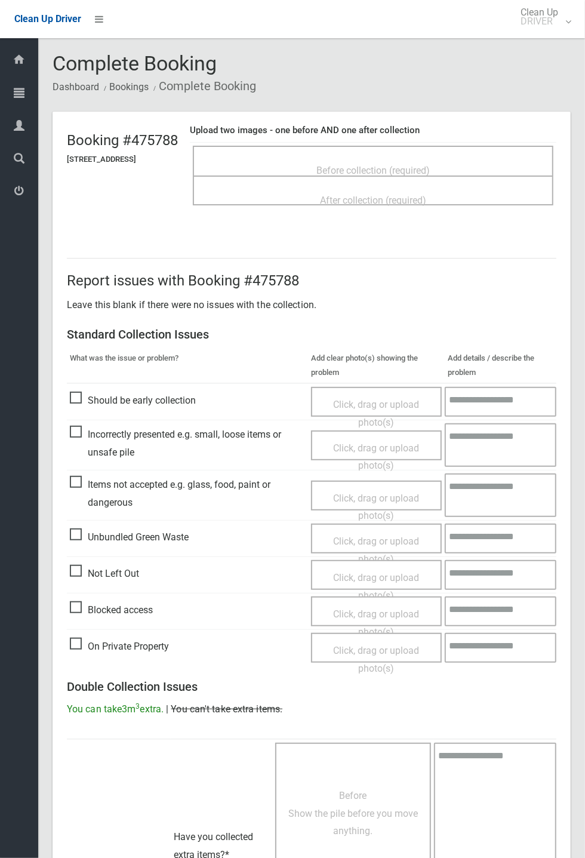
click at [394, 165] on span "Before collection (required)" at bounding box center [373, 170] width 113 height 11
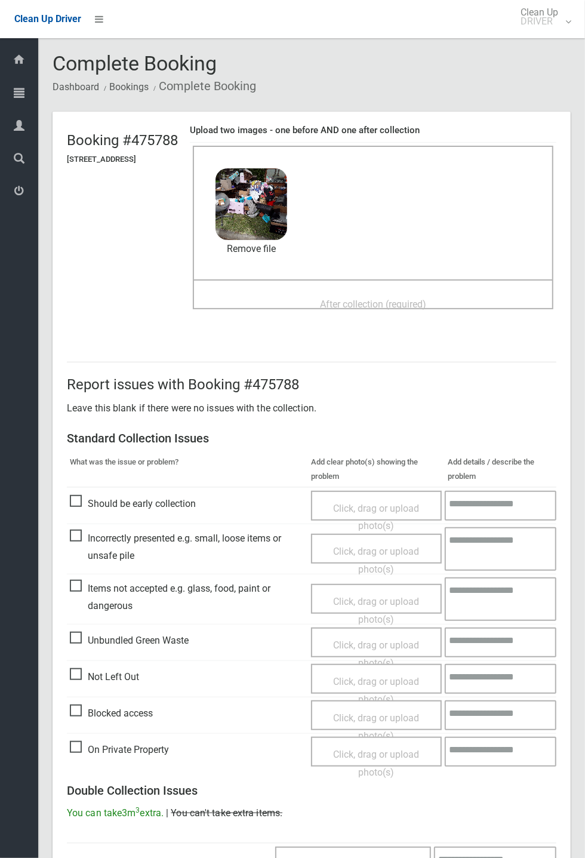
click at [364, 299] on span "After collection (required)" at bounding box center [373, 304] width 106 height 11
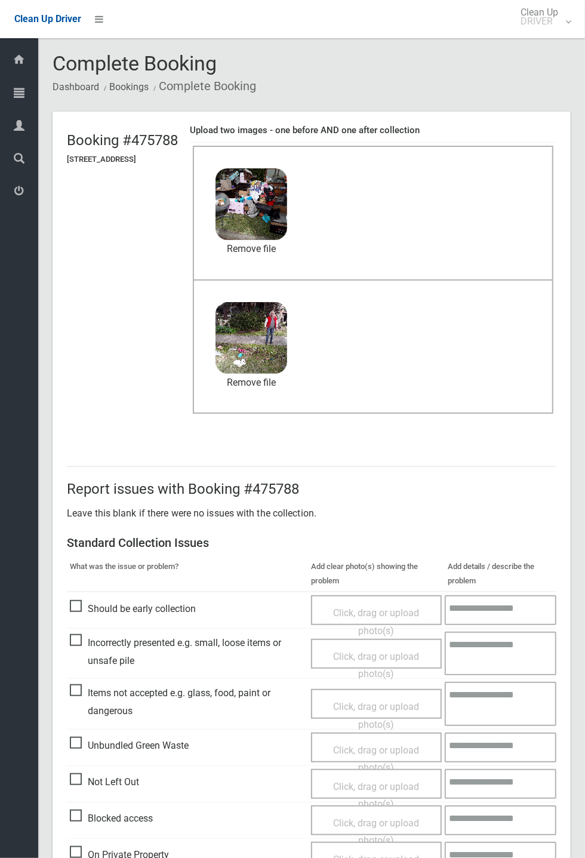
scroll to position [415, 0]
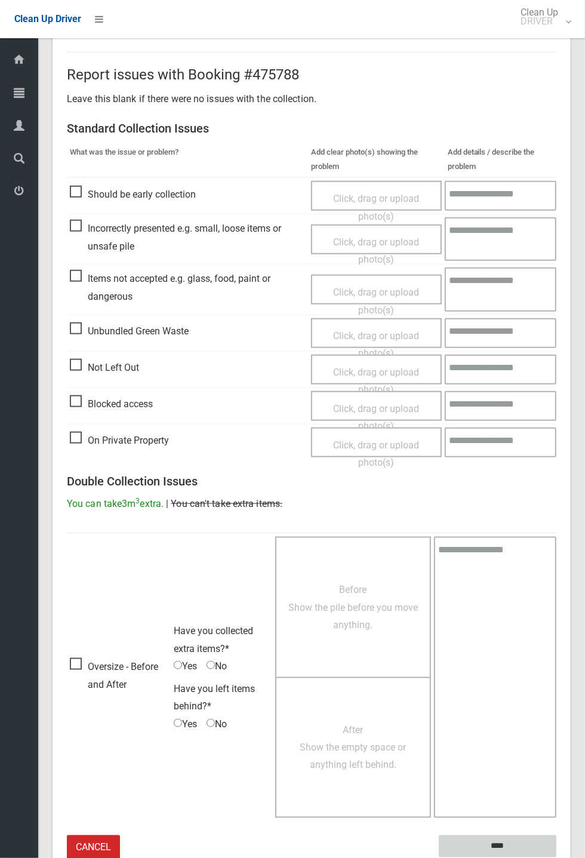
click at [557, 858] on input "****" at bounding box center [498, 847] width 118 height 22
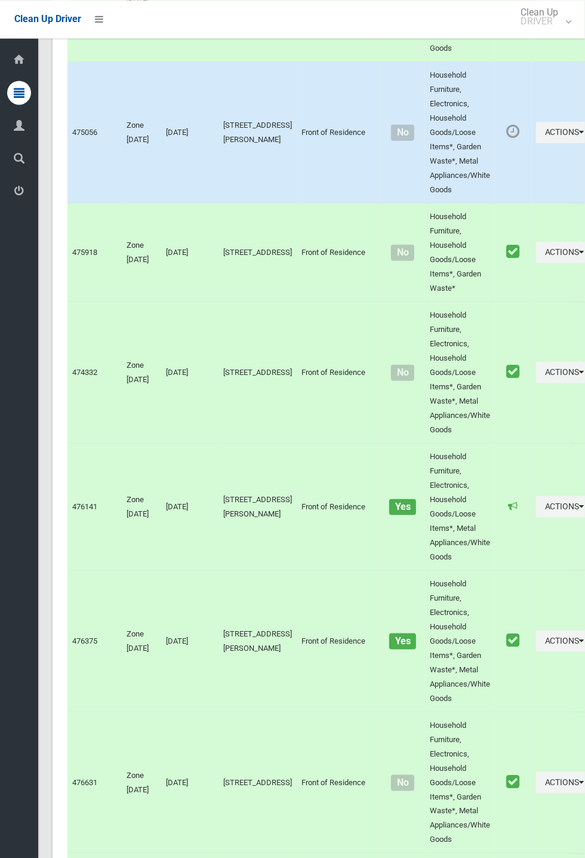
scroll to position [5644, 0]
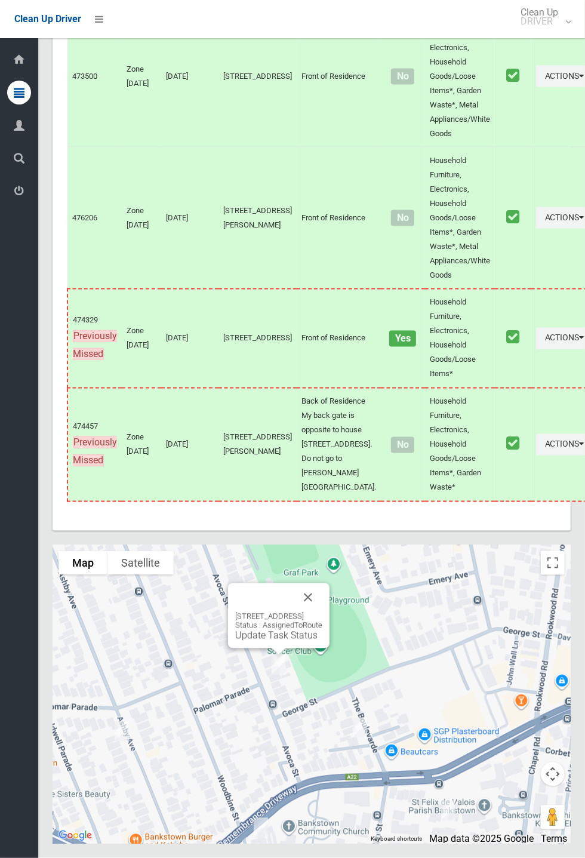
click at [323, 612] on button "Close" at bounding box center [308, 598] width 29 height 29
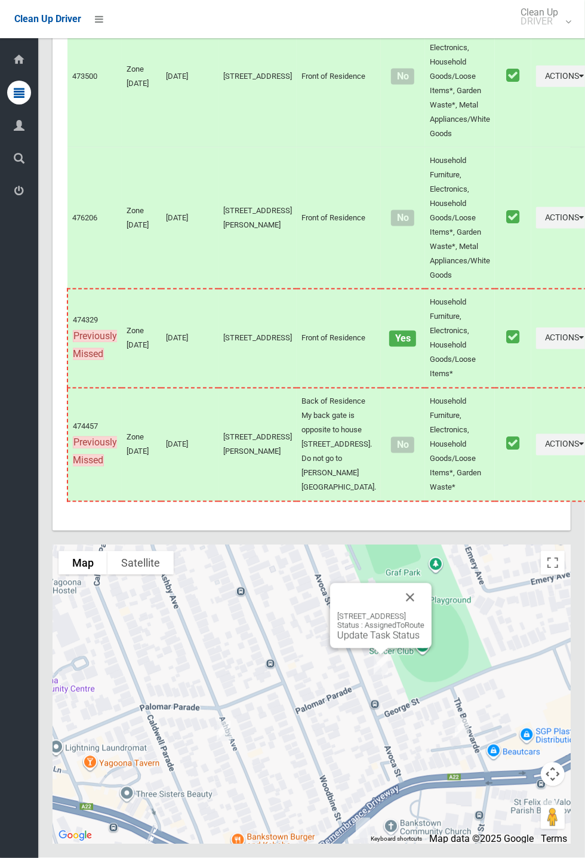
click at [376, 642] on link "Update Task Status" at bounding box center [378, 635] width 82 height 11
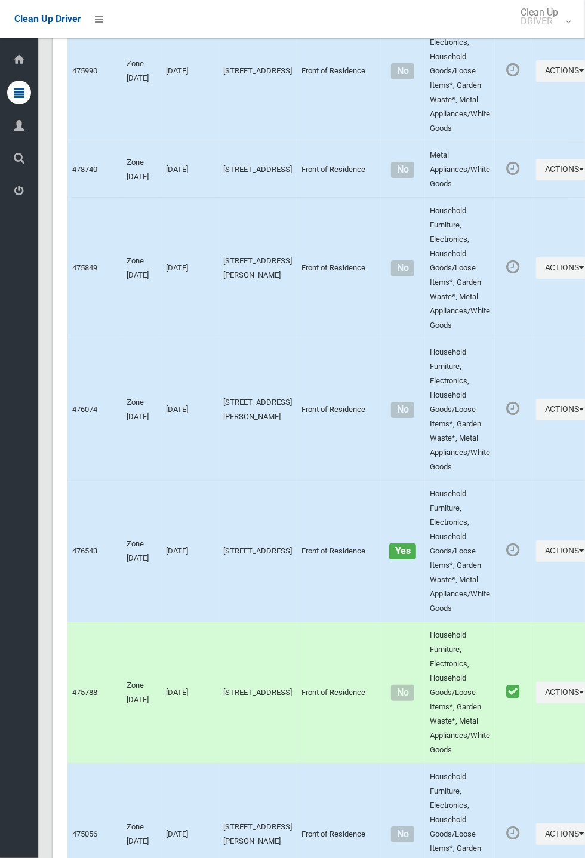
scroll to position [2012, 0]
click at [536, 562] on button "Actions" at bounding box center [564, 551] width 57 height 22
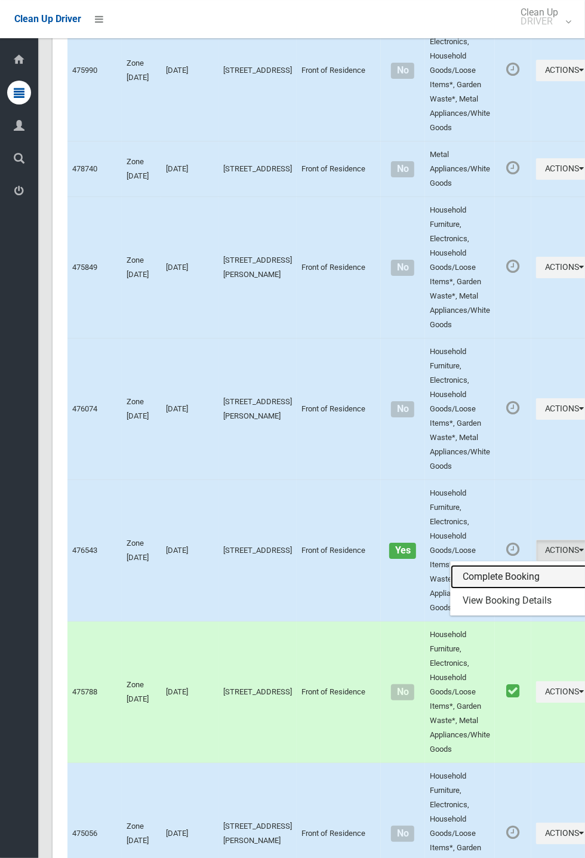
click at [470, 589] on link "Complete Booking" at bounding box center [522, 577] width 142 height 24
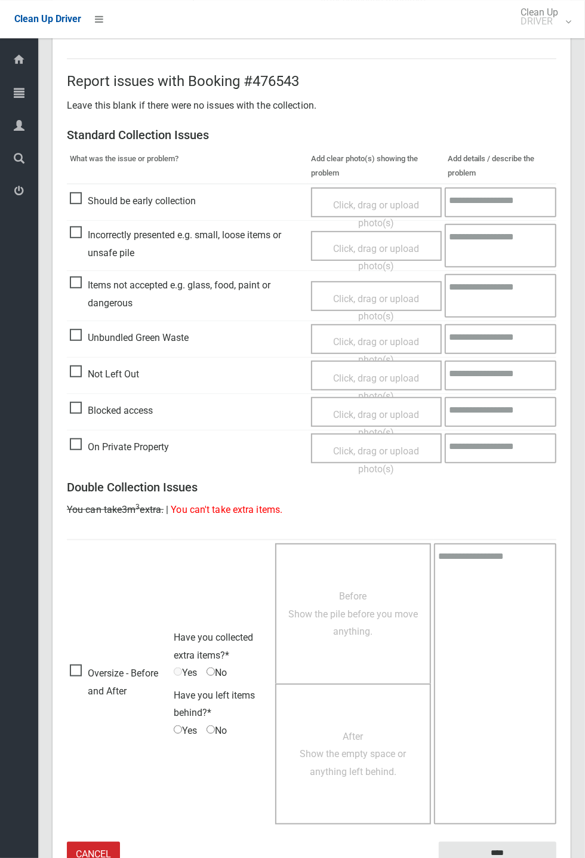
scroll to position [208, 0]
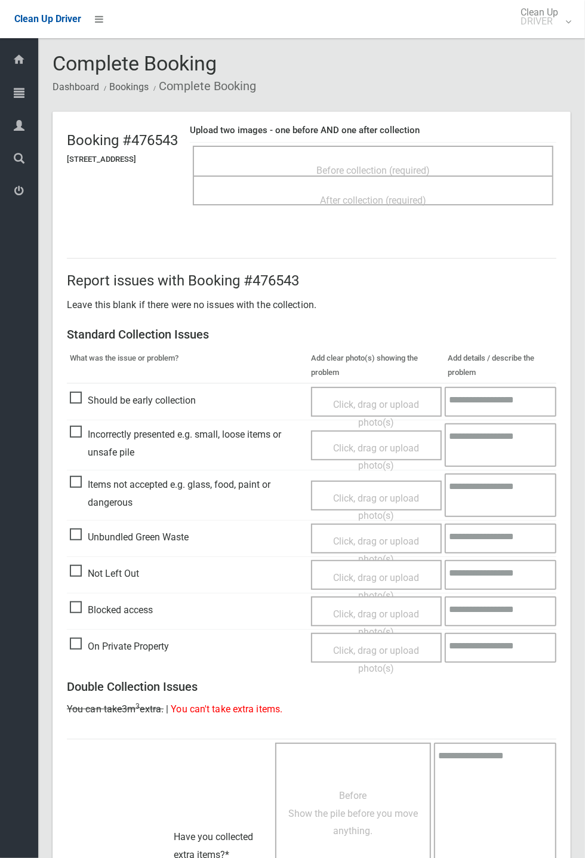
click at [385, 167] on span "Before collection (required)" at bounding box center [373, 170] width 113 height 11
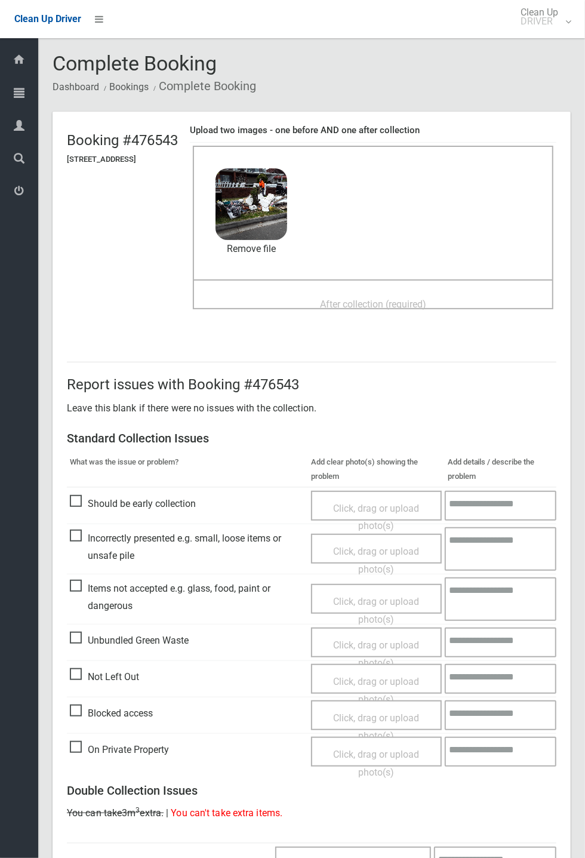
click at [345, 299] on span "After collection (required)" at bounding box center [373, 304] width 106 height 11
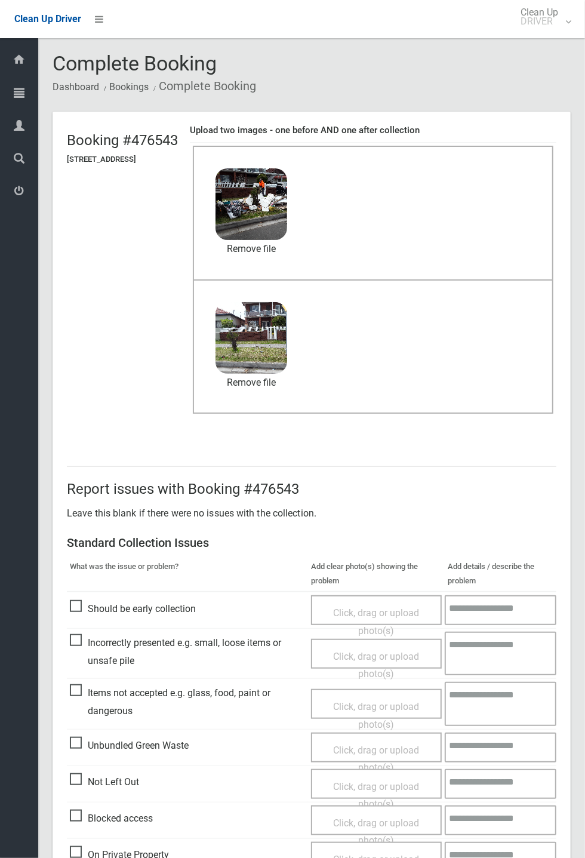
scroll to position [415, 0]
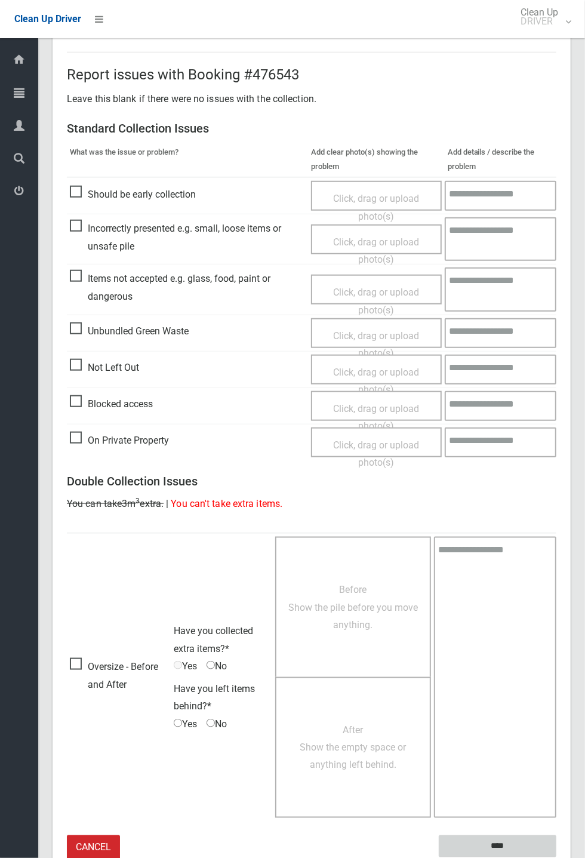
click at [557, 858] on input "****" at bounding box center [498, 847] width 118 height 22
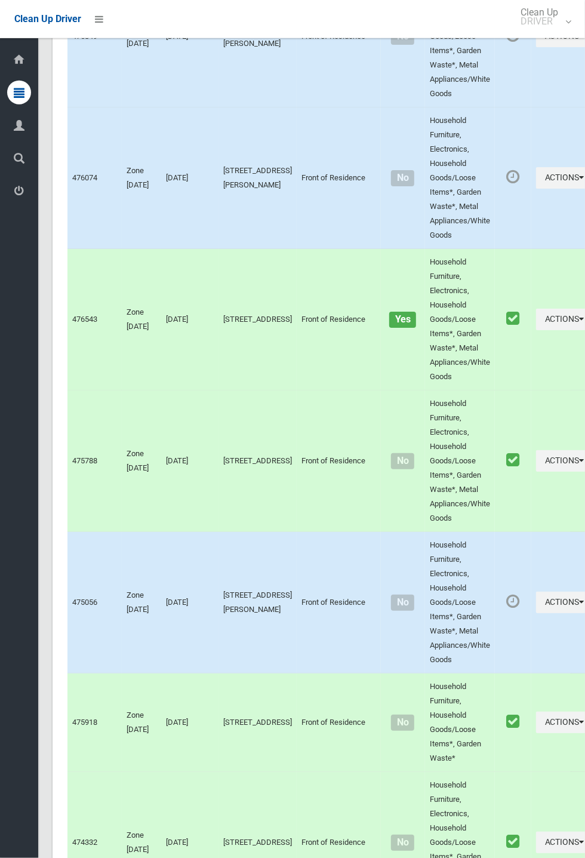
scroll to position [5586, 0]
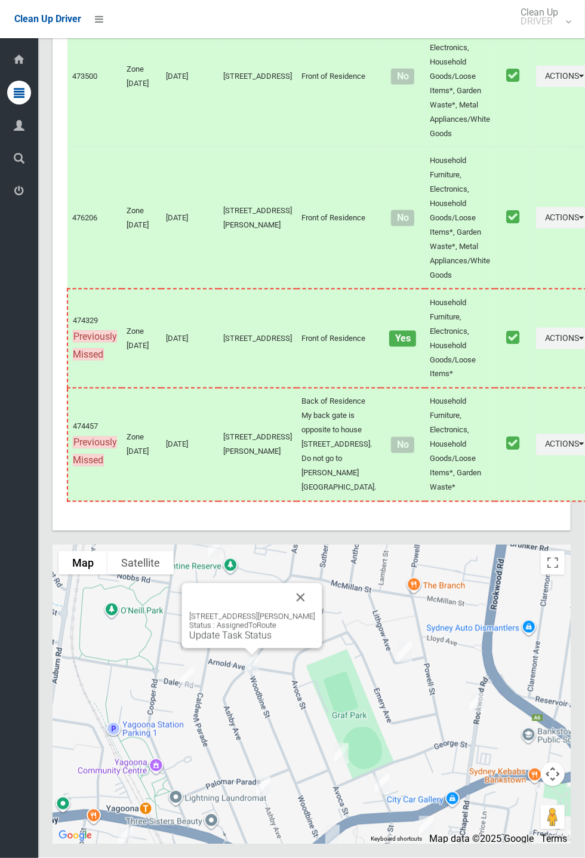
click at [312, 612] on button "Close" at bounding box center [301, 598] width 29 height 29
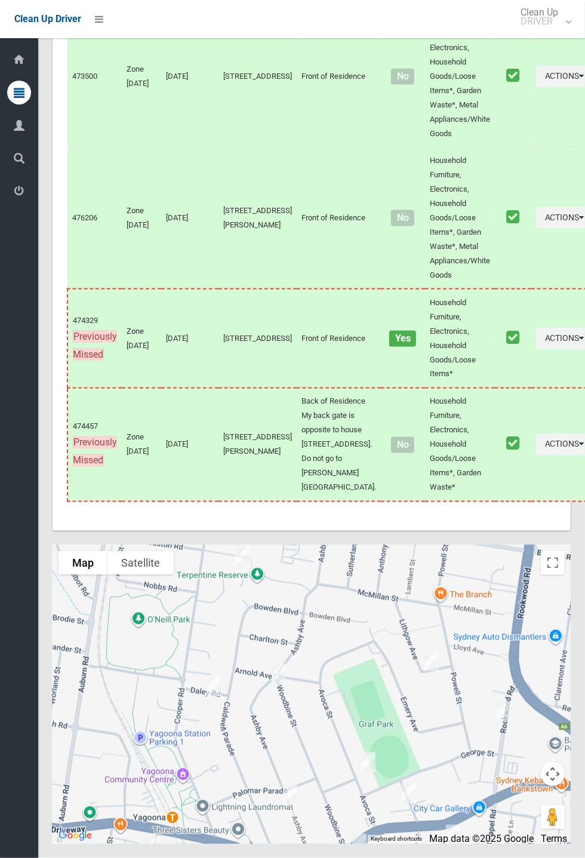
scroll to position [5546, 0]
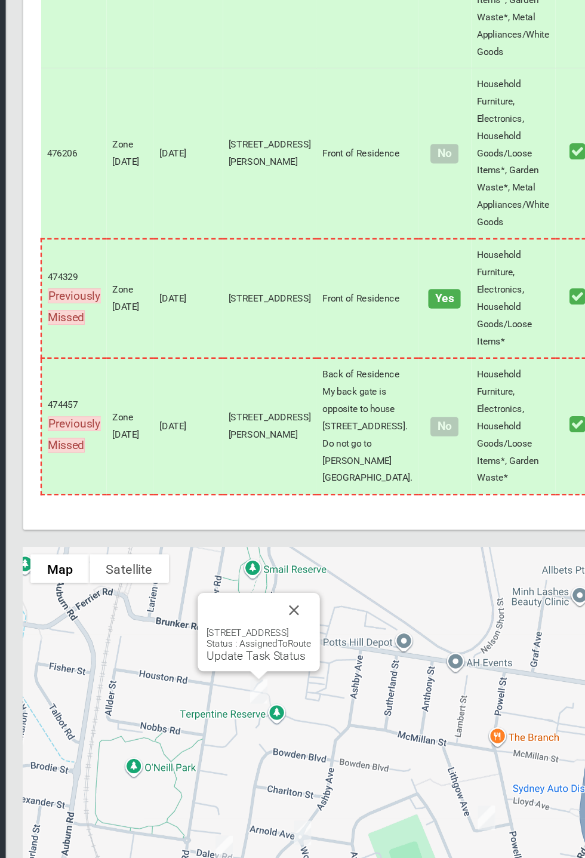
click at [292, 612] on button "Close" at bounding box center [277, 598] width 29 height 29
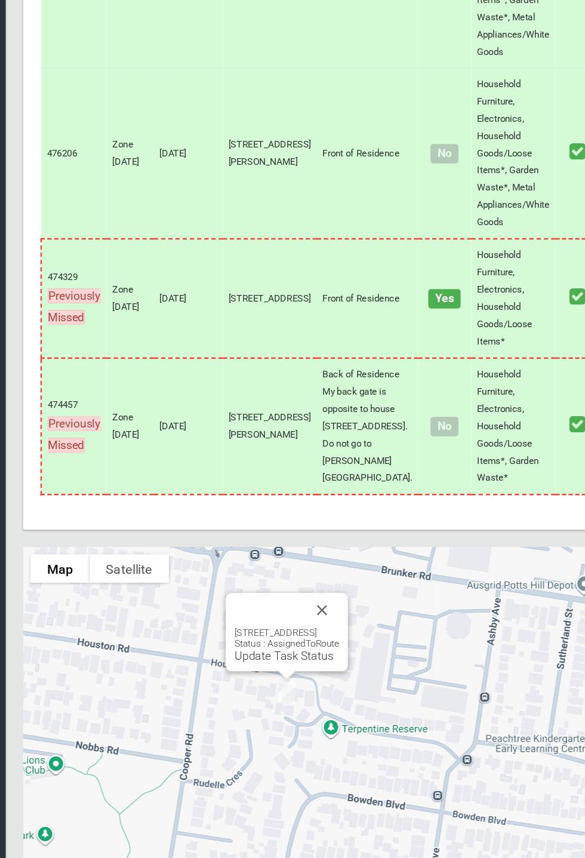
click at [315, 612] on button "Close" at bounding box center [301, 598] width 29 height 29
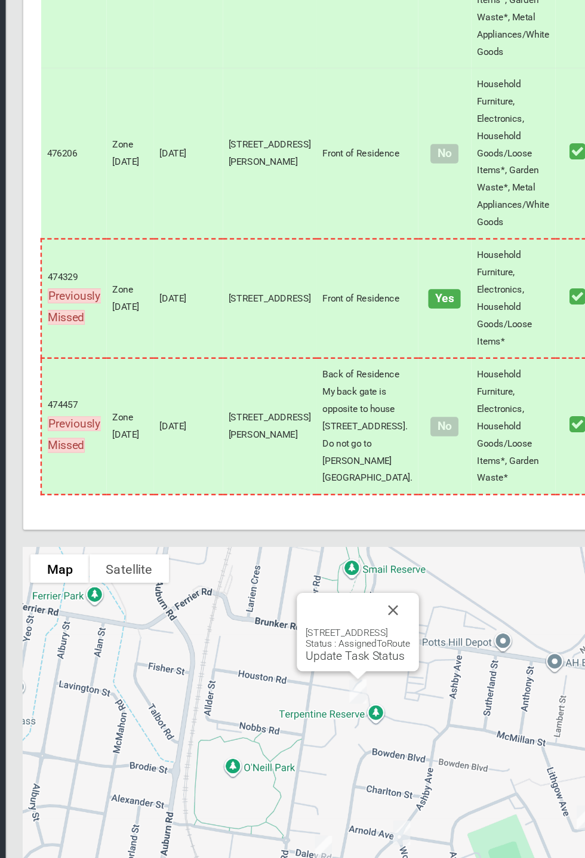
click at [375, 612] on button "Close" at bounding box center [360, 598] width 29 height 29
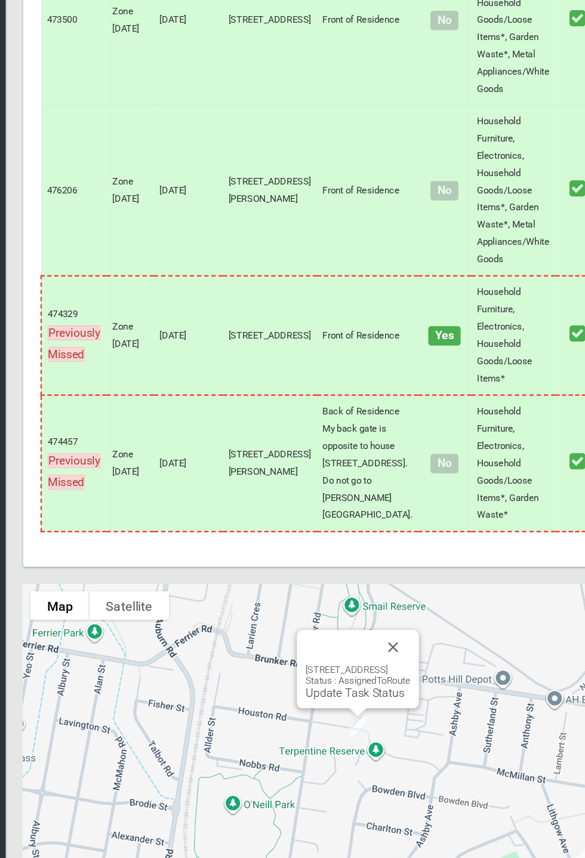
click at [329, 649] on div "21D Terpentine Place, YAGOONA NSW 2199 Status : AssignedToRoute Update Task Sta…" at bounding box center [331, 616] width 102 height 65
click at [323, 649] on div "21D Terpentine Place, YAGOONA NSW 2199 Status : AssignedToRoute Update Task Sta…" at bounding box center [331, 616] width 102 height 65
click at [319, 642] on link "Update Task Status" at bounding box center [328, 635] width 82 height 11
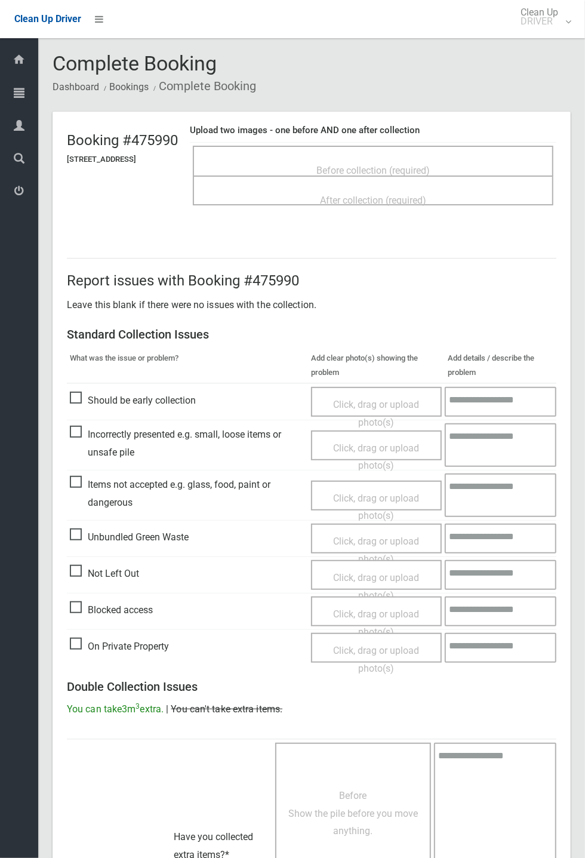
click at [371, 168] on span "Before collection (required)" at bounding box center [373, 170] width 113 height 11
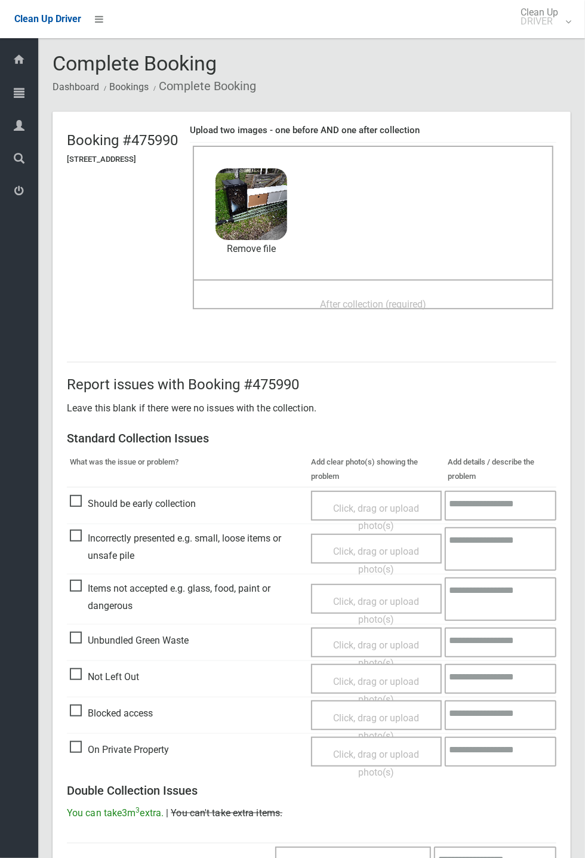
click at [384, 299] on span "After collection (required)" at bounding box center [373, 304] width 106 height 11
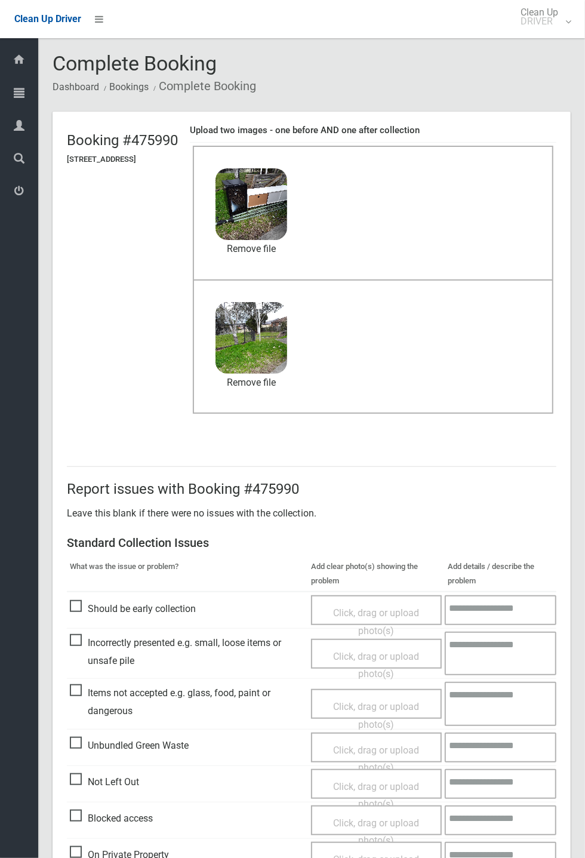
scroll to position [415, 0]
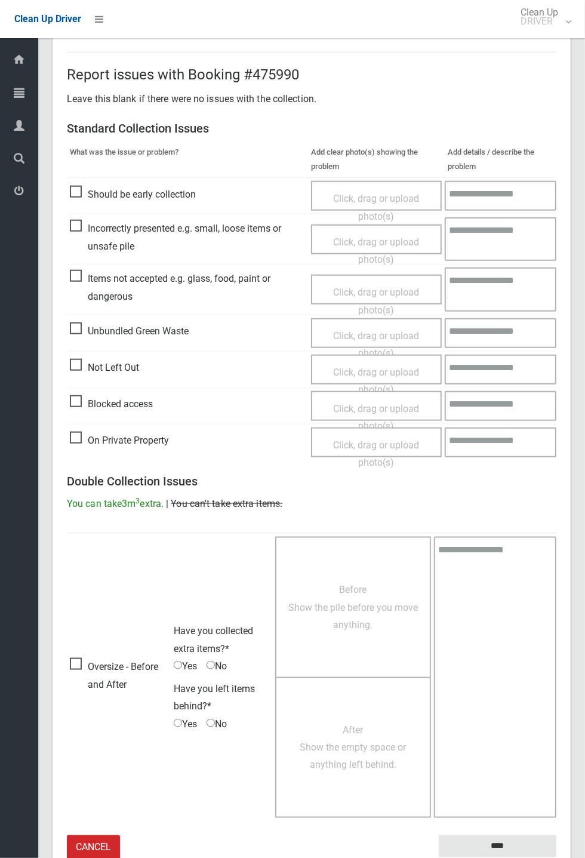
click at [474, 858] on small "The resident will be notified." at bounding box center [498, 867] width 118 height 18
click at [557, 858] on input "****" at bounding box center [498, 847] width 118 height 22
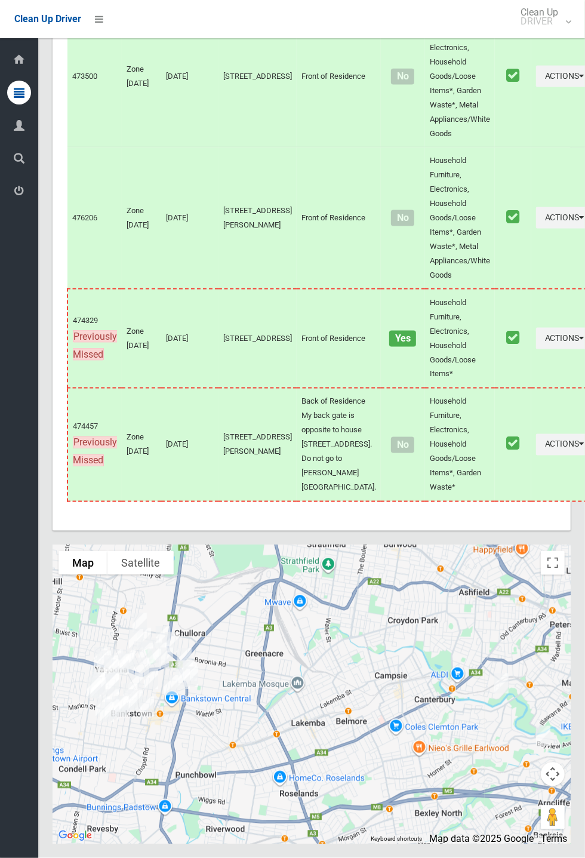
scroll to position [5556, 0]
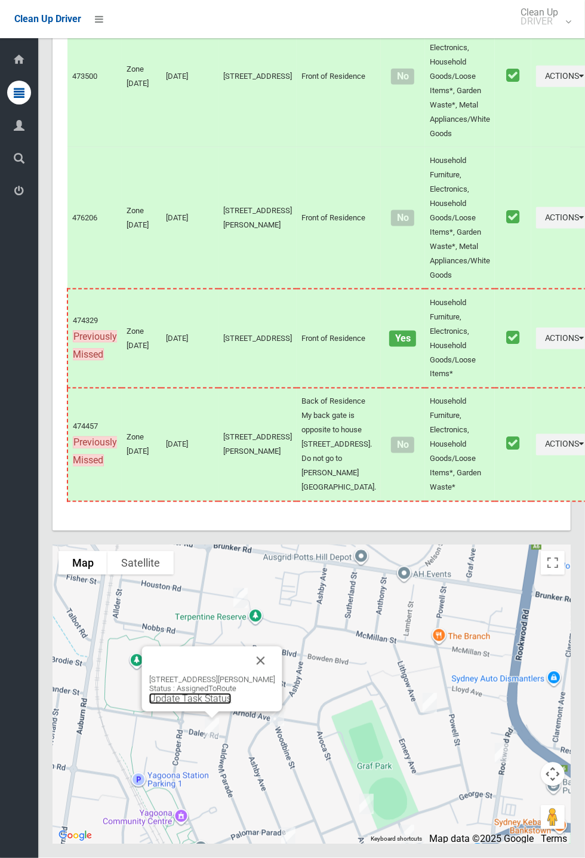
click at [205, 705] on link "Update Task Status" at bounding box center [190, 699] width 82 height 11
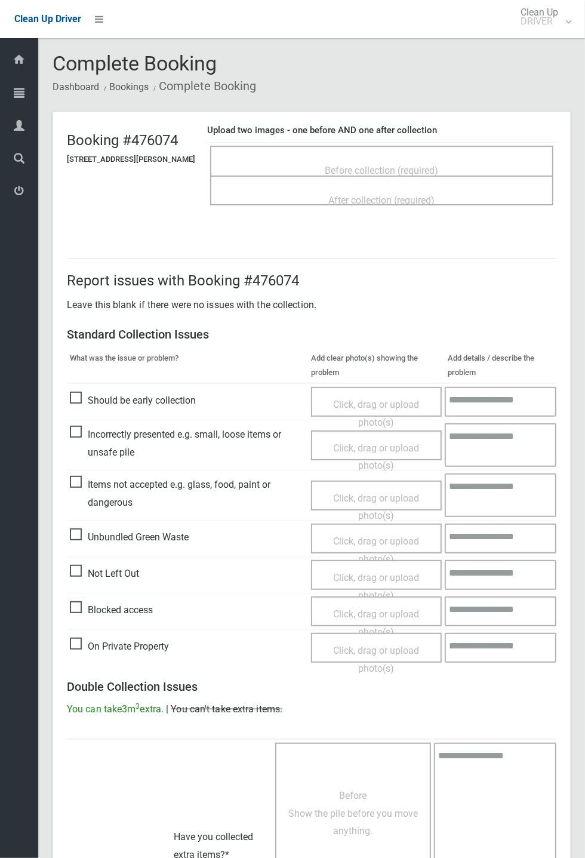
click at [406, 165] on span "Before collection (required)" at bounding box center [382, 170] width 113 height 11
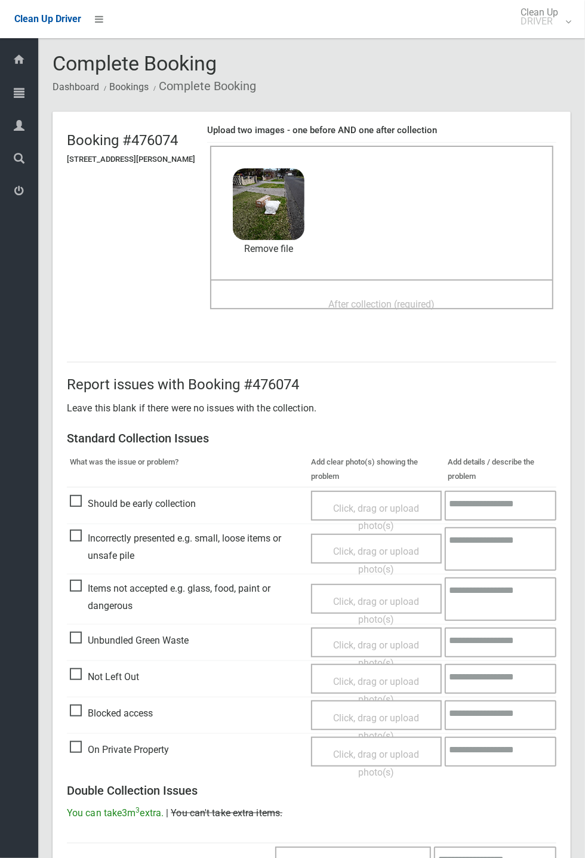
click at [357, 299] on span "After collection (required)" at bounding box center [382, 304] width 106 height 11
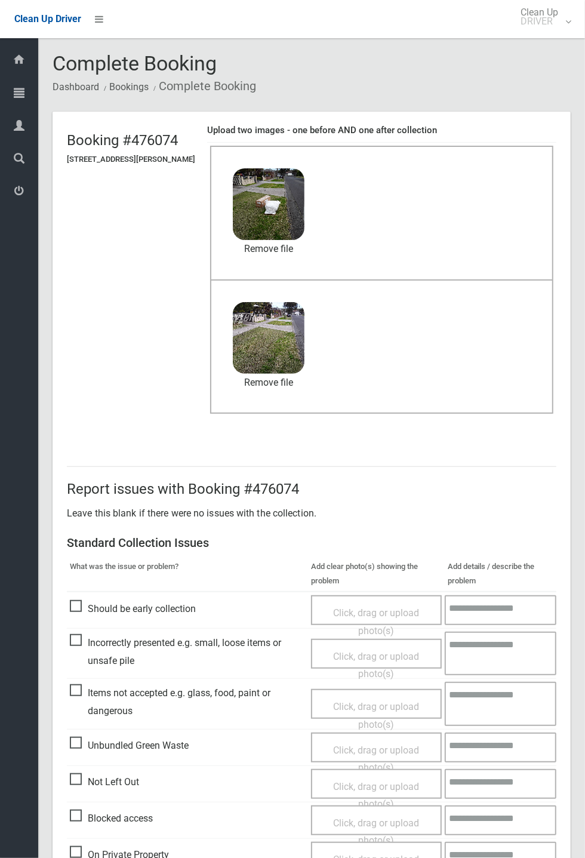
scroll to position [415, 0]
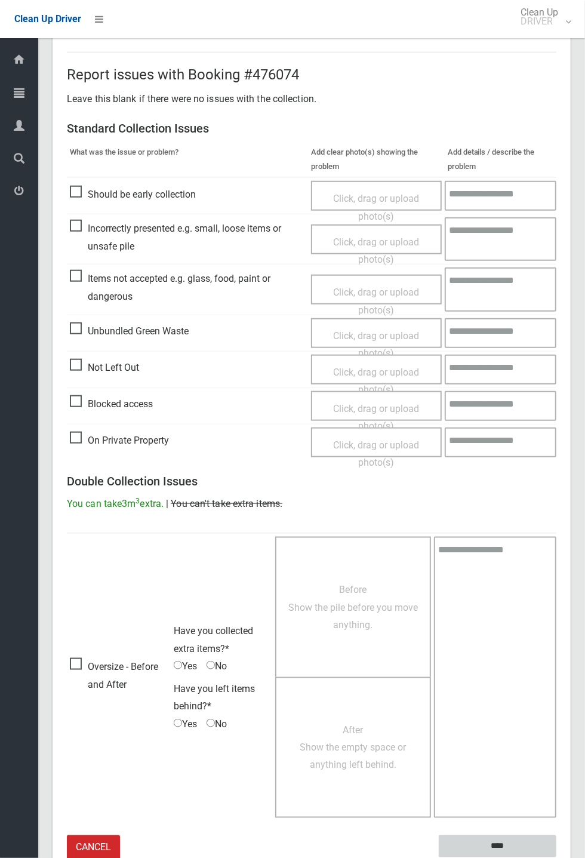
click at [502, 844] on input "****" at bounding box center [498, 847] width 118 height 22
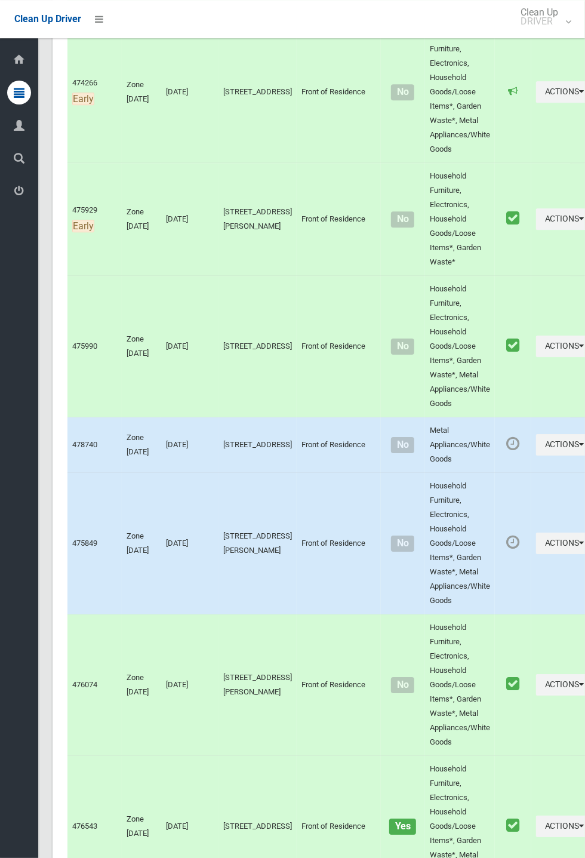
scroll to position [5586, 0]
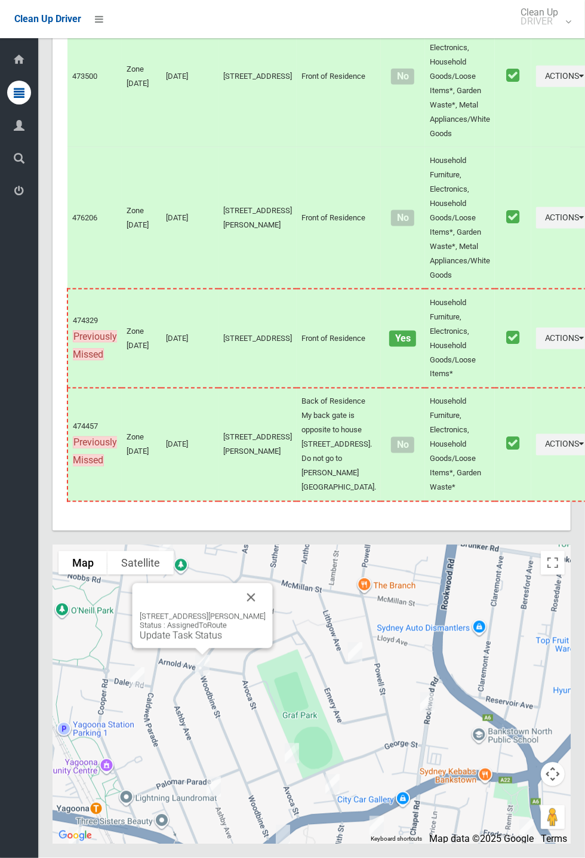
click at [211, 642] on link "Update Task Status" at bounding box center [181, 635] width 82 height 11
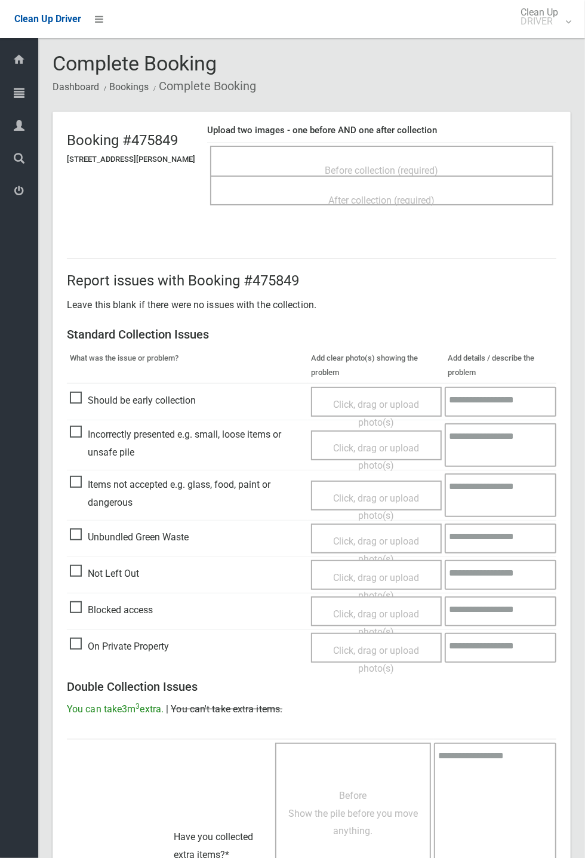
click at [79, 565] on span "Not Left Out" at bounding box center [104, 574] width 69 height 18
click at [352, 578] on span "Click, drag or upload photo(s)" at bounding box center [376, 586] width 86 height 29
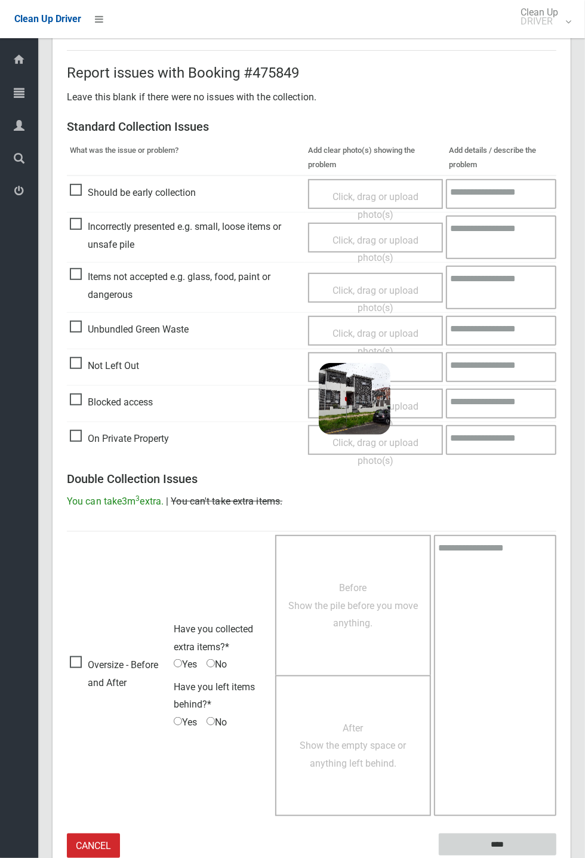
click at [557, 856] on input "****" at bounding box center [498, 845] width 118 height 22
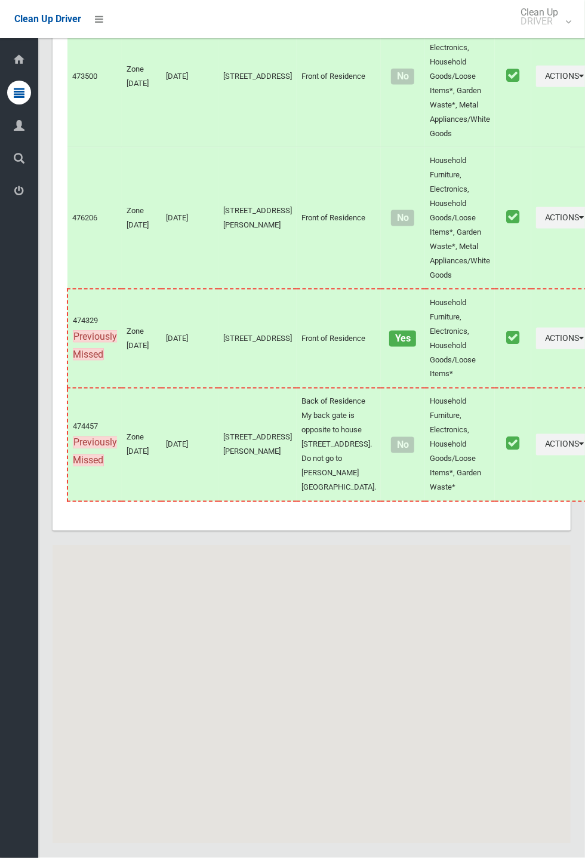
scroll to position [5586, 0]
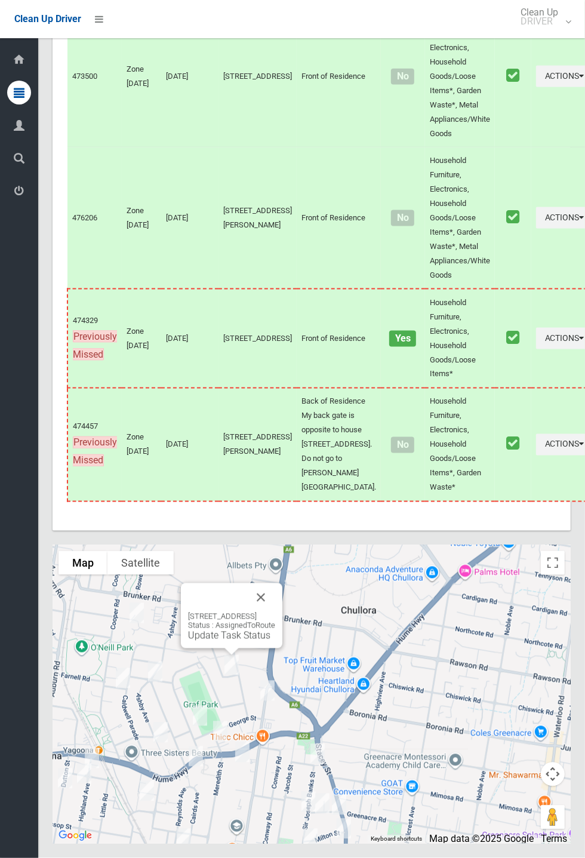
click at [283, 649] on div "36 Lithgow Avenue, YAGOONA NSW 2199 Status : AssignedToRoute Update Task Status" at bounding box center [232, 616] width 102 height 65
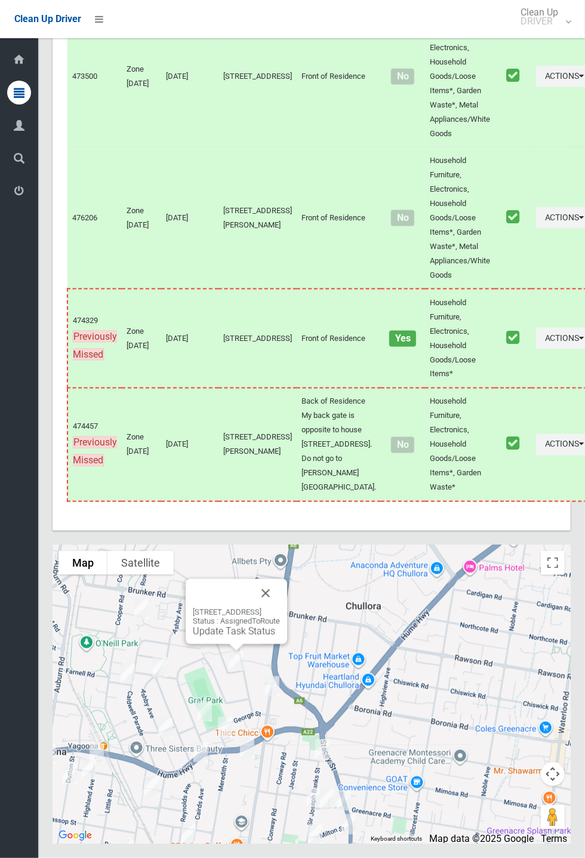
click at [280, 608] on button "Close" at bounding box center [265, 593] width 29 height 29
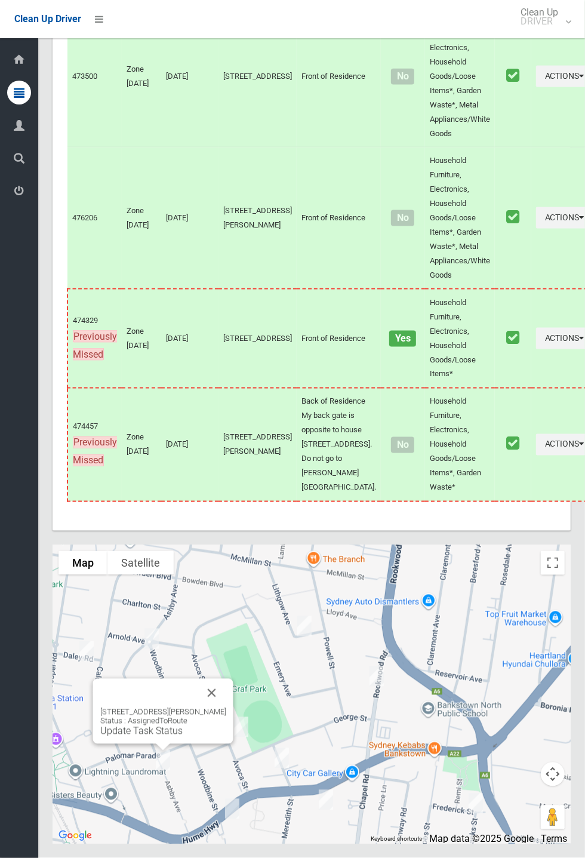
click at [160, 737] on link "Update Task Status" at bounding box center [141, 731] width 82 height 11
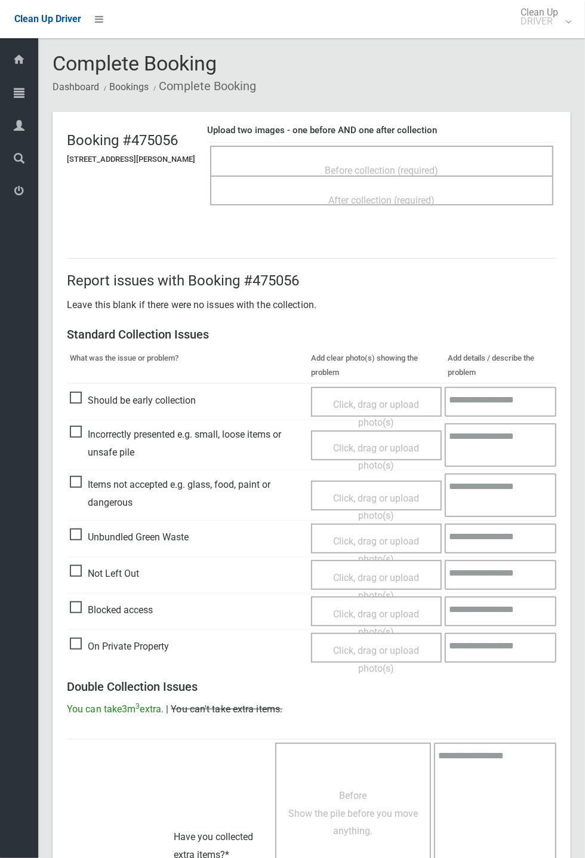
click at [382, 165] on span "Before collection (required)" at bounding box center [382, 170] width 113 height 11
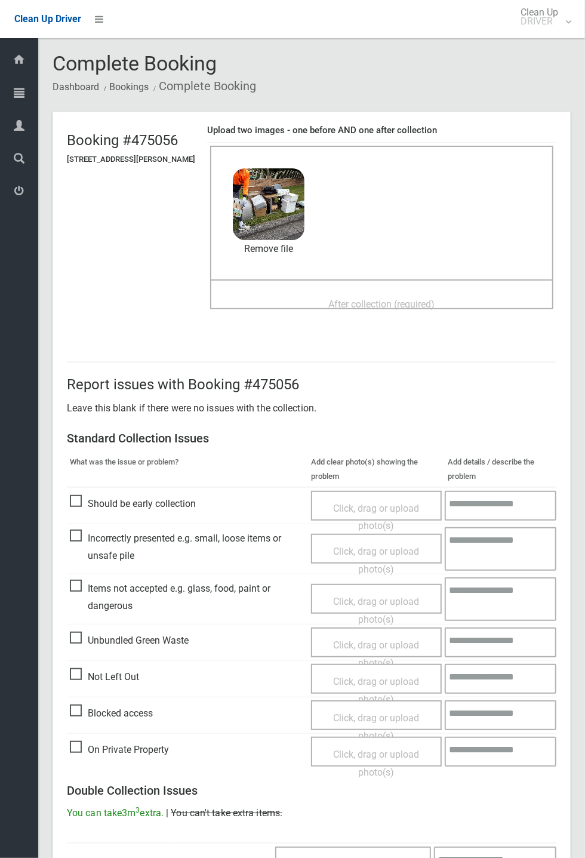
click at [383, 299] on span "After collection (required)" at bounding box center [382, 304] width 106 height 11
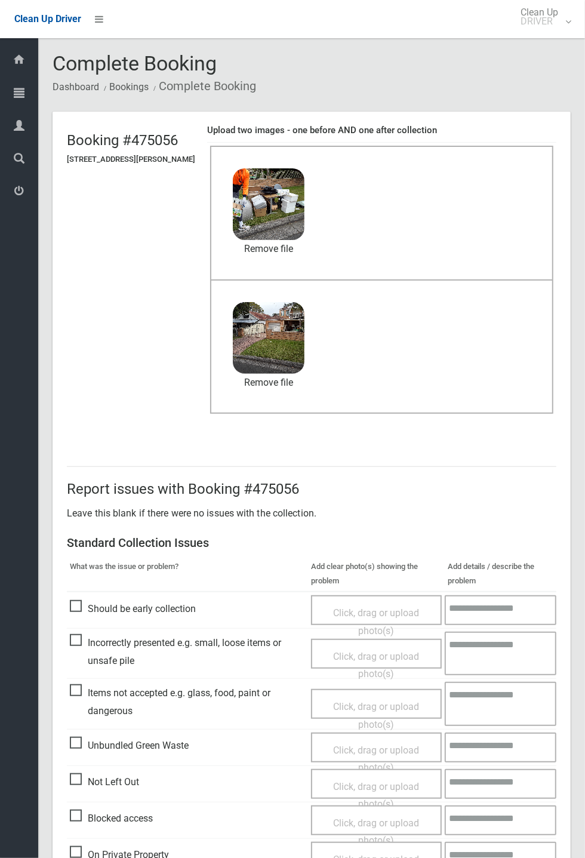
scroll to position [415, 0]
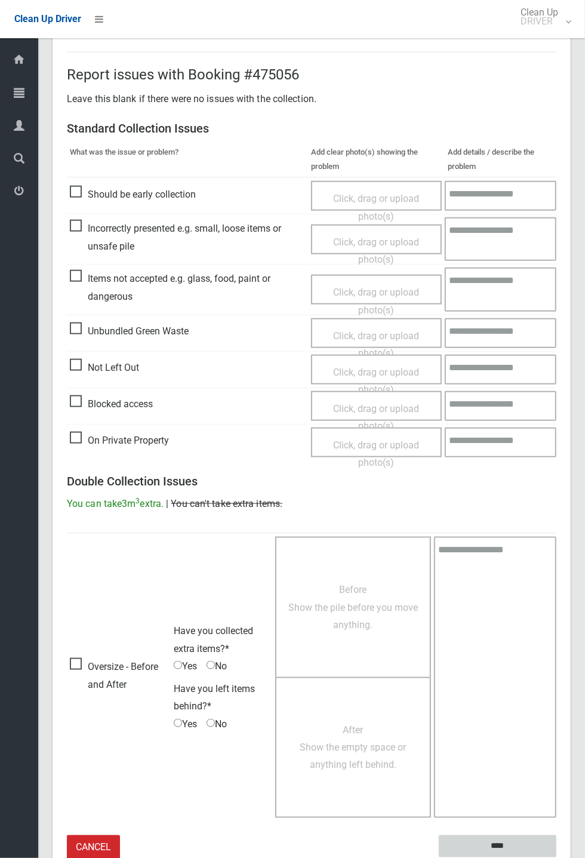
click at [506, 842] on input "****" at bounding box center [498, 847] width 118 height 22
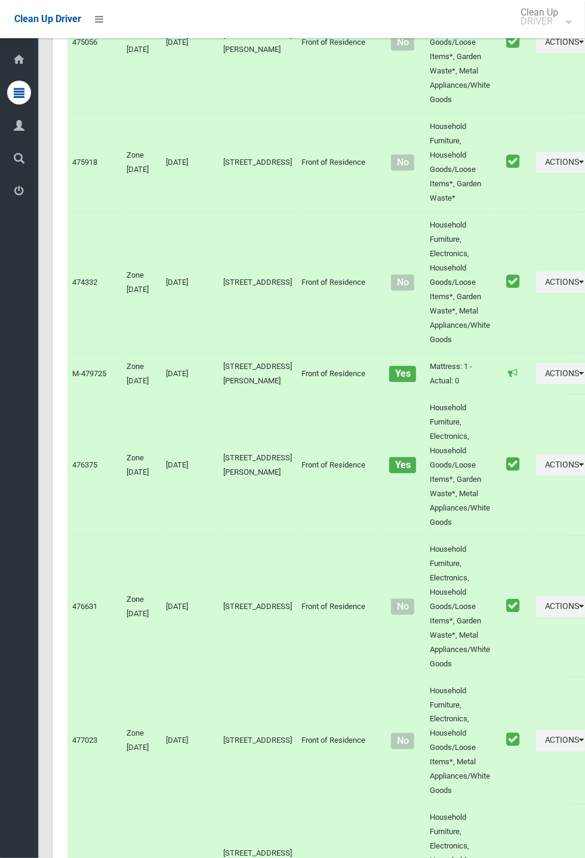
scroll to position [5586, 0]
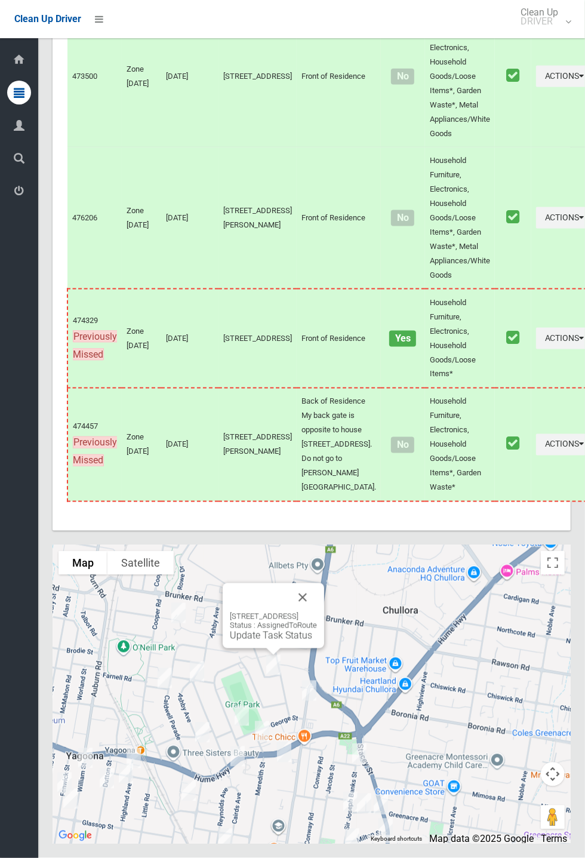
click at [317, 612] on button "Close" at bounding box center [303, 598] width 29 height 29
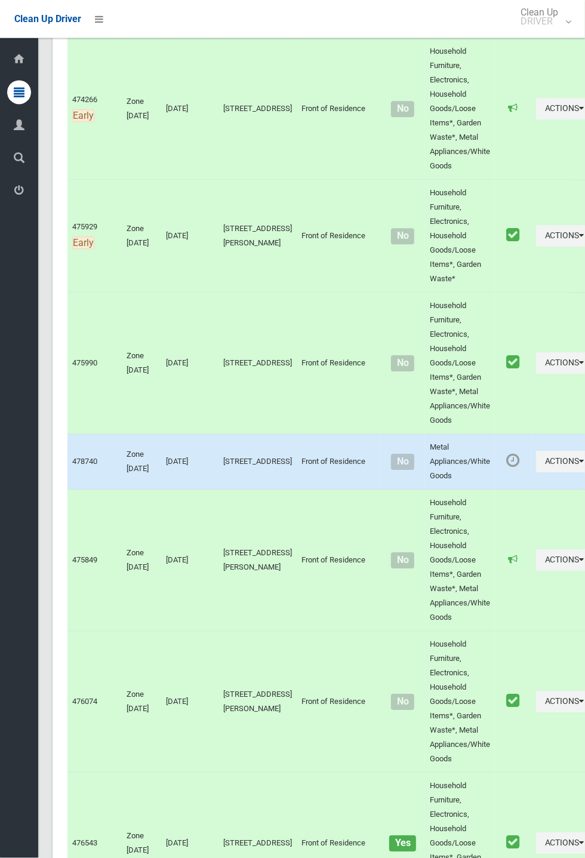
scroll to position [1722, 0]
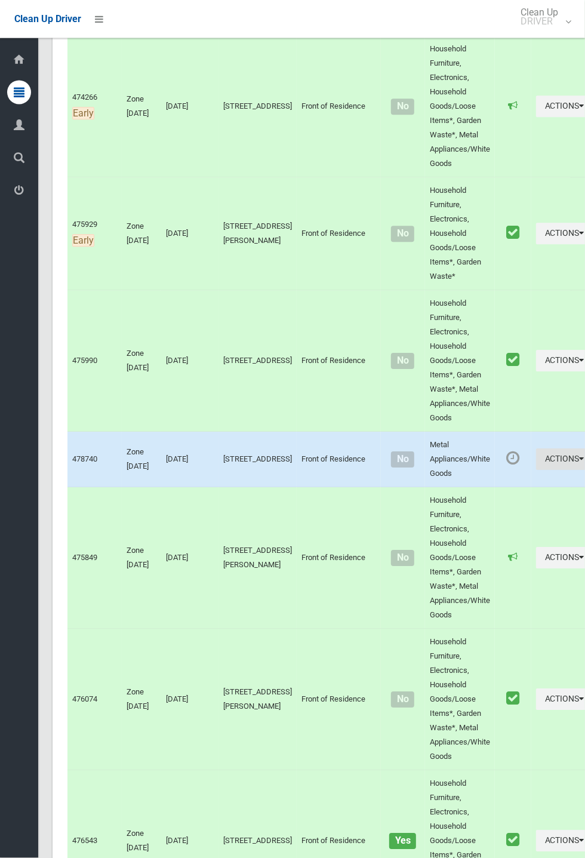
click at [536, 471] on button "Actions" at bounding box center [564, 460] width 57 height 22
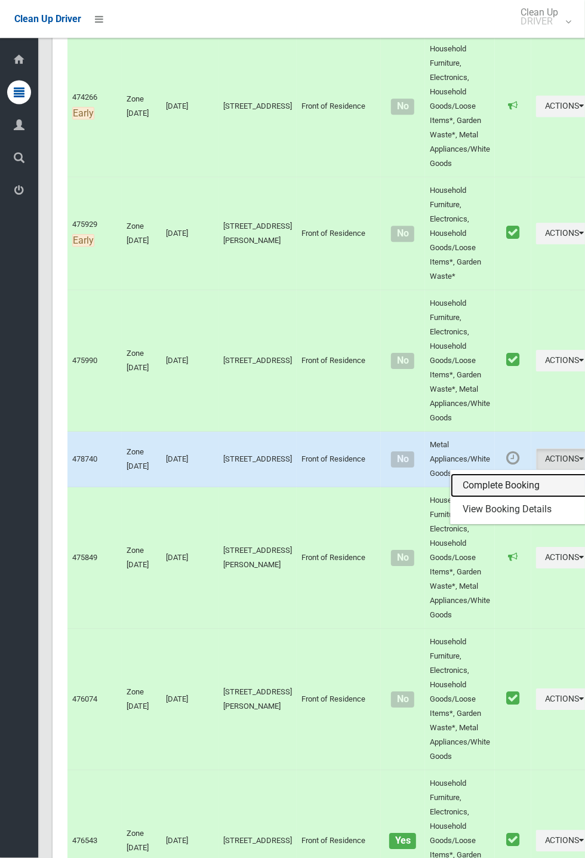
click at [465, 498] on link "Complete Booking" at bounding box center [522, 486] width 142 height 24
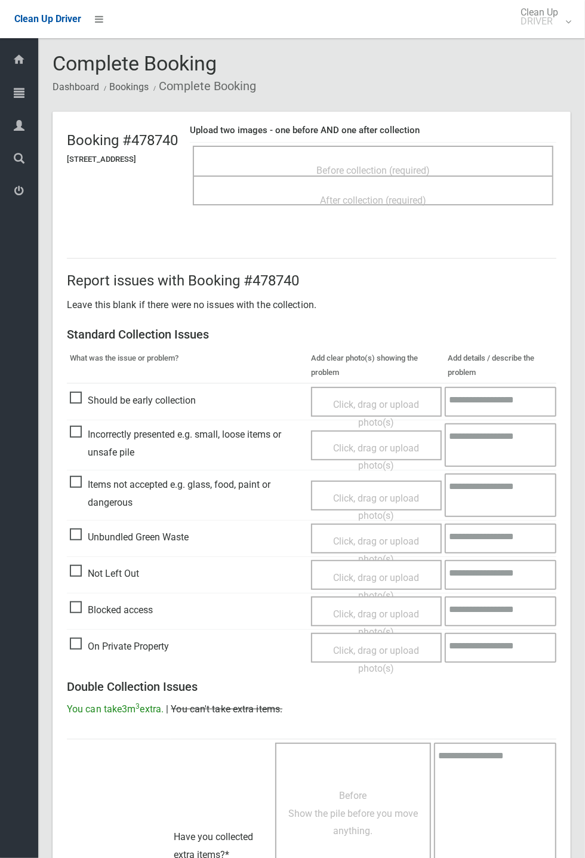
click at [416, 159] on div "Before collection (required)" at bounding box center [373, 170] width 335 height 22
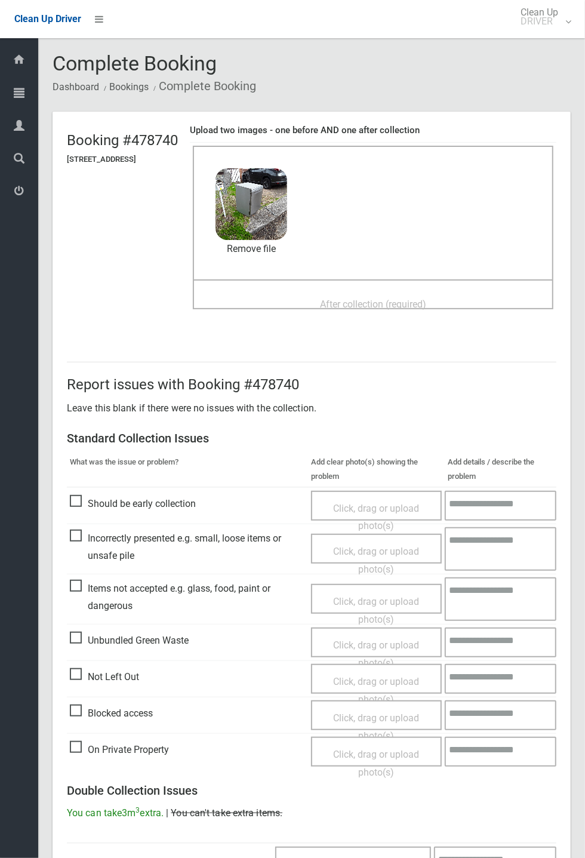
click at [367, 299] on span "After collection (required)" at bounding box center [373, 304] width 106 height 11
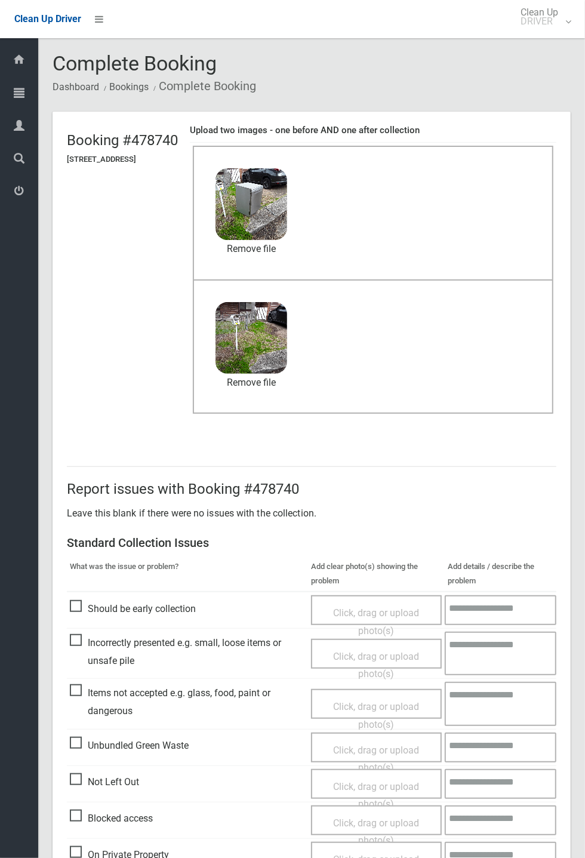
scroll to position [415, 0]
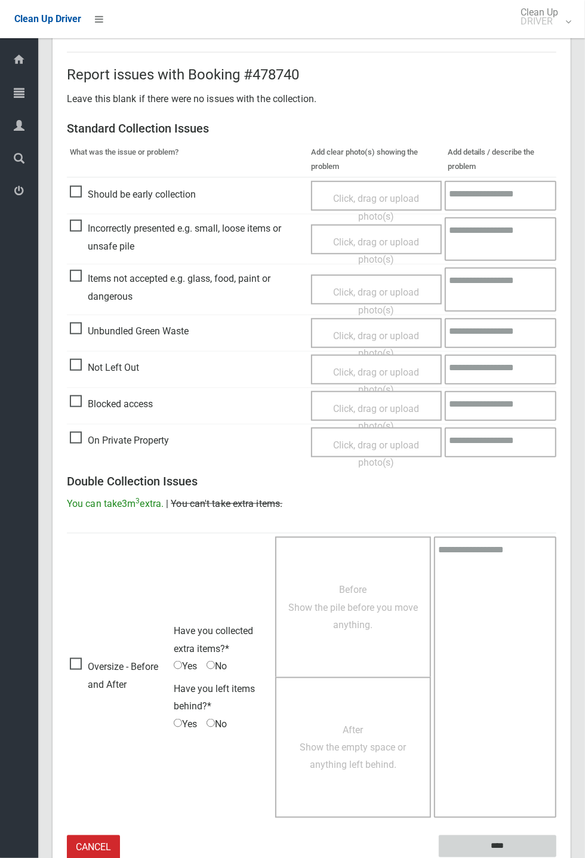
click at [557, 858] on input "****" at bounding box center [498, 847] width 118 height 22
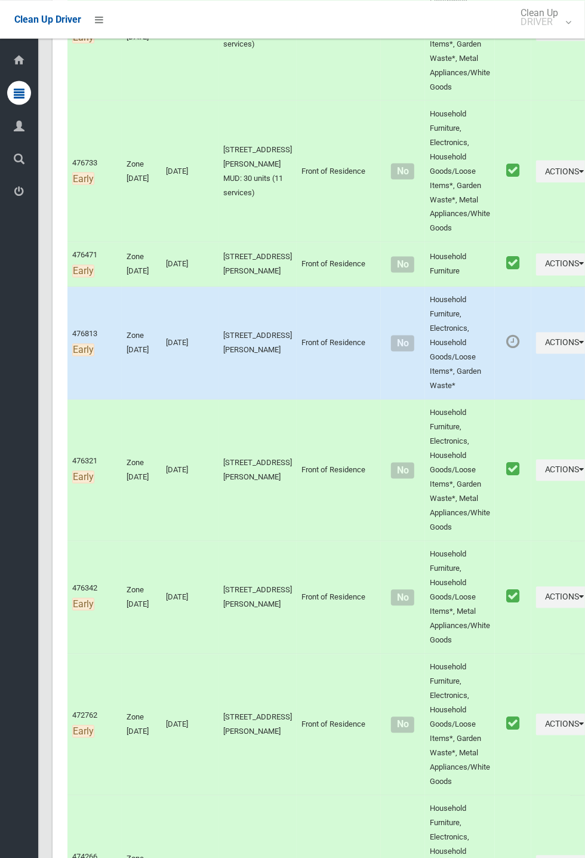
scroll to position [969, 0]
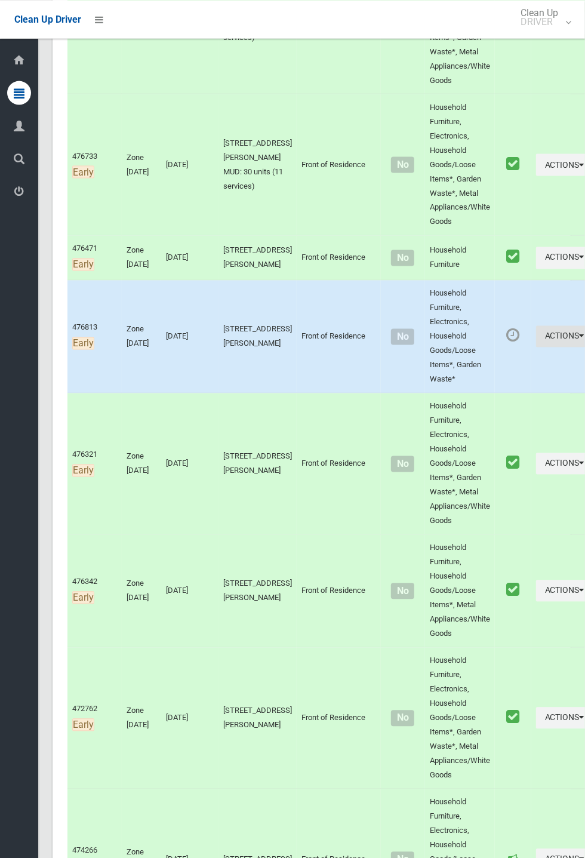
click at [580, 340] on icon "button" at bounding box center [582, 336] width 5 height 8
click at [496, 375] on link "Complete Booking" at bounding box center [522, 363] width 142 height 24
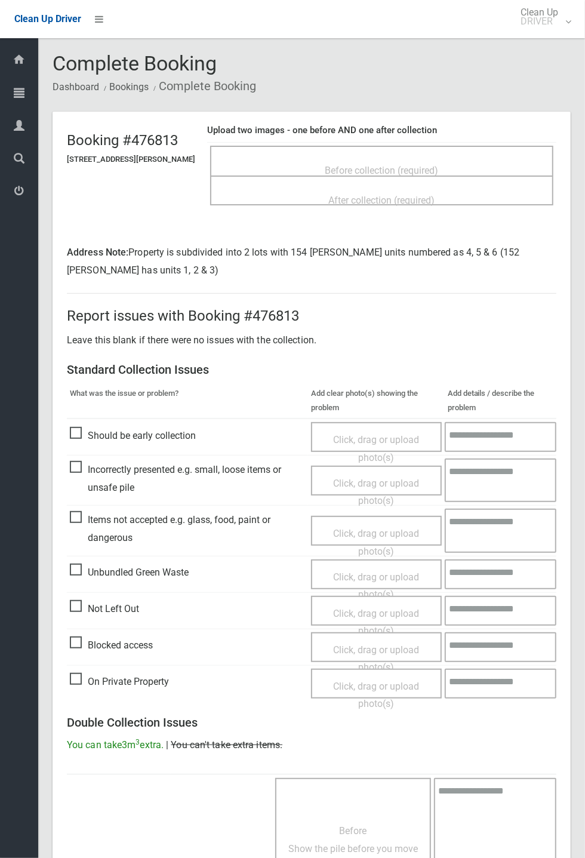
click at [485, 253] on p "Address Note: Property is subdivided into 2 lots with 154 [PERSON_NAME] units n…" at bounding box center [312, 261] width 490 height 35
click at [433, 165] on span "Before collection (required)" at bounding box center [382, 170] width 113 height 11
click at [400, 165] on span "Before collection (required)" at bounding box center [382, 170] width 113 height 11
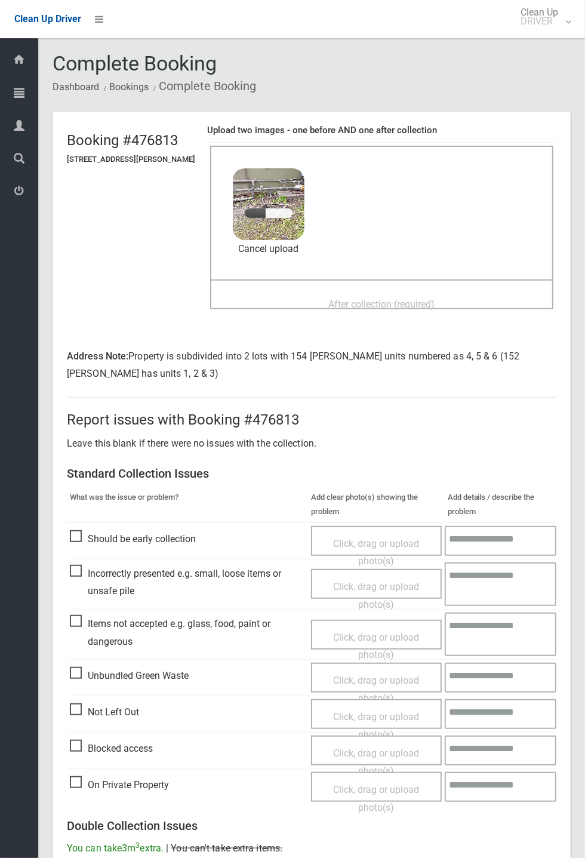
click at [429, 303] on span "After collection (required)" at bounding box center [382, 304] width 106 height 11
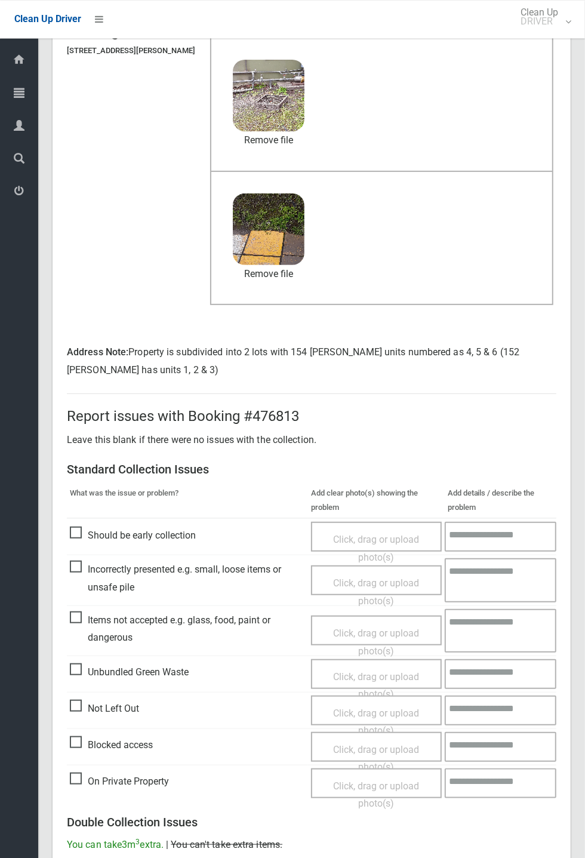
scroll to position [111, 0]
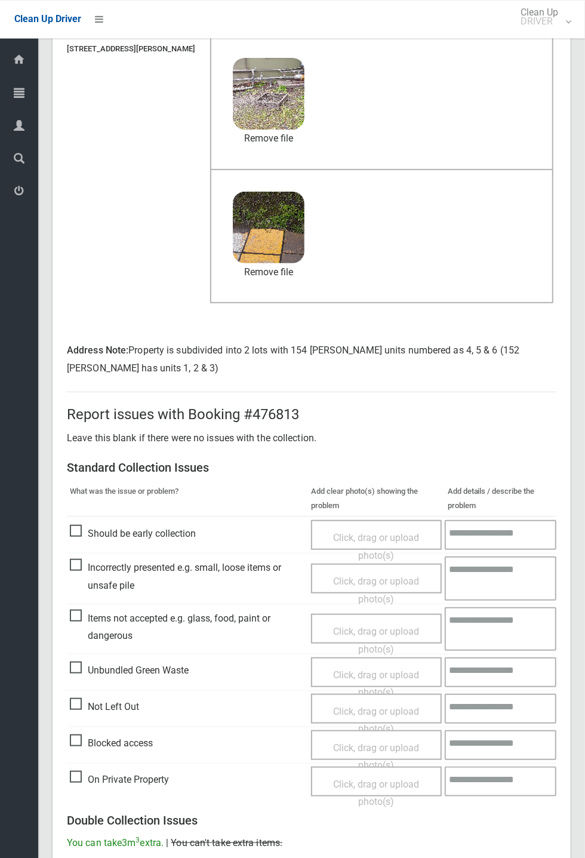
click at [121, 594] on span "Incorrectly presented e.g. small, loose items or unsafe pile" at bounding box center [187, 576] width 235 height 35
click at [88, 526] on span "Should be early collection" at bounding box center [133, 534] width 126 height 18
click at [92, 531] on span "Should be early collection" at bounding box center [133, 534] width 126 height 18
click at [88, 578] on span "Incorrectly presented e.g. small, loose items or unsafe pile" at bounding box center [187, 576] width 235 height 35
click at [88, 566] on span "Incorrectly presented e.g. small, loose items or unsafe pile" at bounding box center [187, 576] width 235 height 35
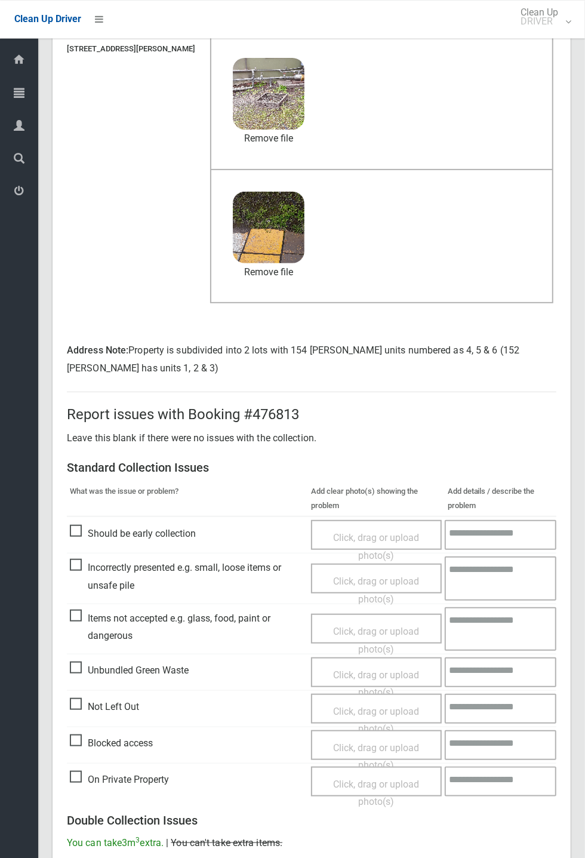
click at [96, 526] on span "Should be early collection" at bounding box center [133, 534] width 126 height 18
click at [94, 560] on span "Incorrectly presented e.g. small, loose items or unsafe pile" at bounding box center [187, 576] width 235 height 35
click at [91, 538] on span "Should be early collection" at bounding box center [133, 534] width 126 height 18
click at [100, 526] on span "Should be early collection" at bounding box center [133, 534] width 126 height 18
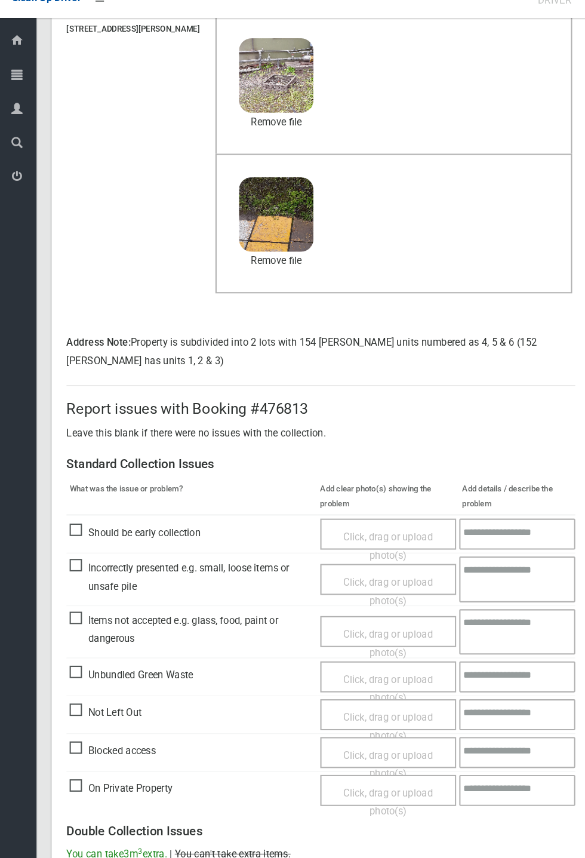
scroll to position [110, 0]
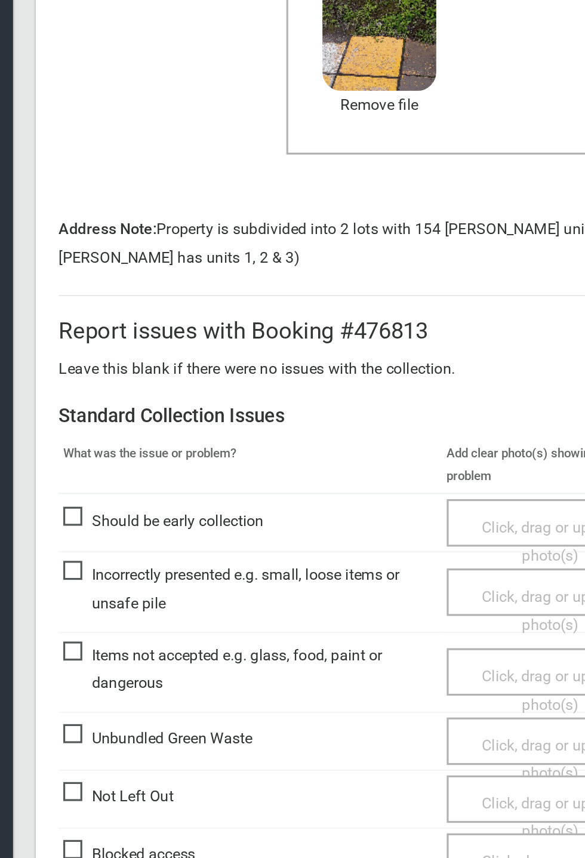
click at [88, 549] on td "Should be early collection" at bounding box center [187, 535] width 241 height 37
click at [114, 595] on span "Incorrectly presented e.g. small, loose items or unsafe pile" at bounding box center [187, 577] width 235 height 35
click at [351, 539] on span "Click, drag or upload photo(s)" at bounding box center [376, 547] width 86 height 29
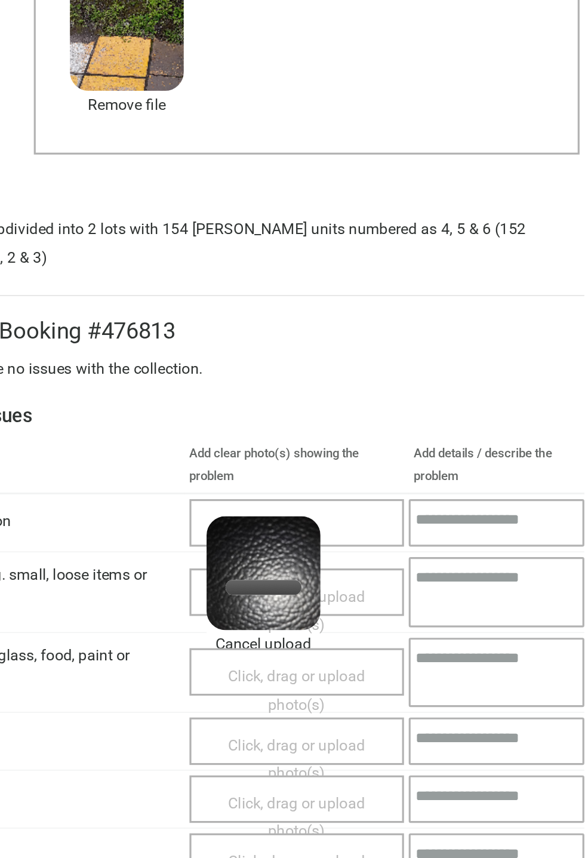
click at [487, 535] on textarea at bounding box center [501, 536] width 111 height 30
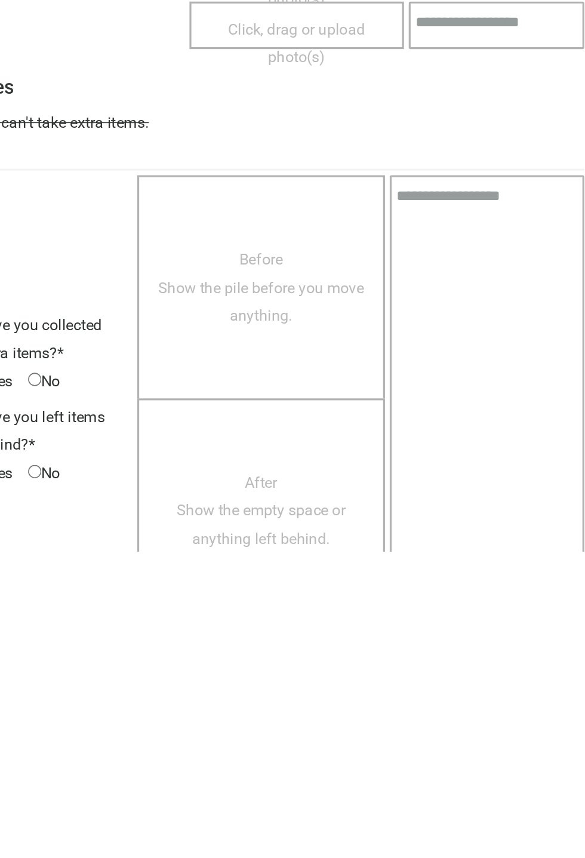
scroll to position [505, 0]
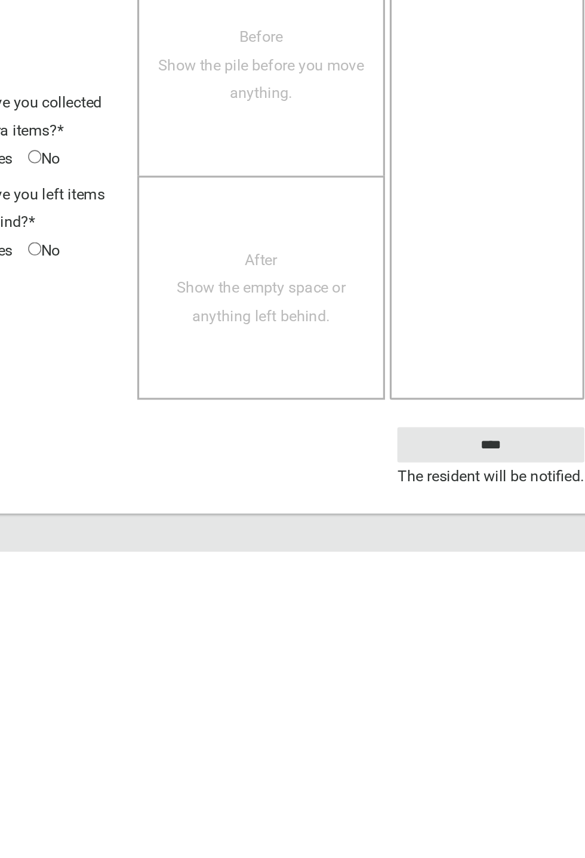
type textarea "**********"
click at [507, 788] on input "****" at bounding box center [498, 791] width 118 height 22
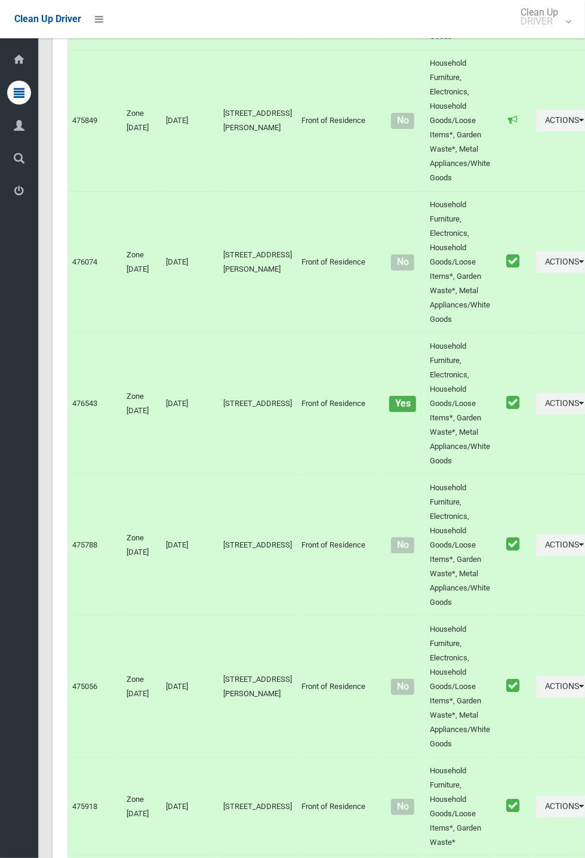
scroll to position [5586, 0]
